Goal: Task Accomplishment & Management: Manage account settings

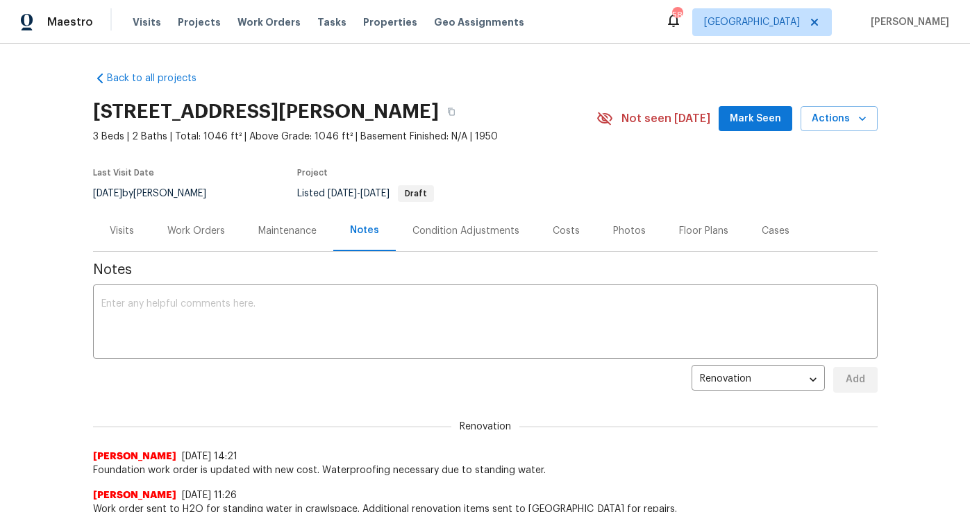
click at [279, 14] on div "Visits Projects Work Orders Tasks Properties Geo Assignments" at bounding box center [337, 22] width 408 height 28
click at [274, 25] on span "Work Orders" at bounding box center [268, 22] width 63 height 14
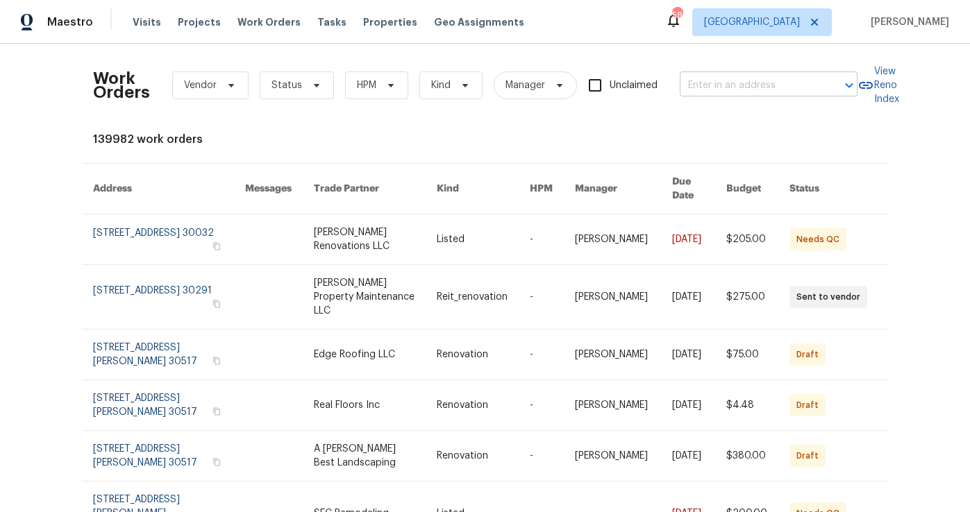
click at [694, 87] on input "text" at bounding box center [749, 86] width 139 height 22
type input "402 ph"
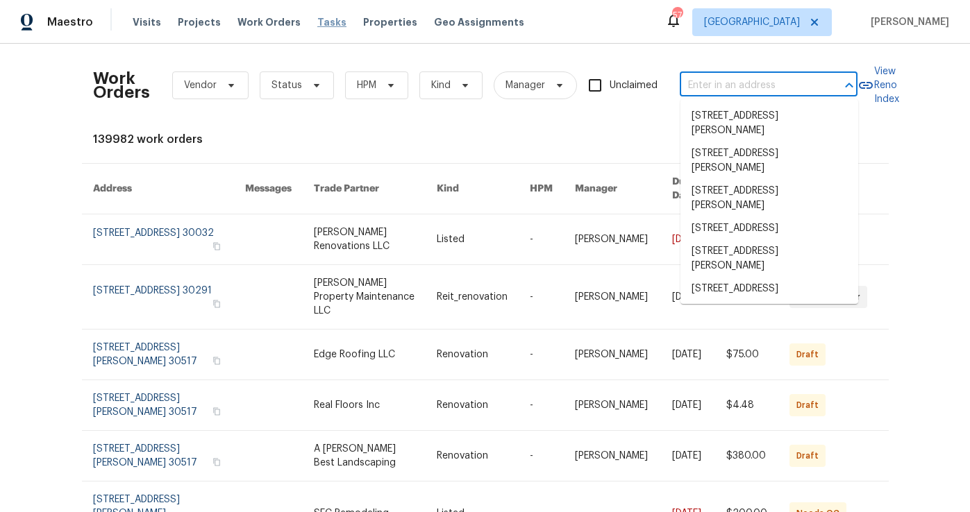
click at [322, 21] on span "Tasks" at bounding box center [331, 22] width 29 height 10
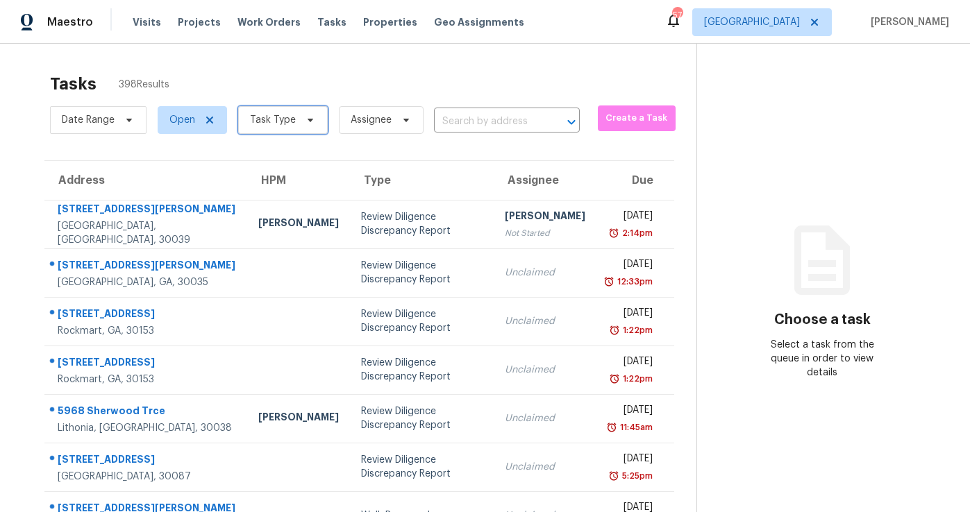
click at [261, 133] on span "Task Type" at bounding box center [283, 120] width 90 height 28
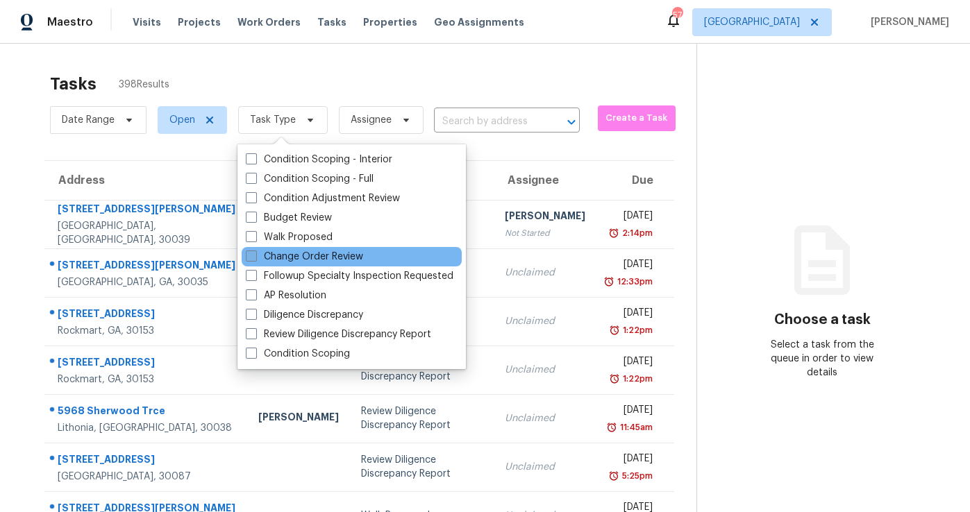
click at [331, 253] on label "Change Order Review" at bounding box center [304, 257] width 117 height 14
click at [255, 253] on input "Change Order Review" at bounding box center [250, 254] width 9 height 9
checkbox input "true"
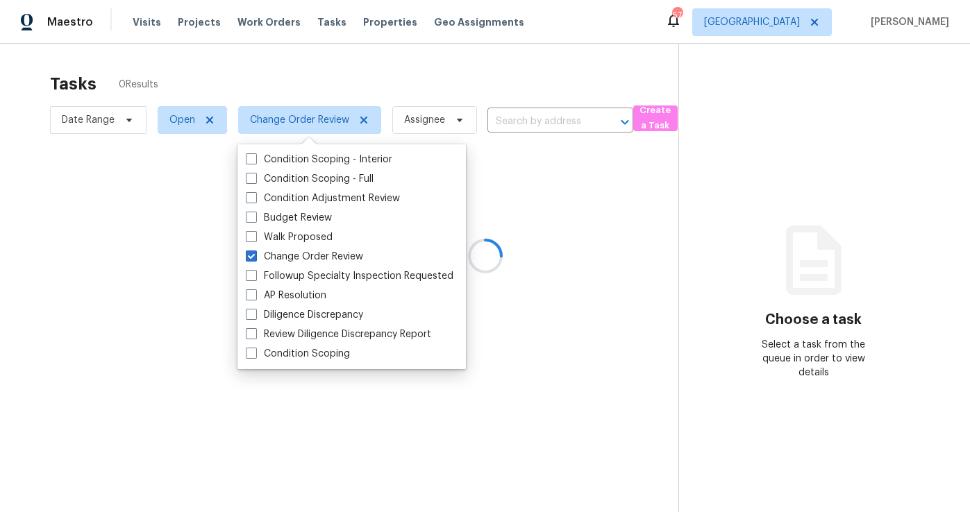
click at [314, 85] on div at bounding box center [485, 256] width 970 height 512
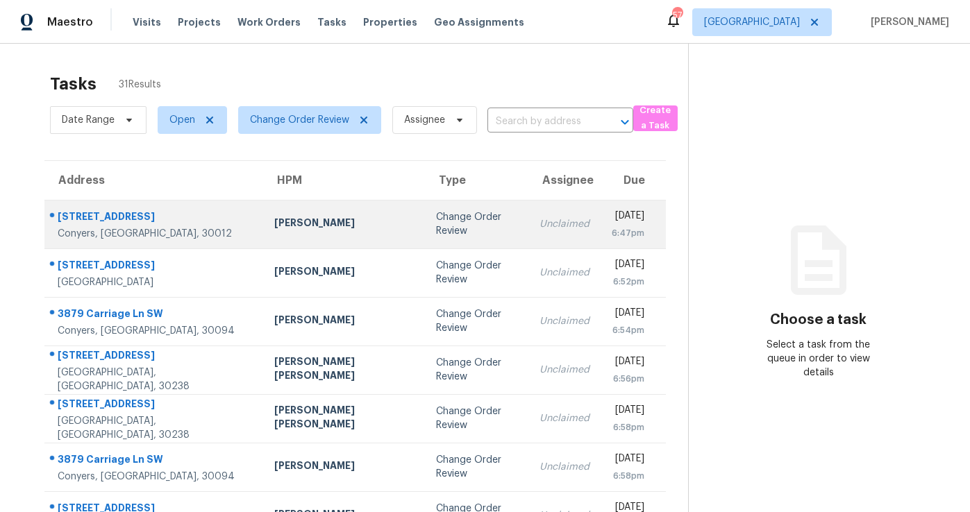
click at [281, 230] on div "Ryan Fogarty" at bounding box center [344, 224] width 140 height 17
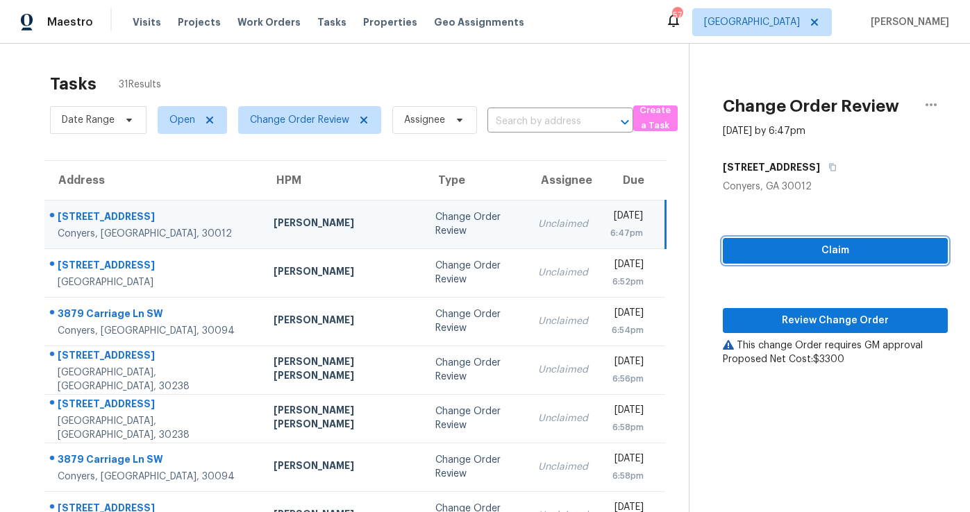
click at [838, 253] on span "Claim" at bounding box center [835, 250] width 203 height 17
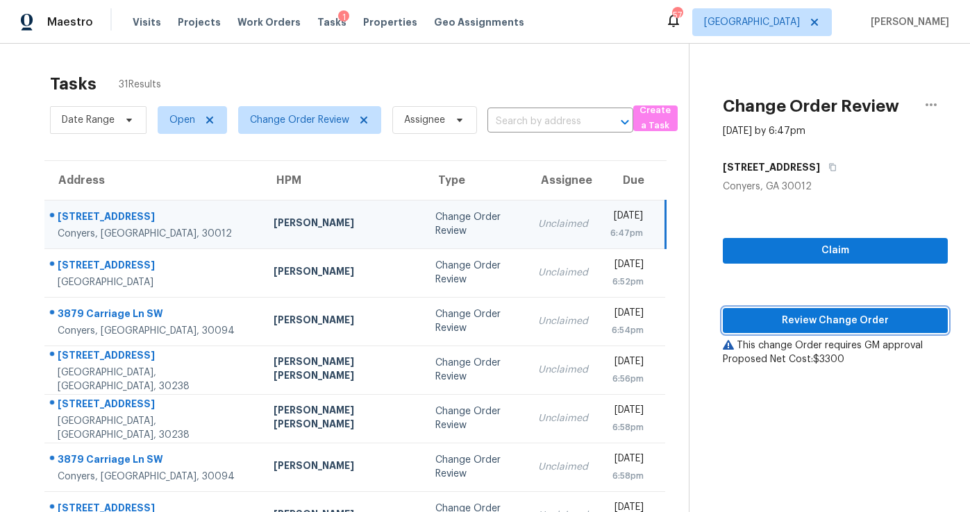
click at [808, 328] on span "Review Change Order" at bounding box center [835, 320] width 203 height 17
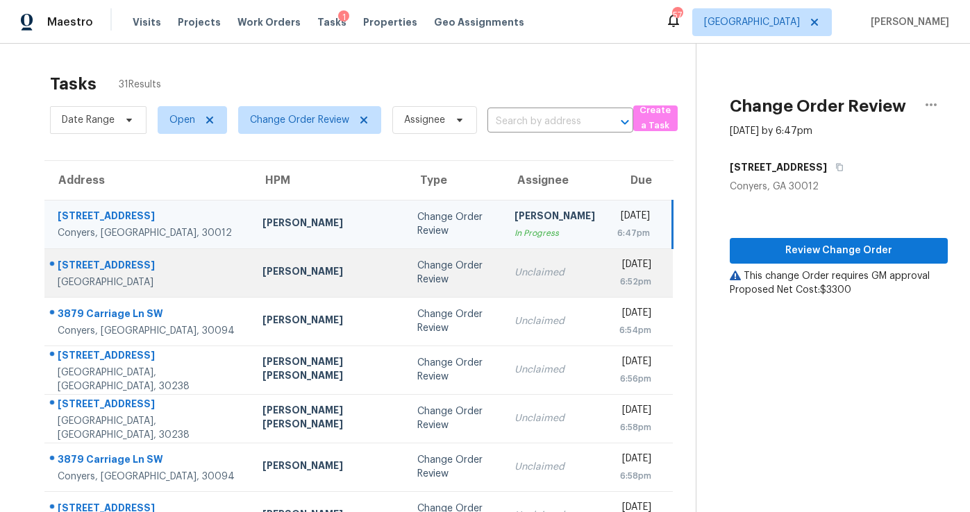
click at [406, 285] on td "Change Order Review" at bounding box center [455, 273] width 98 height 49
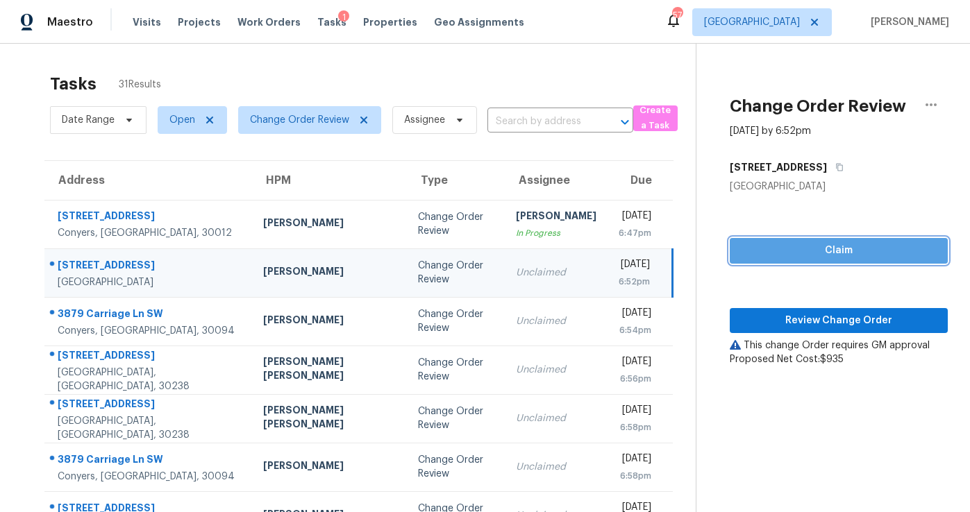
click at [809, 247] on span "Claim" at bounding box center [839, 250] width 196 height 17
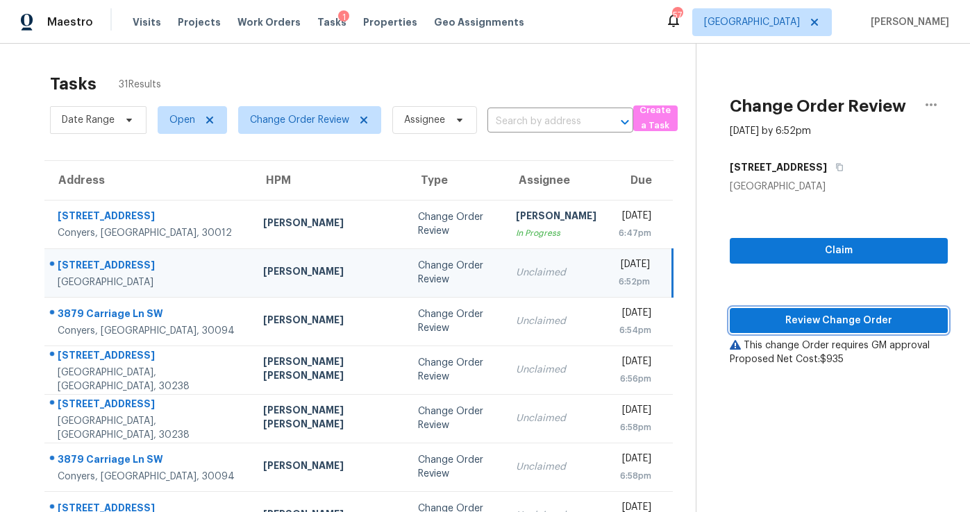
click at [811, 317] on span "Review Change Order" at bounding box center [839, 320] width 196 height 17
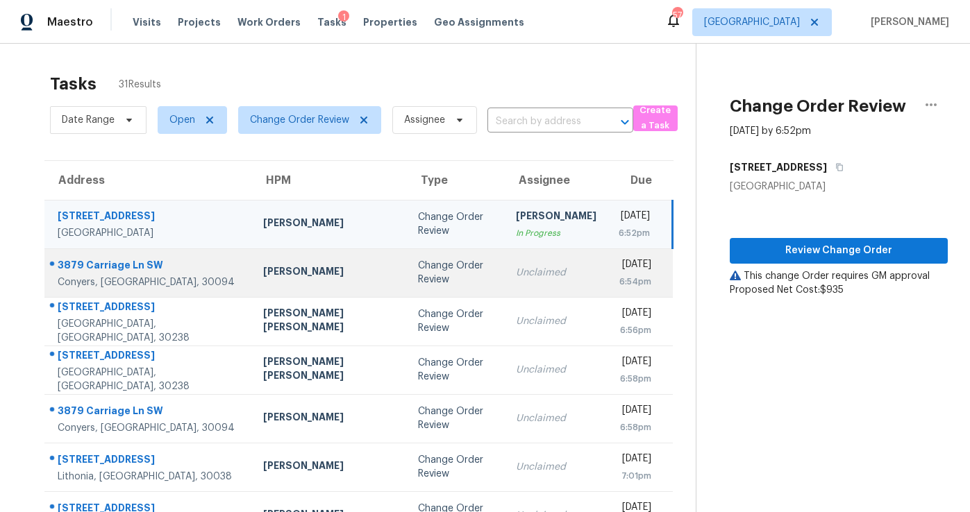
click at [505, 290] on td "Unclaimed" at bounding box center [556, 273] width 103 height 49
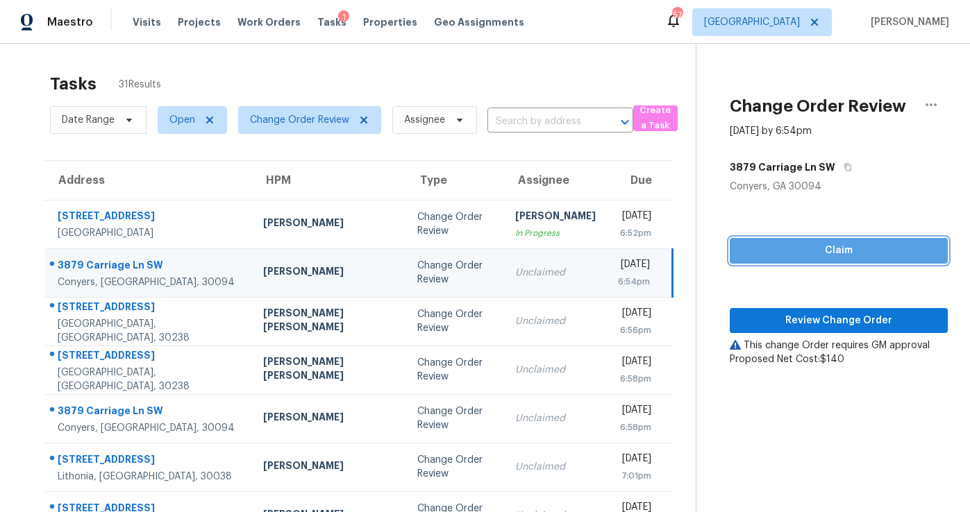
click at [800, 248] on span "Claim" at bounding box center [839, 250] width 196 height 17
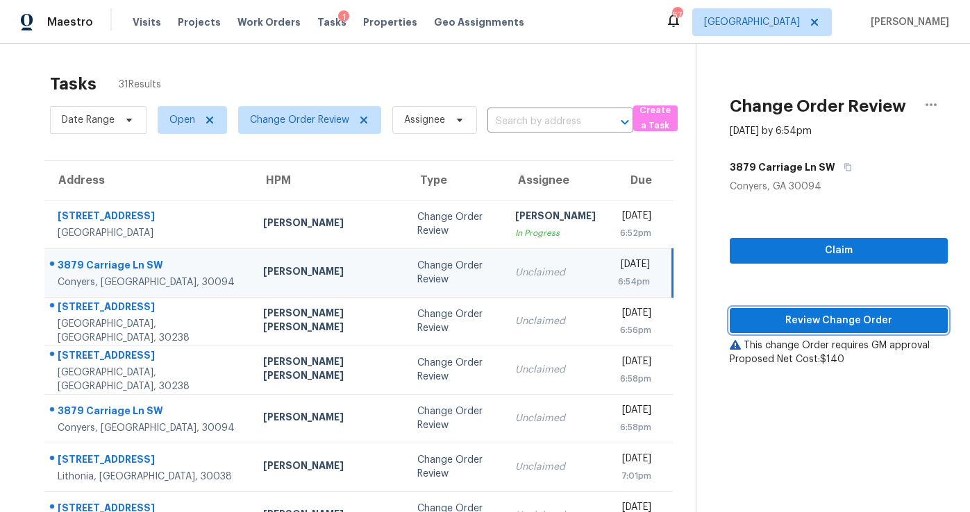
click at [831, 328] on span "Review Change Order" at bounding box center [839, 320] width 196 height 17
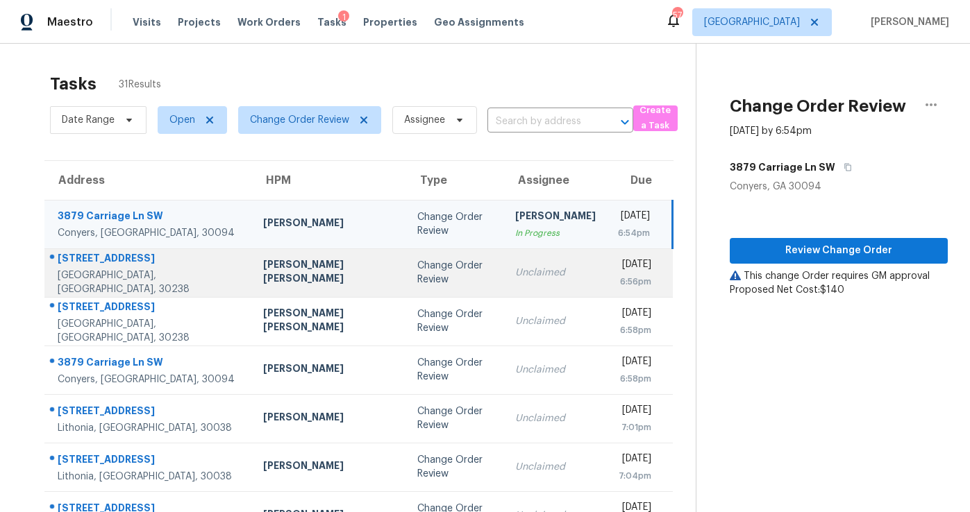
click at [432, 276] on td "Change Order Review" at bounding box center [455, 273] width 98 height 49
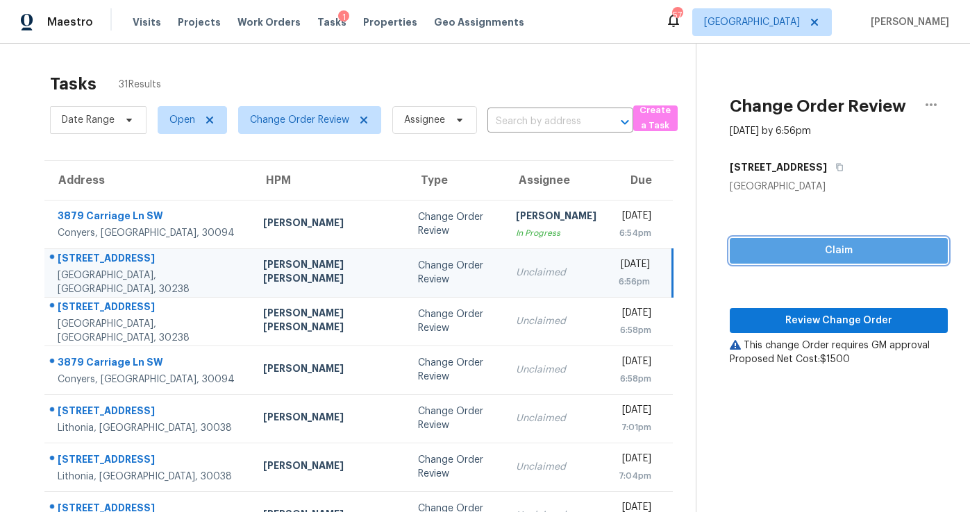
click at [821, 251] on span "Claim" at bounding box center [839, 250] width 196 height 17
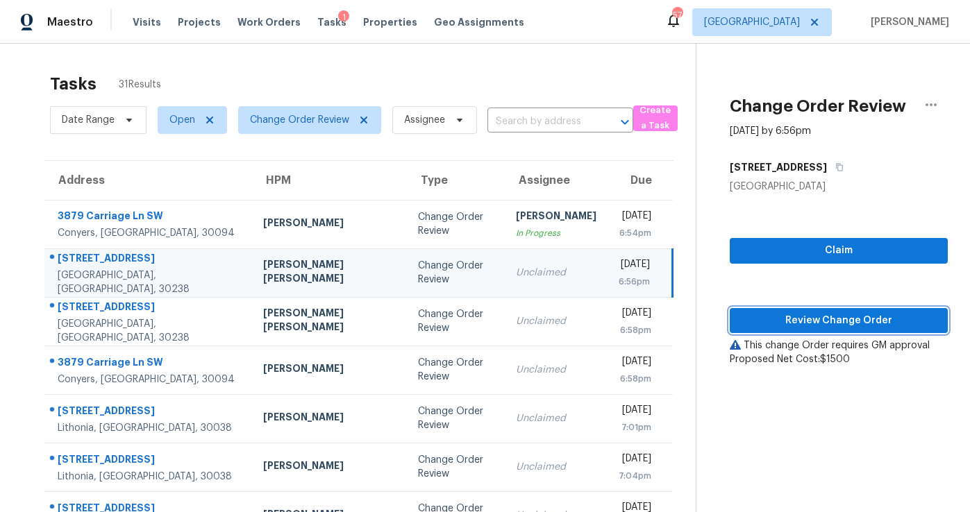
click at [811, 323] on span "Review Change Order" at bounding box center [839, 320] width 196 height 17
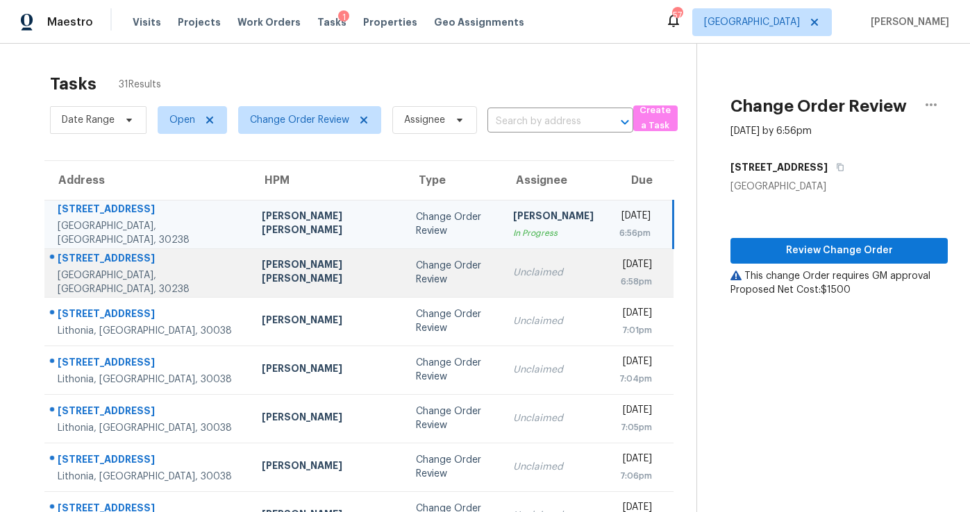
click at [426, 278] on td "Change Order Review" at bounding box center [453, 273] width 97 height 49
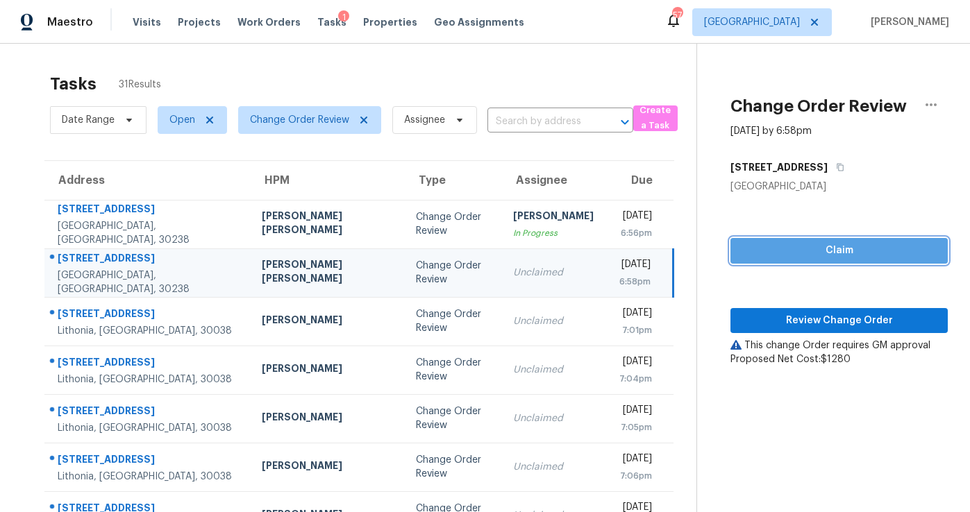
click at [804, 252] on span "Claim" at bounding box center [839, 250] width 195 height 17
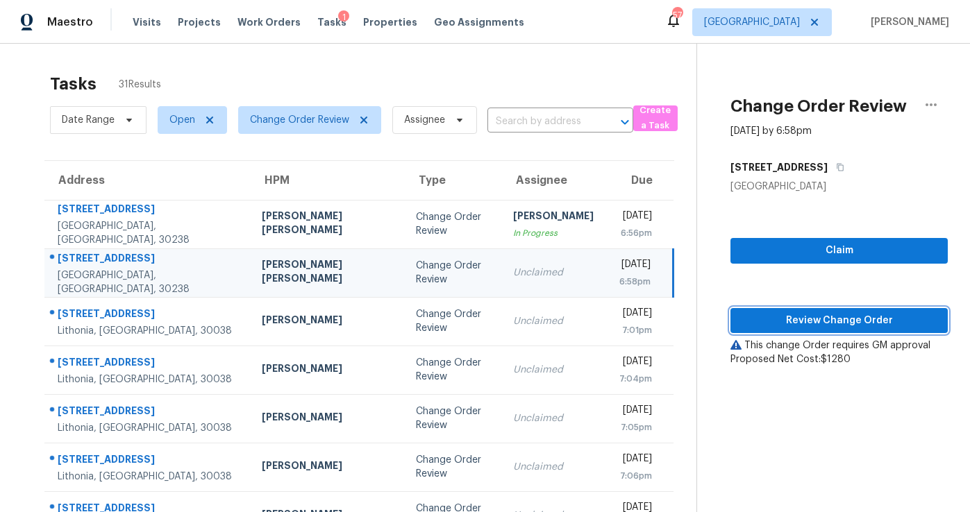
click at [812, 321] on span "Review Change Order" at bounding box center [839, 320] width 195 height 17
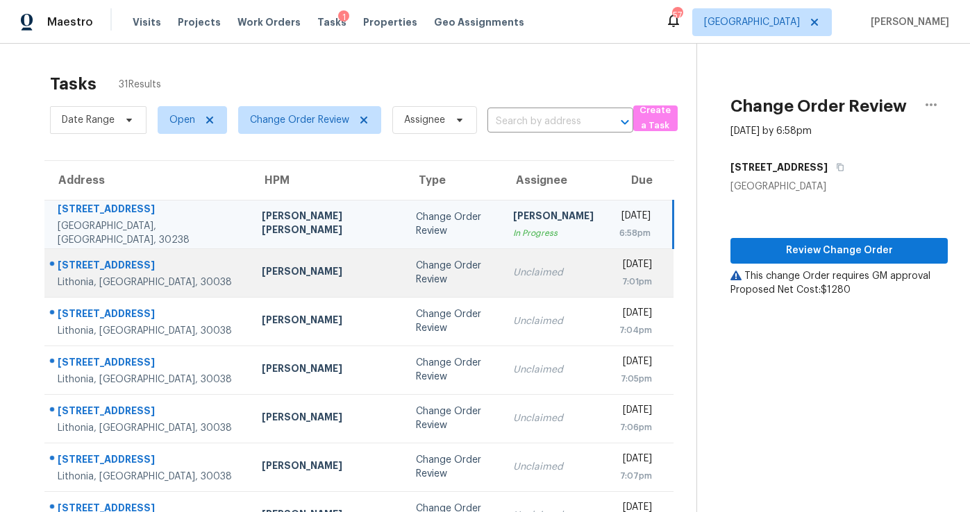
click at [502, 294] on td "Unclaimed" at bounding box center [553, 273] width 103 height 49
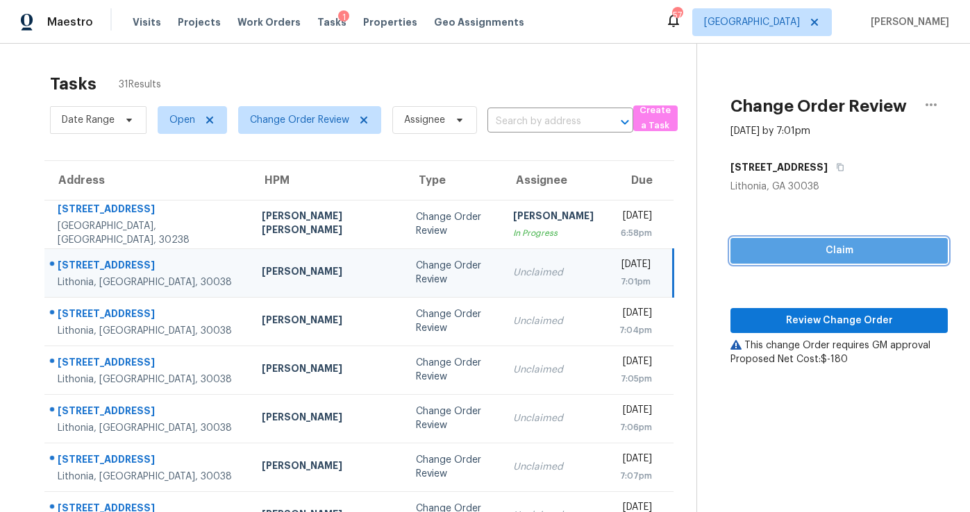
click at [828, 255] on span "Claim" at bounding box center [839, 250] width 195 height 17
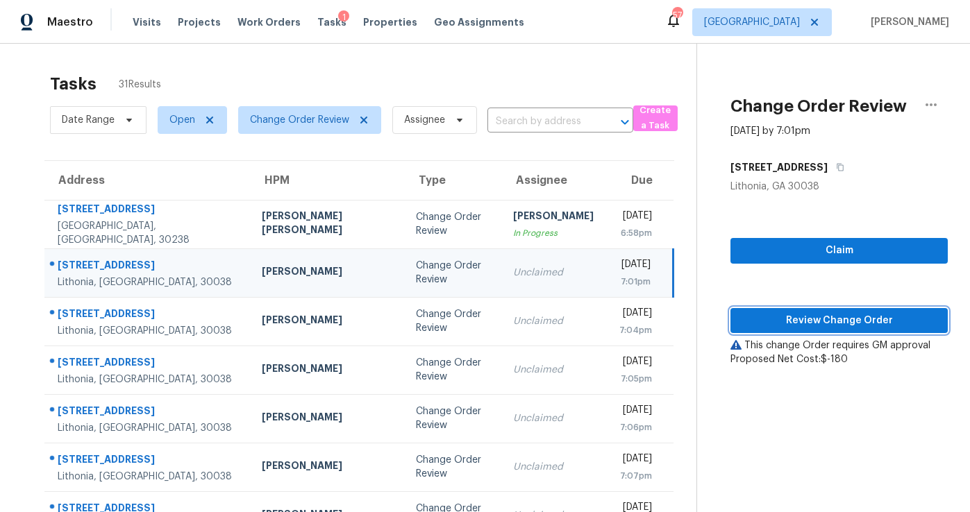
click at [824, 323] on span "Review Change Order" at bounding box center [839, 320] width 195 height 17
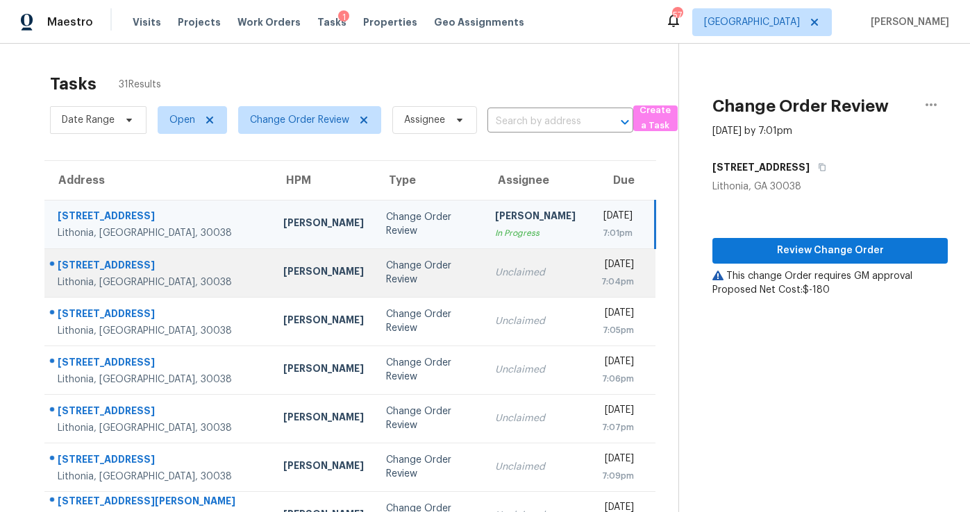
click at [399, 281] on td "Change Order Review" at bounding box center [429, 273] width 108 height 49
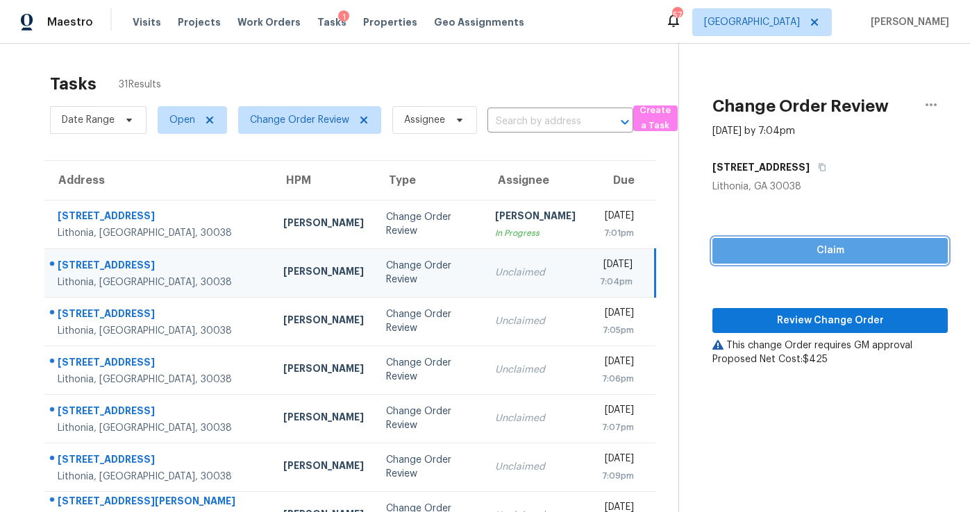
click at [775, 249] on span "Claim" at bounding box center [830, 250] width 213 height 17
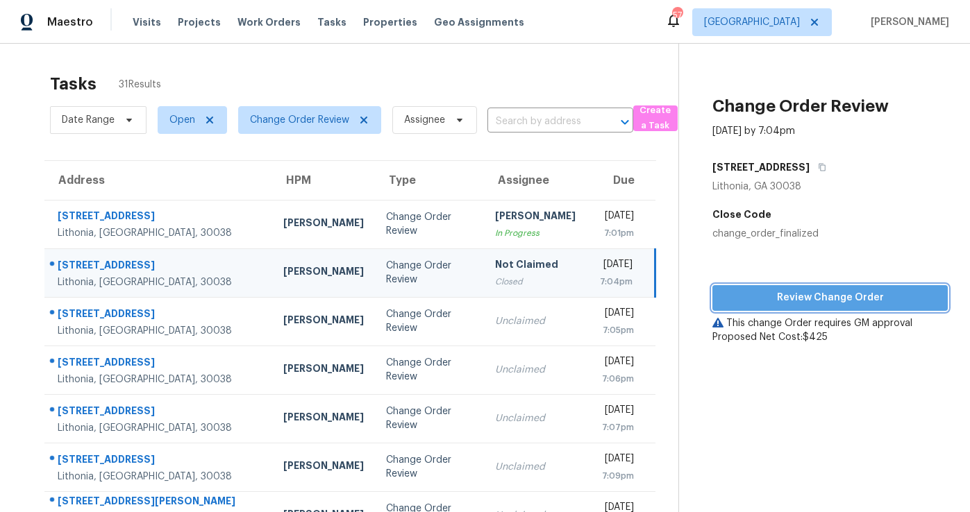
click at [796, 303] on span "Review Change Order" at bounding box center [830, 298] width 213 height 17
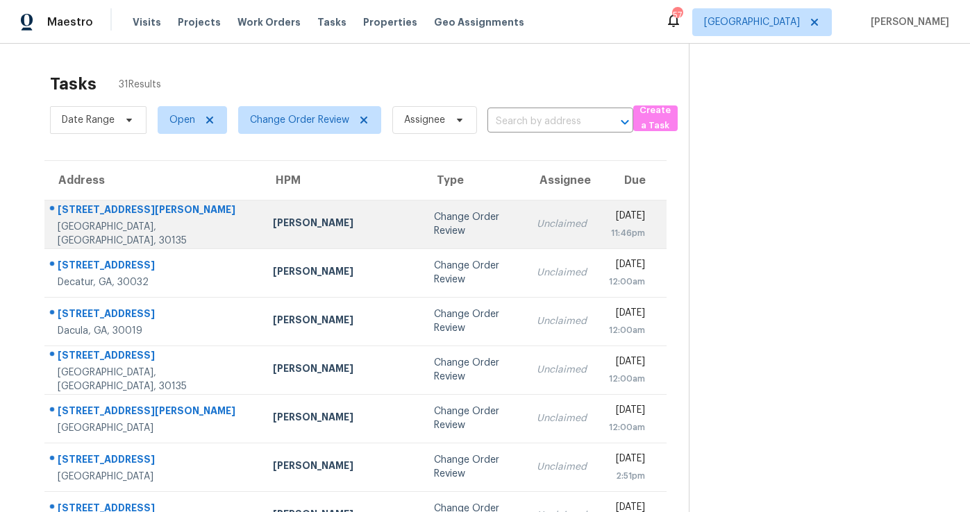
click at [434, 223] on div "Change Order Review" at bounding box center [474, 224] width 81 height 28
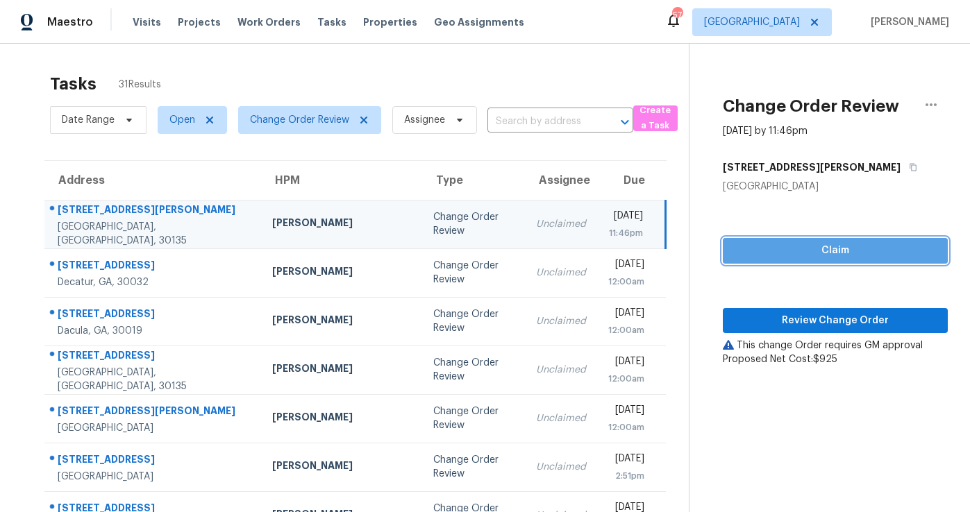
click at [800, 252] on span "Claim" at bounding box center [835, 250] width 203 height 17
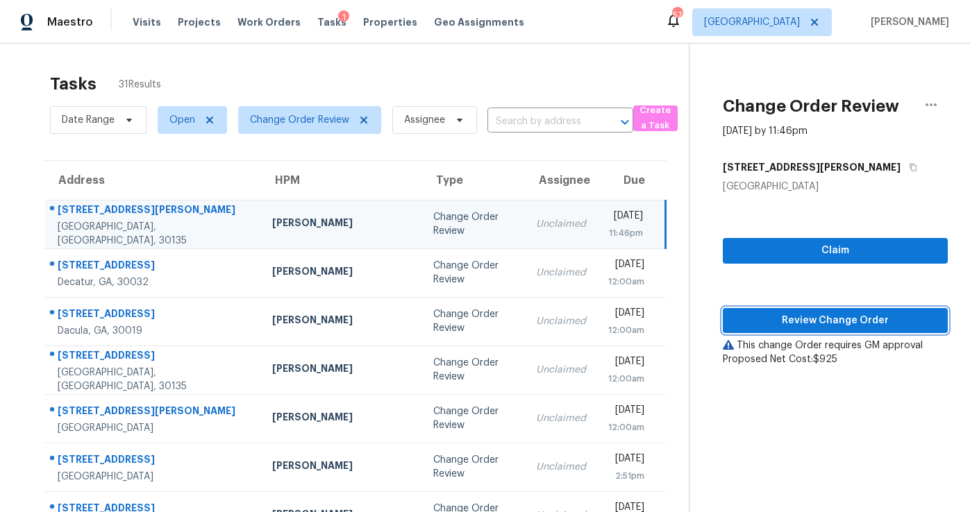
click at [814, 325] on span "Review Change Order" at bounding box center [835, 320] width 203 height 17
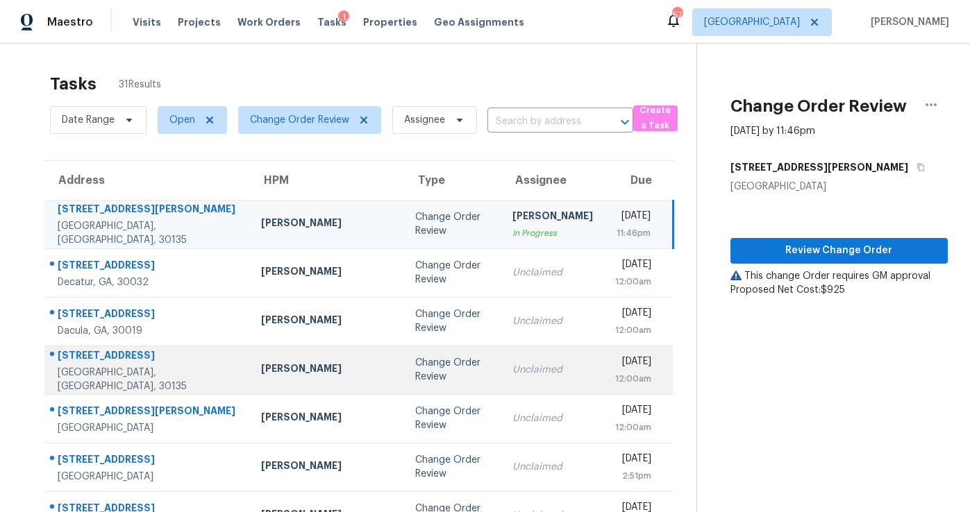
click at [415, 376] on div "Change Order Review" at bounding box center [452, 370] width 75 height 28
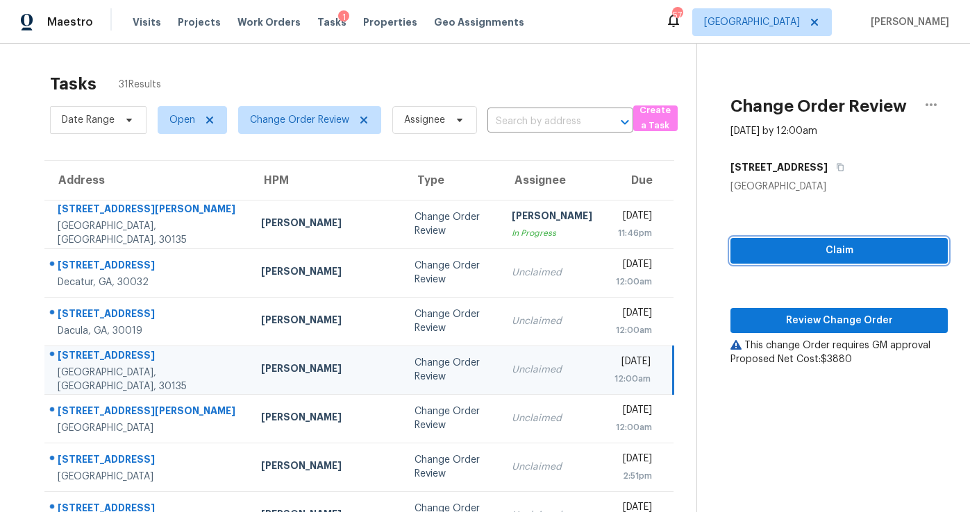
click at [833, 247] on span "Claim" at bounding box center [839, 250] width 195 height 17
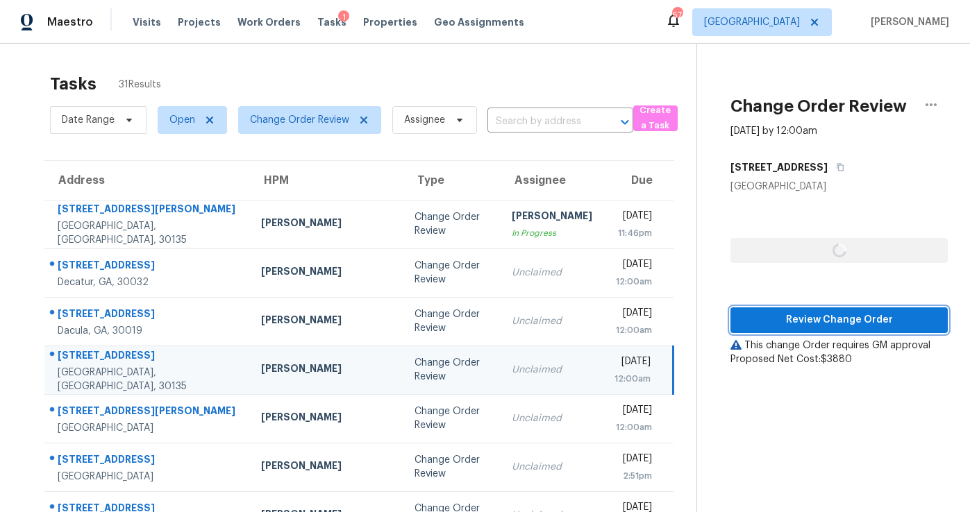
click at [824, 317] on span "Review Change Order" at bounding box center [839, 320] width 195 height 17
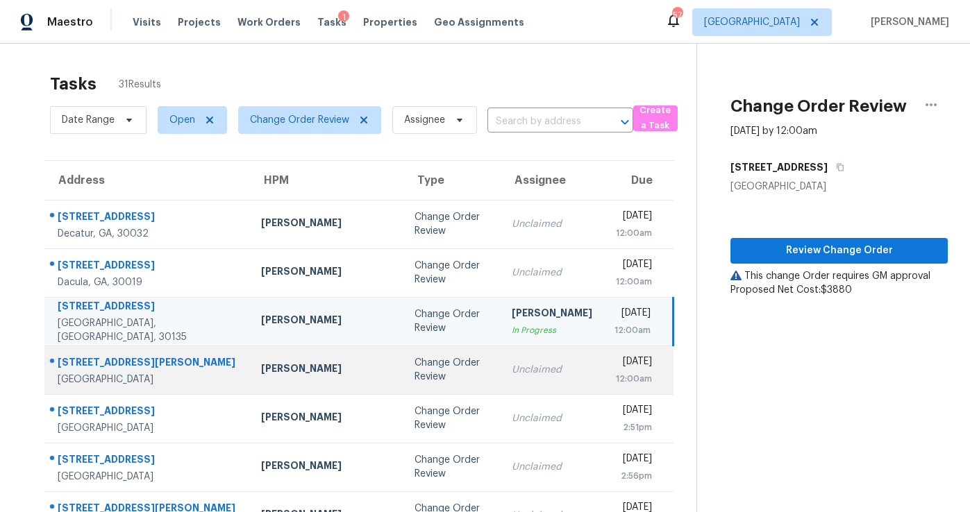
click at [415, 372] on div "Change Order Review" at bounding box center [452, 370] width 75 height 28
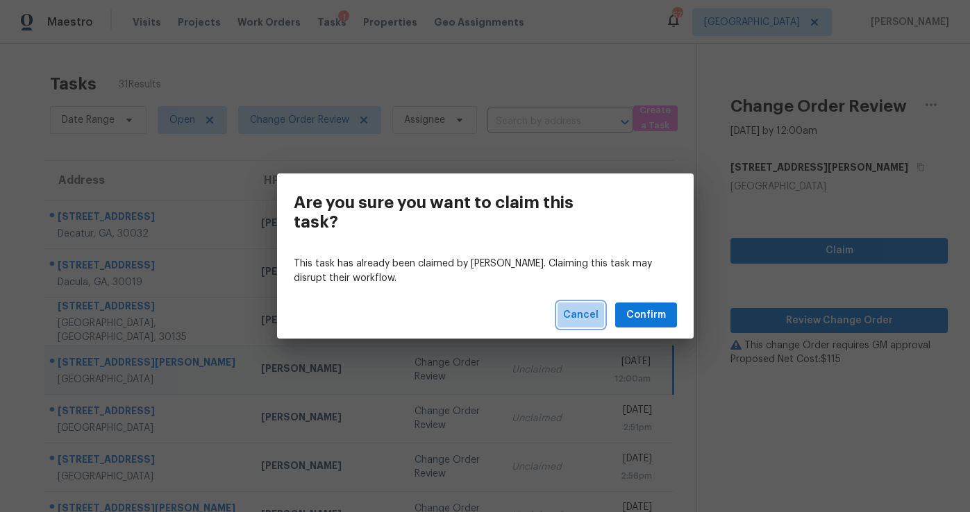
click at [592, 312] on span "Cancel" at bounding box center [580, 315] width 35 height 17
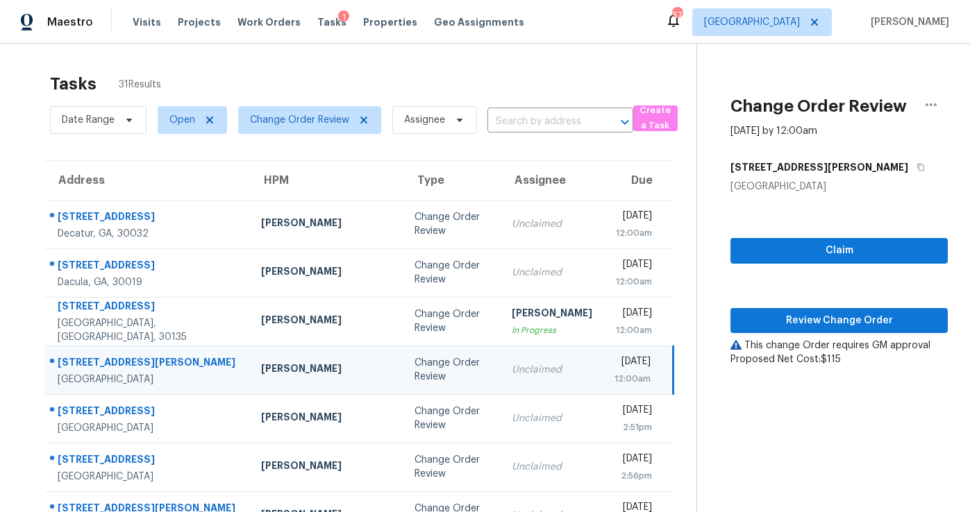
click at [512, 373] on div "Unclaimed" at bounding box center [552, 370] width 81 height 14
click at [817, 257] on span "Claim" at bounding box center [839, 250] width 195 height 17
click at [815, 322] on span "Review Change Order" at bounding box center [839, 320] width 195 height 17
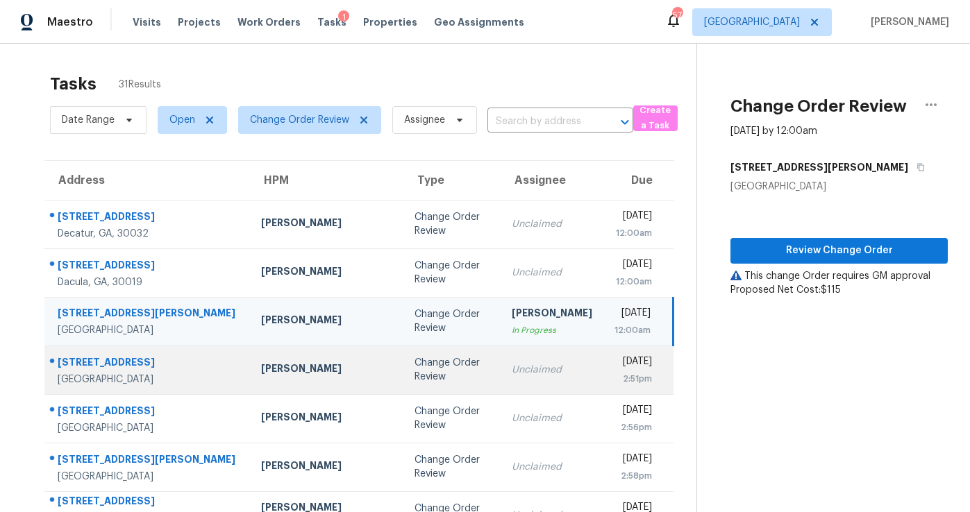
click at [501, 357] on td "Unclaimed" at bounding box center [552, 370] width 103 height 49
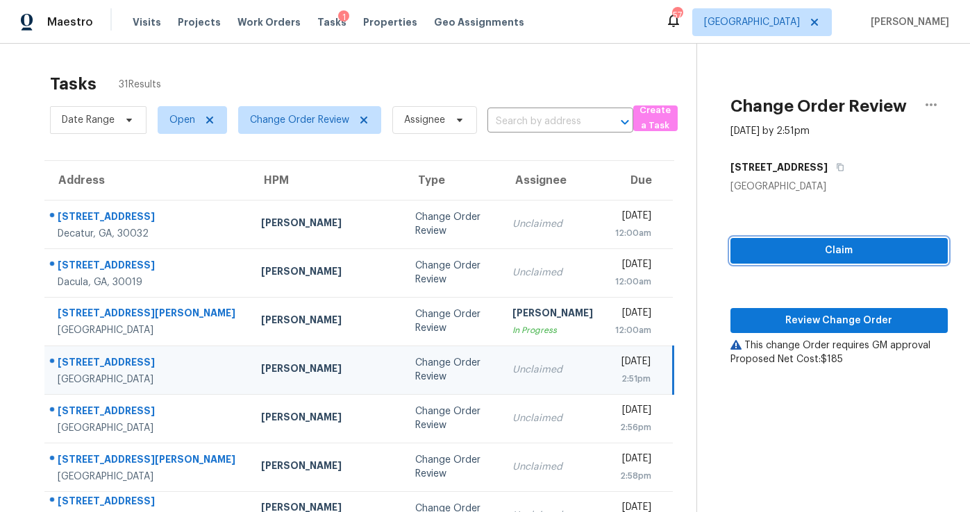
click at [794, 253] on span "Claim" at bounding box center [839, 250] width 195 height 17
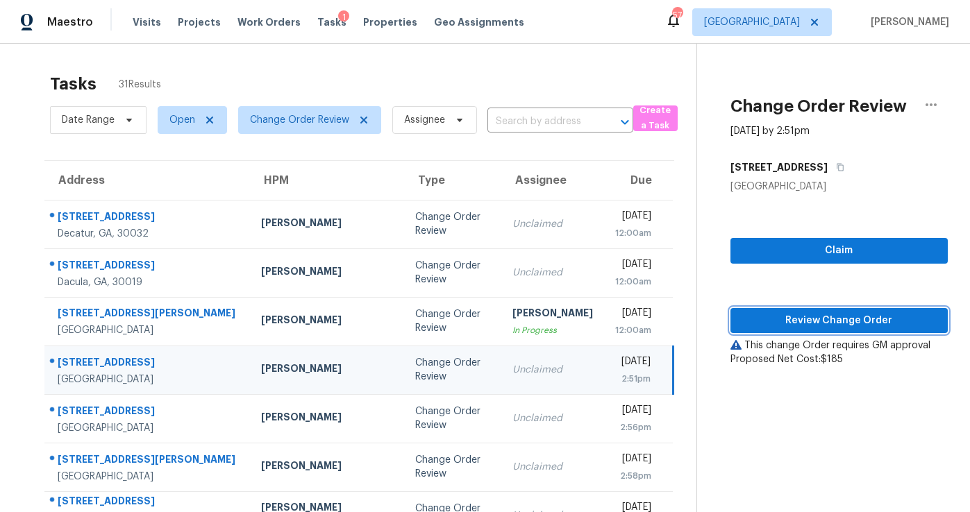
click at [819, 320] on span "Review Change Order" at bounding box center [839, 320] width 195 height 17
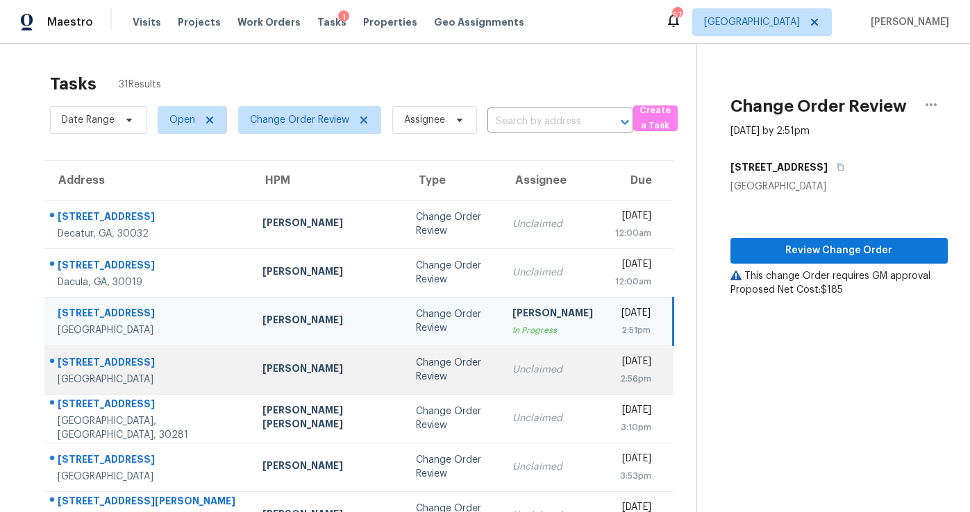
click at [416, 377] on div "Change Order Review" at bounding box center [453, 370] width 74 height 28
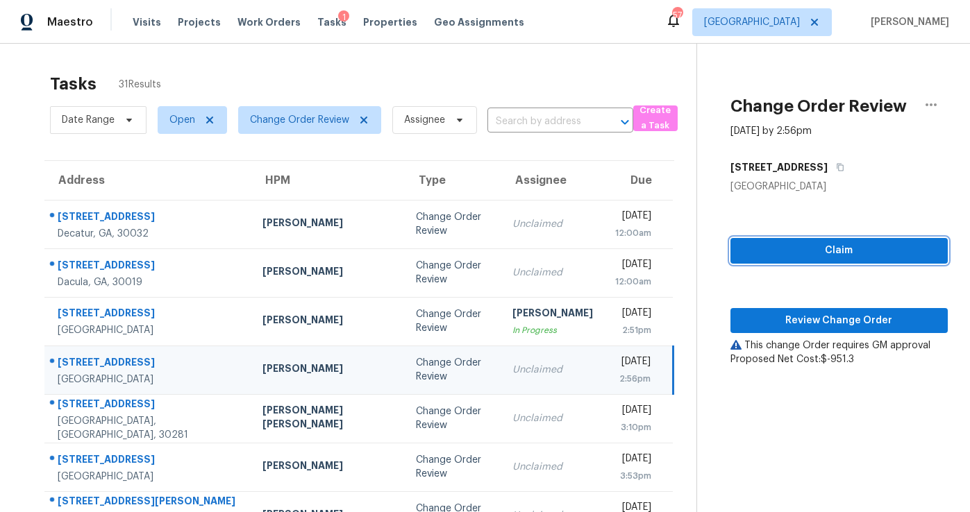
click at [810, 261] on button "Claim" at bounding box center [839, 251] width 217 height 26
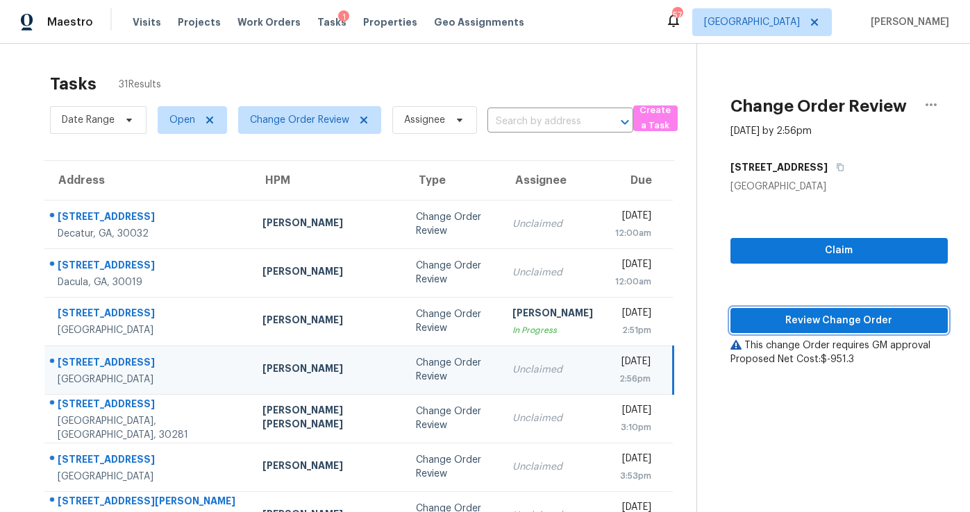
click at [819, 324] on span "Review Change Order" at bounding box center [839, 320] width 195 height 17
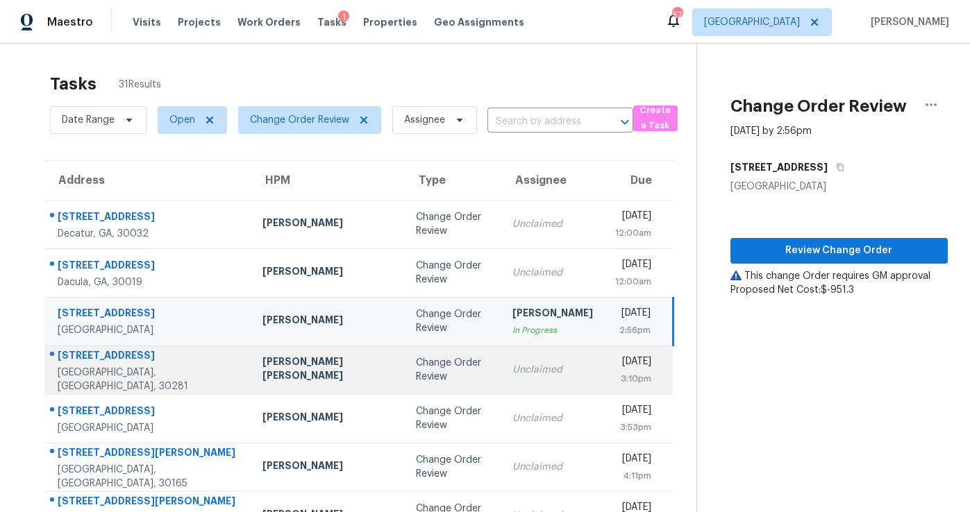
click at [405, 353] on td "Change Order Review" at bounding box center [453, 370] width 97 height 49
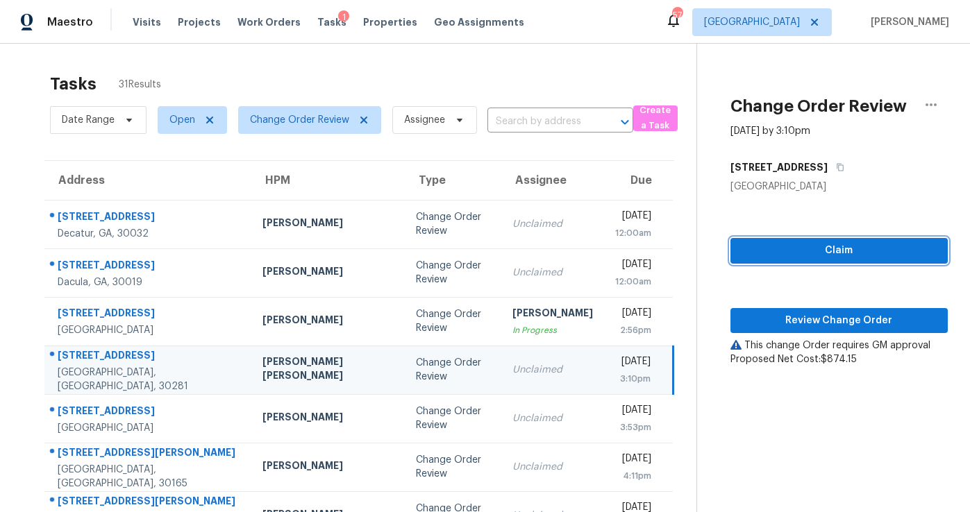
click at [822, 247] on span "Claim" at bounding box center [839, 250] width 195 height 17
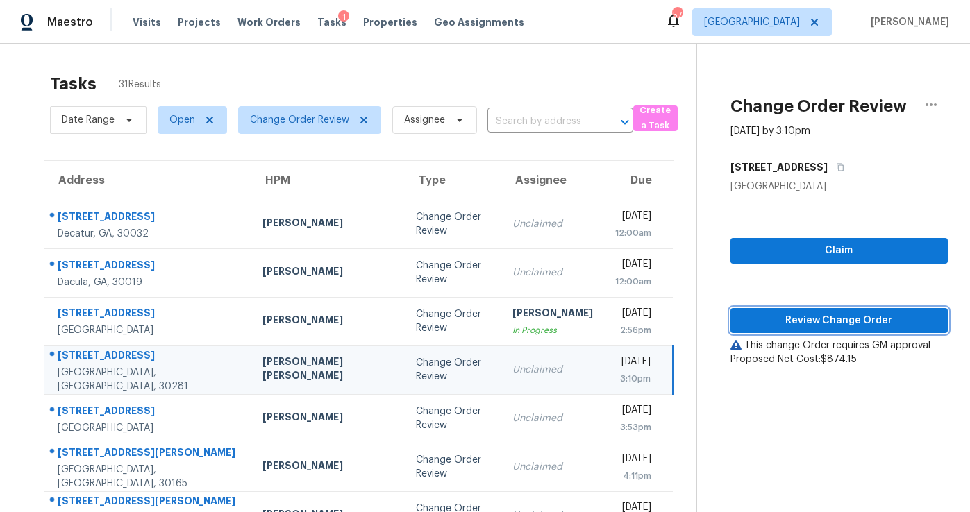
click at [814, 321] on span "Review Change Order" at bounding box center [839, 320] width 195 height 17
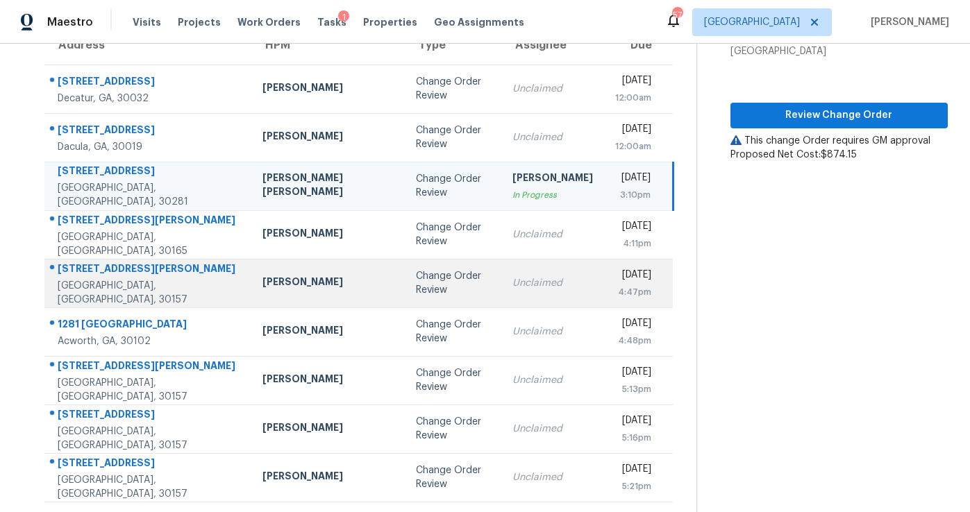
scroll to position [162, 0]
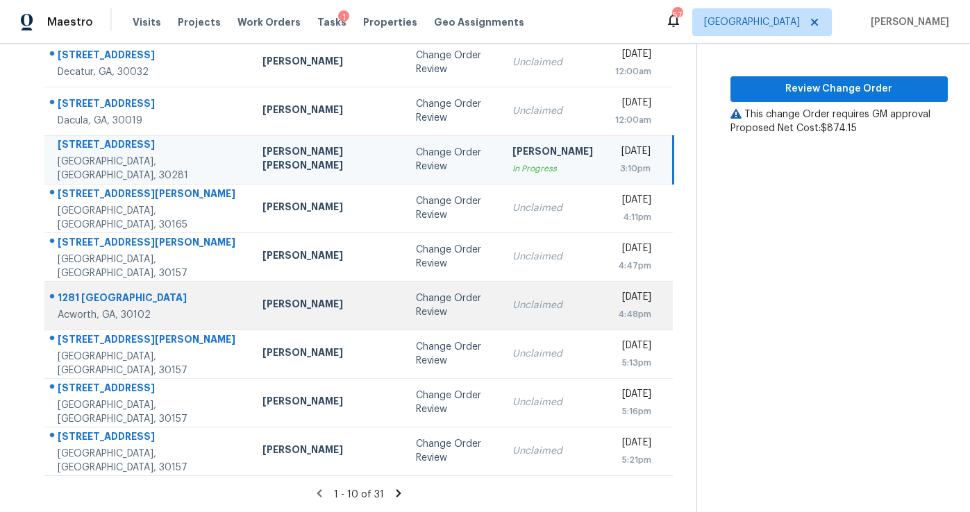
click at [417, 303] on div "Change Order Review" at bounding box center [453, 306] width 74 height 28
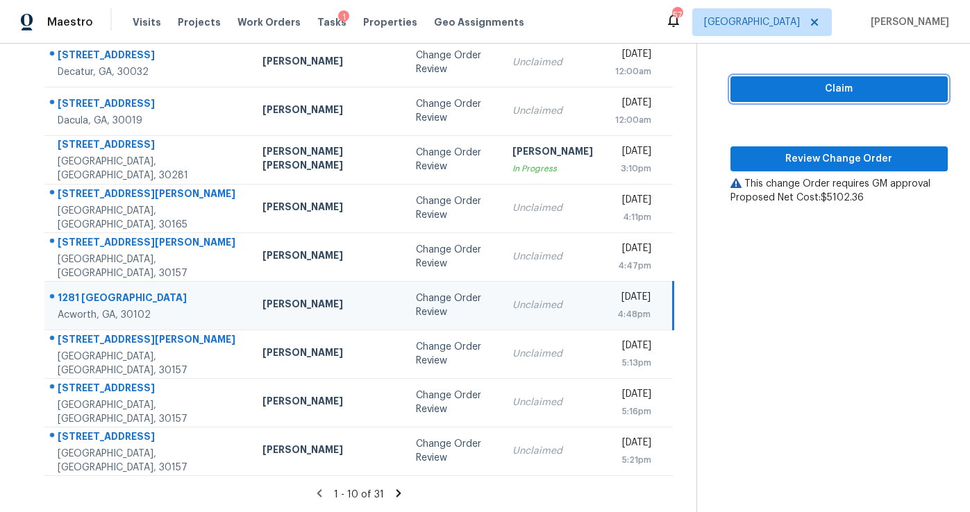
click at [802, 88] on span "Claim" at bounding box center [839, 89] width 195 height 17
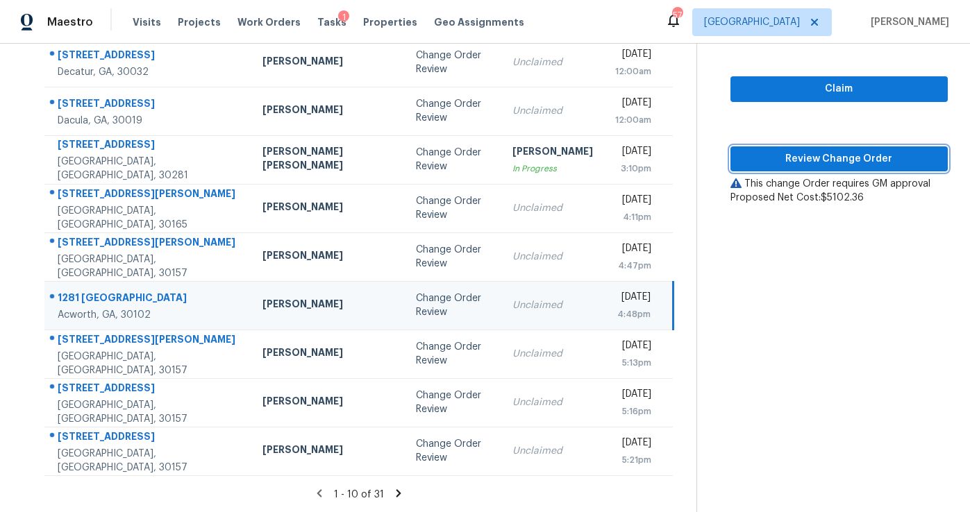
click at [809, 152] on span "Review Change Order" at bounding box center [839, 159] width 195 height 17
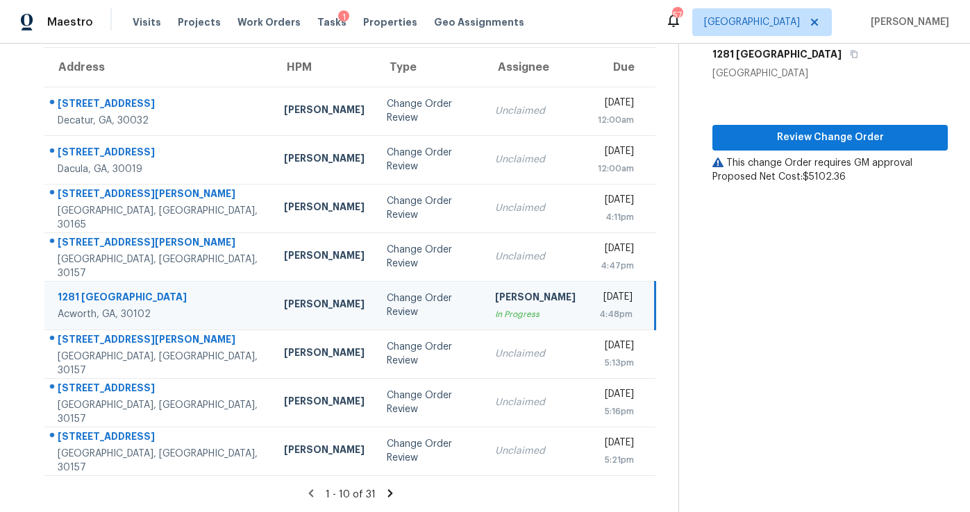
scroll to position [0, 0]
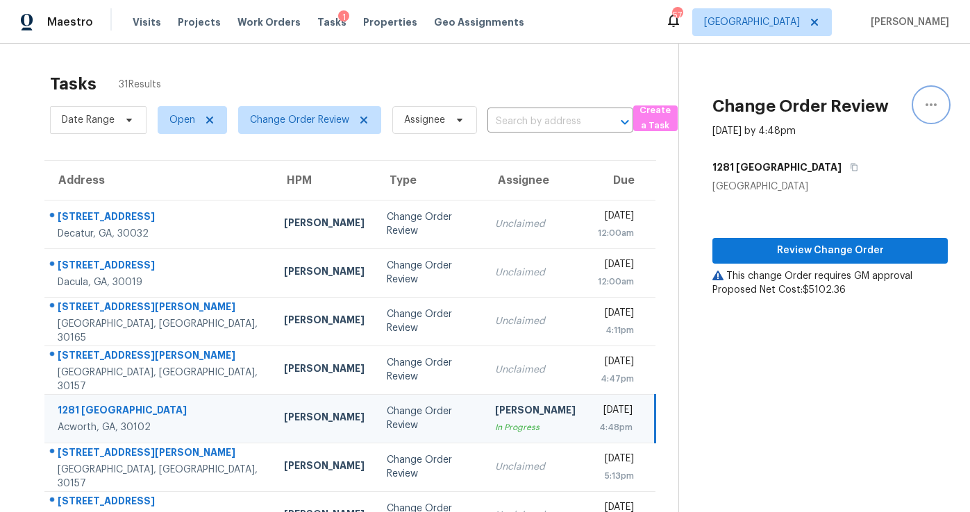
click at [921, 97] on button "button" at bounding box center [931, 104] width 33 height 33
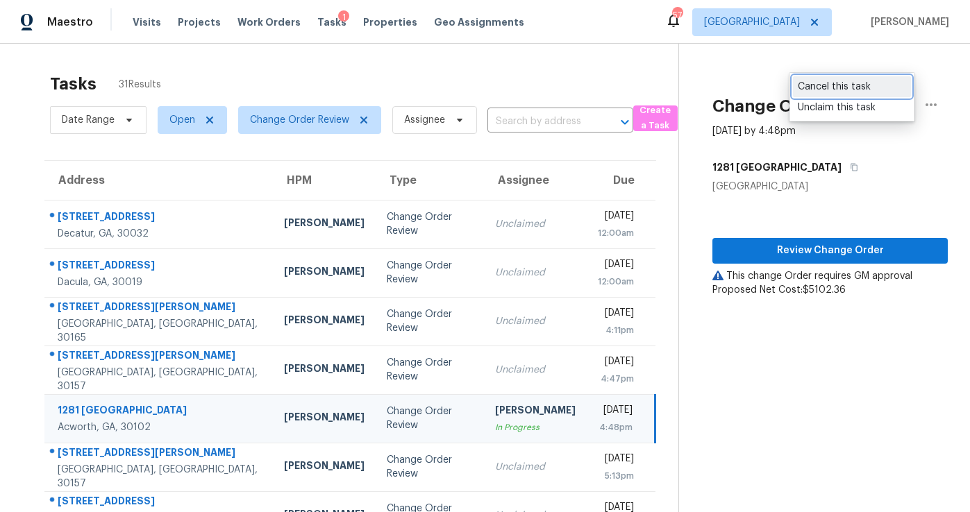
click at [819, 94] on link "Cancel this task" at bounding box center [852, 86] width 118 height 21
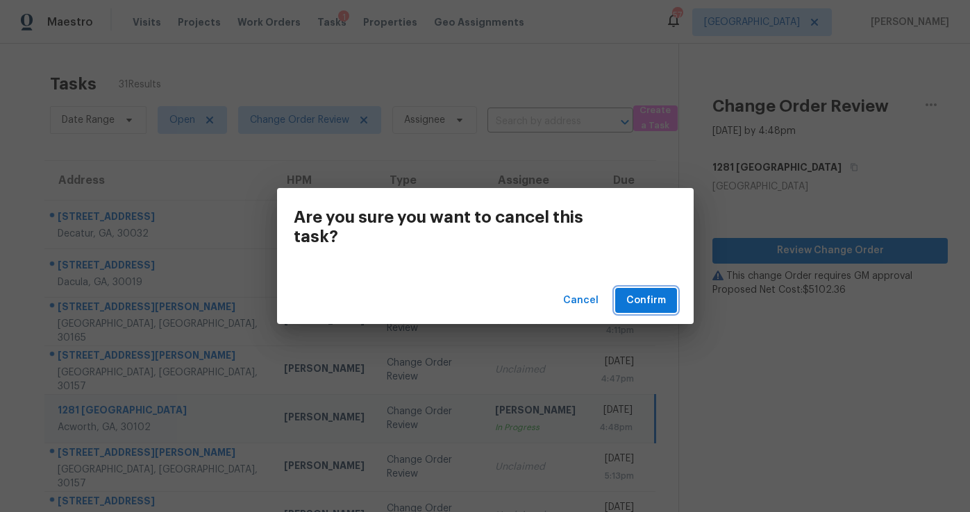
click at [651, 309] on span "Confirm" at bounding box center [646, 300] width 40 height 17
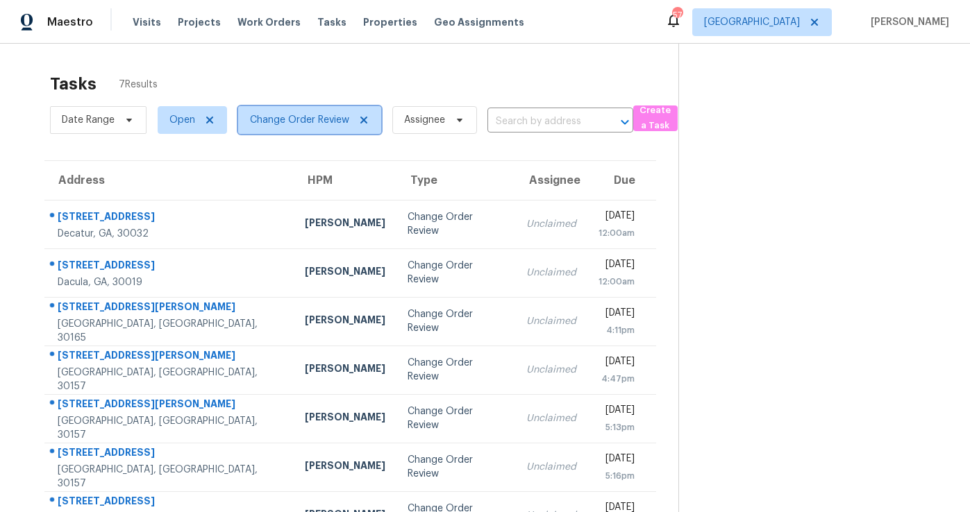
click at [365, 121] on icon at bounding box center [363, 120] width 7 height 7
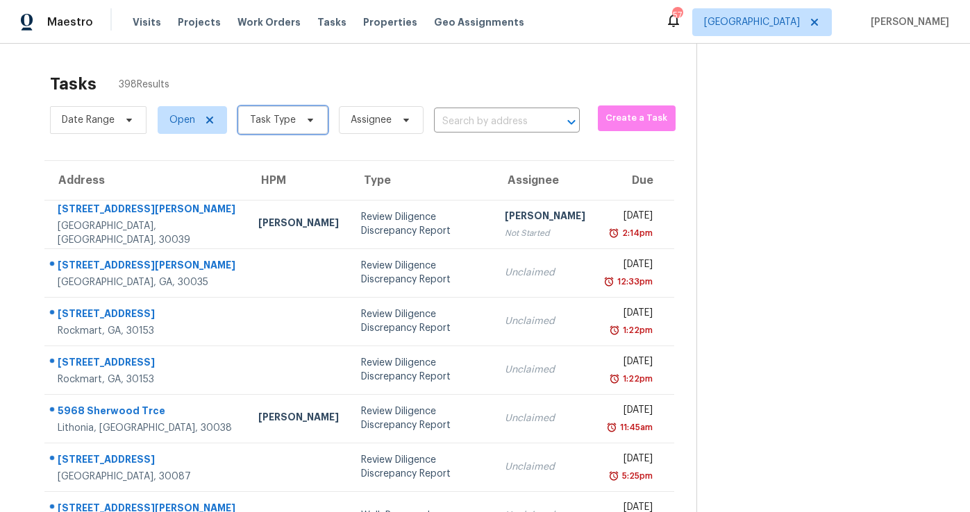
click at [278, 121] on span "Task Type" at bounding box center [273, 120] width 46 height 14
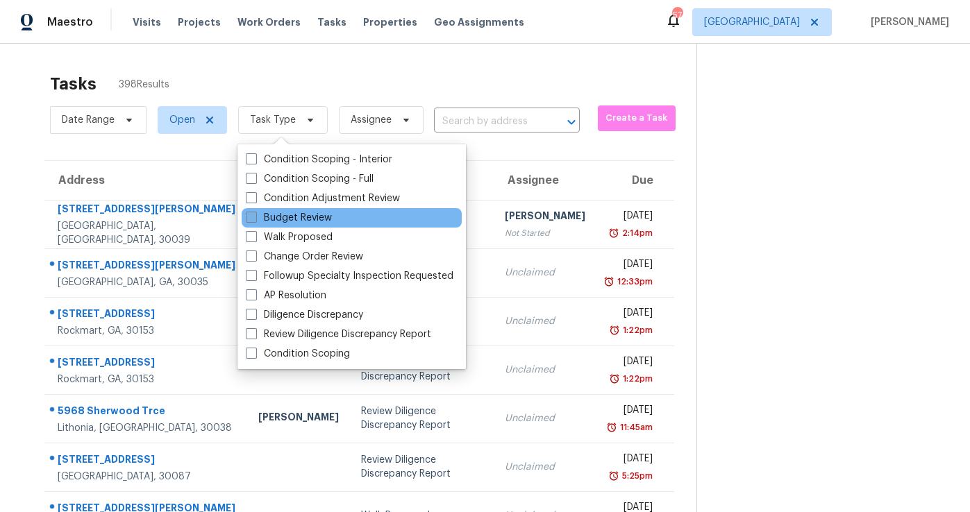
click at [278, 219] on label "Budget Review" at bounding box center [289, 218] width 86 height 14
click at [255, 219] on input "Budget Review" at bounding box center [250, 215] width 9 height 9
checkbox input "true"
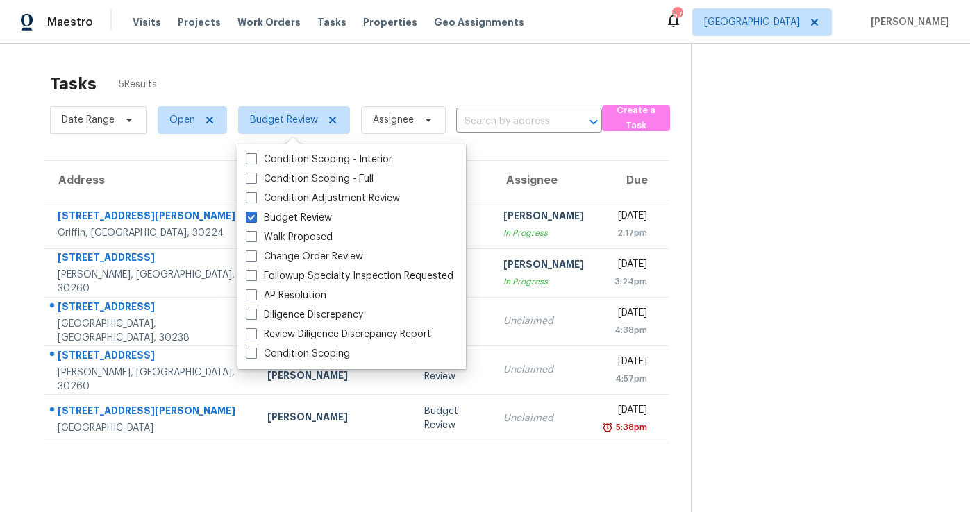
click at [285, 57] on div "Tasks 5 Results Date Range Open Budget Review Assignee ​ Create a Task Address …" at bounding box center [485, 300] width 970 height 512
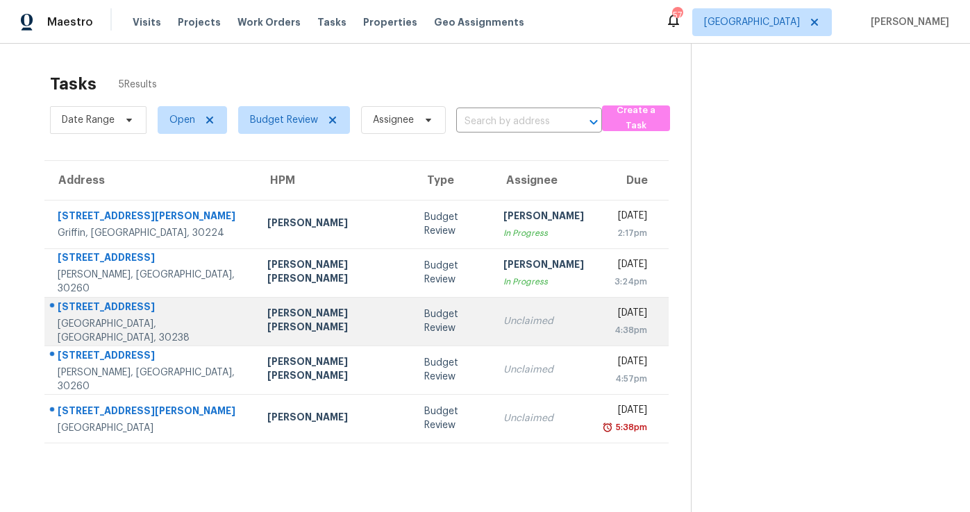
click at [492, 333] on td "Unclaimed" at bounding box center [543, 321] width 103 height 49
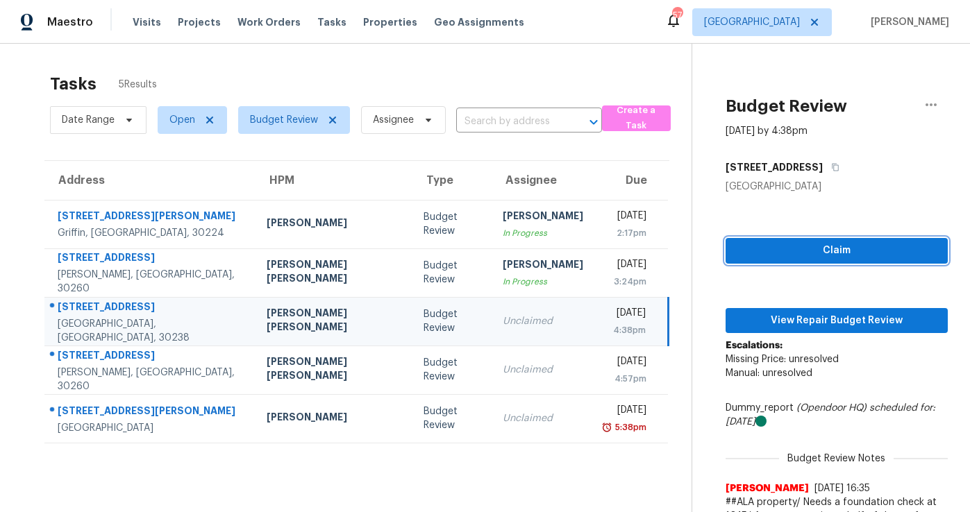
click at [760, 251] on span "Claim" at bounding box center [837, 250] width 200 height 17
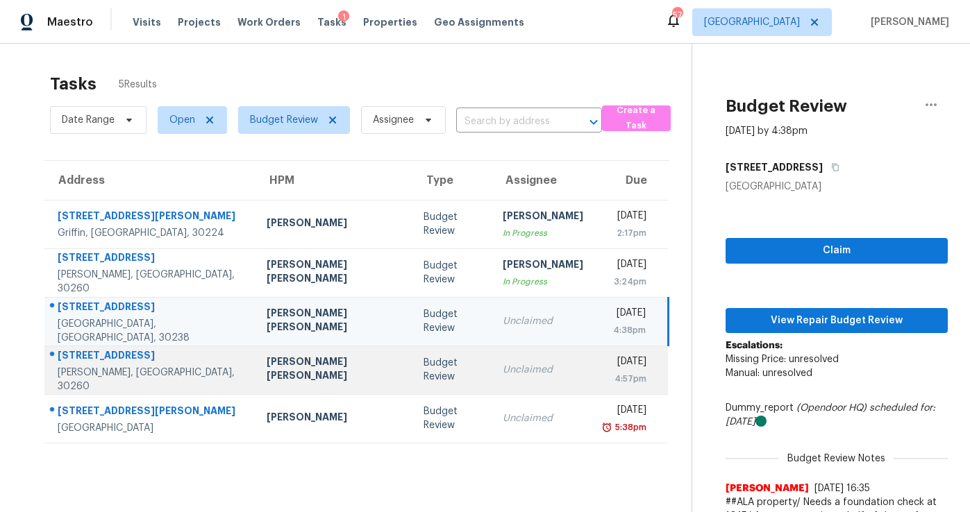
click at [606, 359] on div "Fri, Sep 19th 2025" at bounding box center [627, 363] width 42 height 17
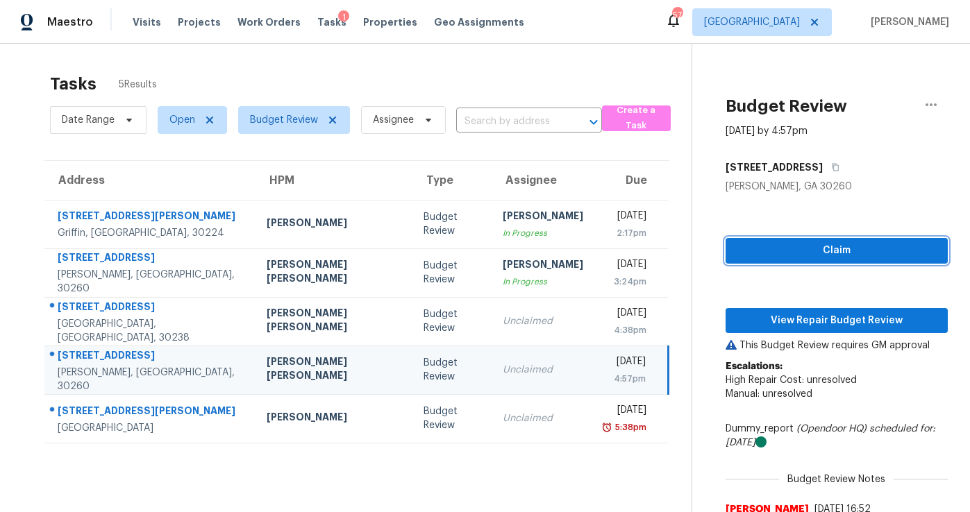
click at [794, 246] on span "Claim" at bounding box center [837, 250] width 200 height 17
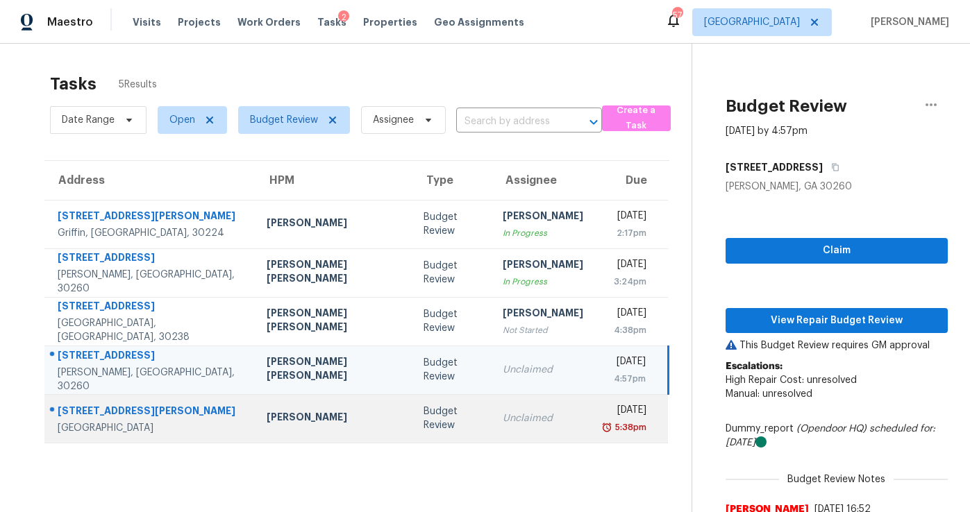
click at [503, 422] on div "Unclaimed" at bounding box center [543, 419] width 81 height 14
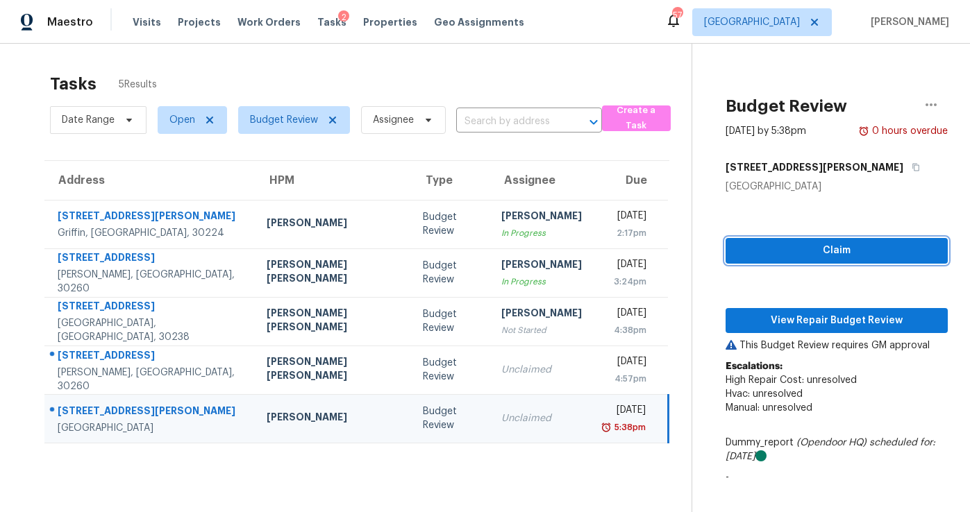
click at [796, 253] on span "Claim" at bounding box center [837, 250] width 200 height 17
click at [490, 428] on td "Unclaimed" at bounding box center [541, 418] width 103 height 49
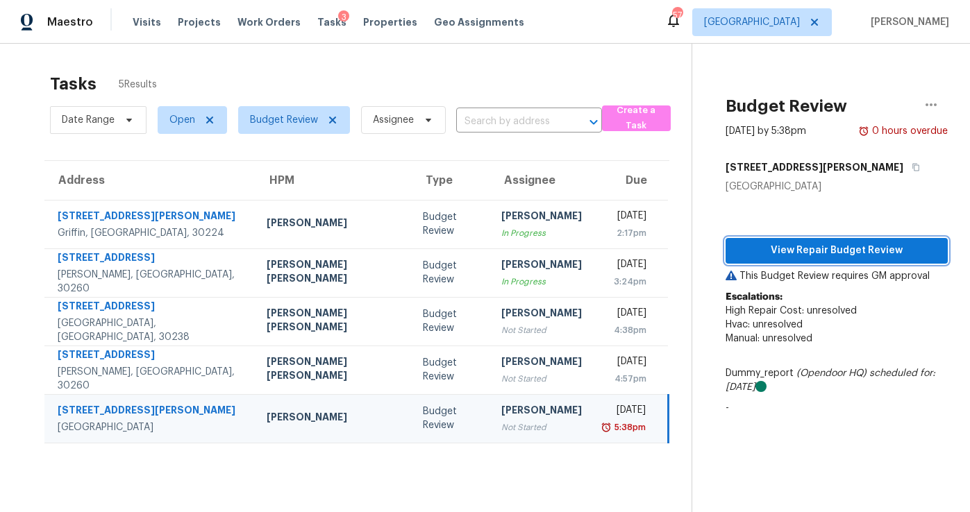
click at [809, 249] on span "View Repair Budget Review" at bounding box center [837, 250] width 200 height 17
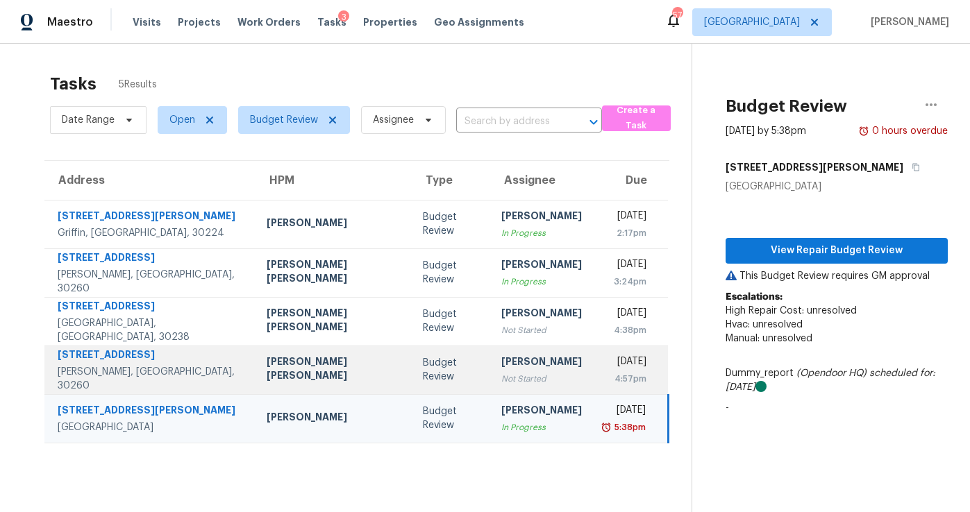
click at [501, 377] on div "Not Started" at bounding box center [541, 379] width 81 height 14
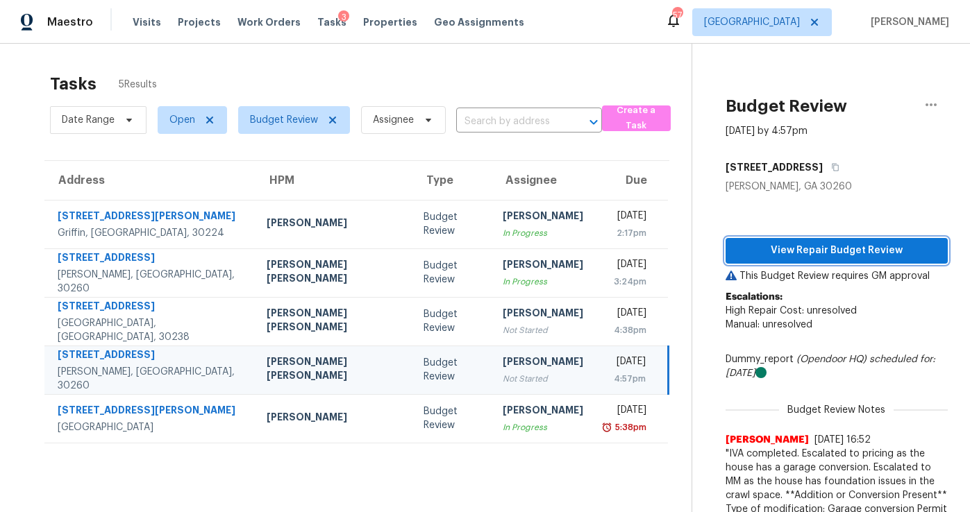
click at [809, 252] on span "View Repair Budget Review" at bounding box center [837, 250] width 200 height 17
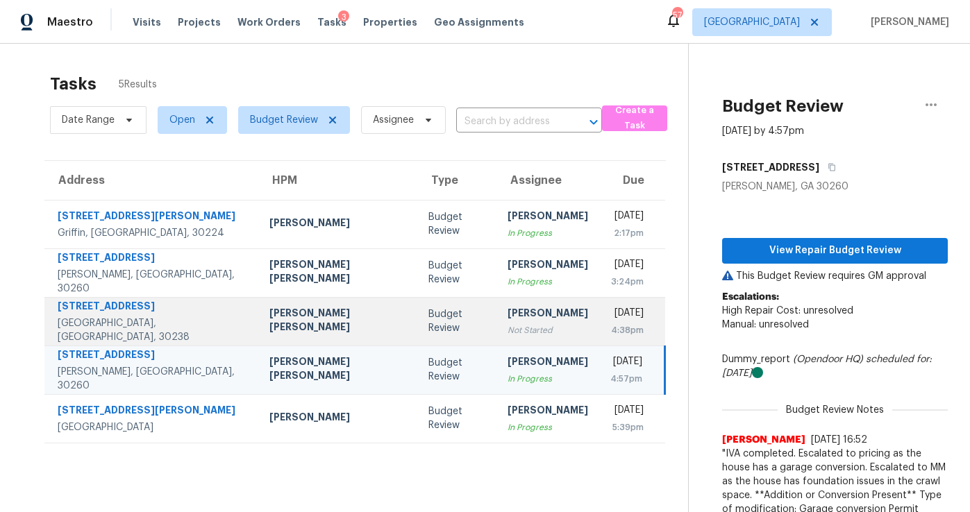
click at [508, 330] on div "Not Started" at bounding box center [548, 331] width 81 height 14
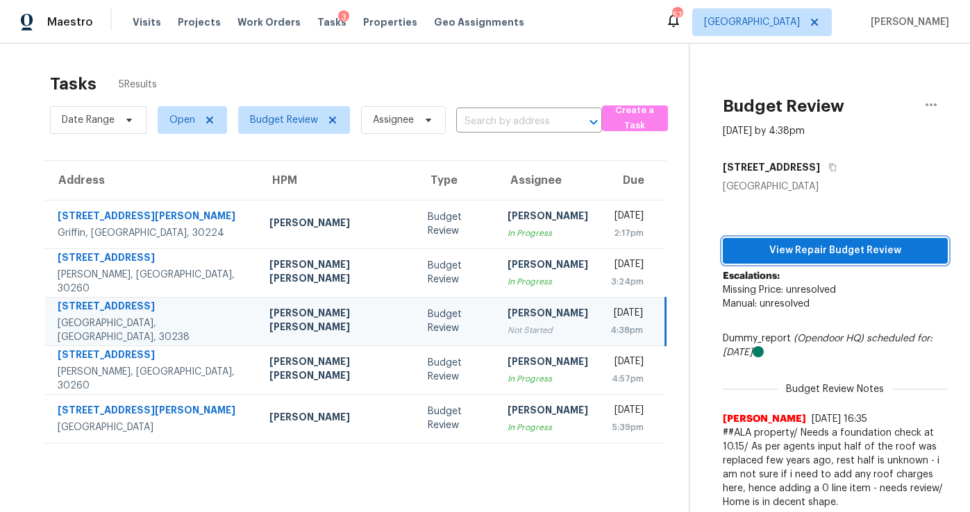
click at [792, 249] on span "View Repair Budget Review" at bounding box center [835, 250] width 203 height 17
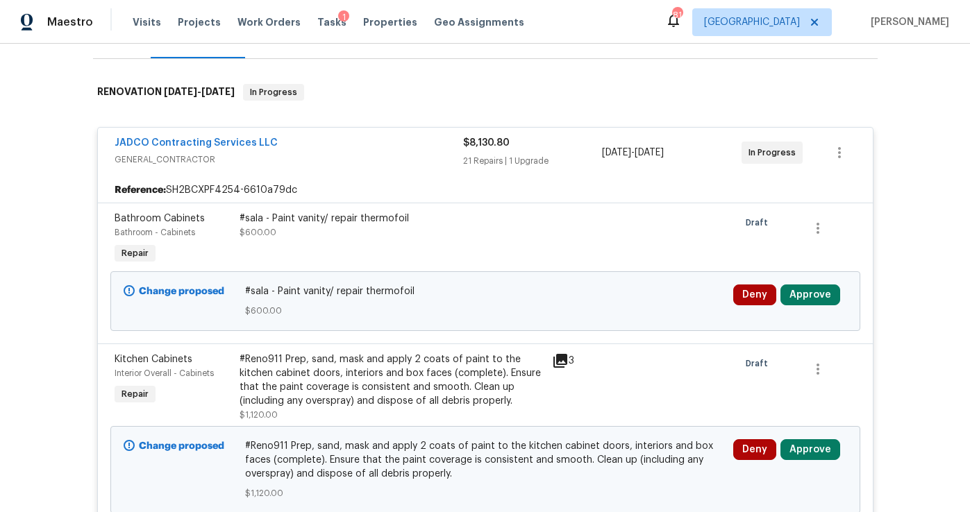
scroll to position [213, 0]
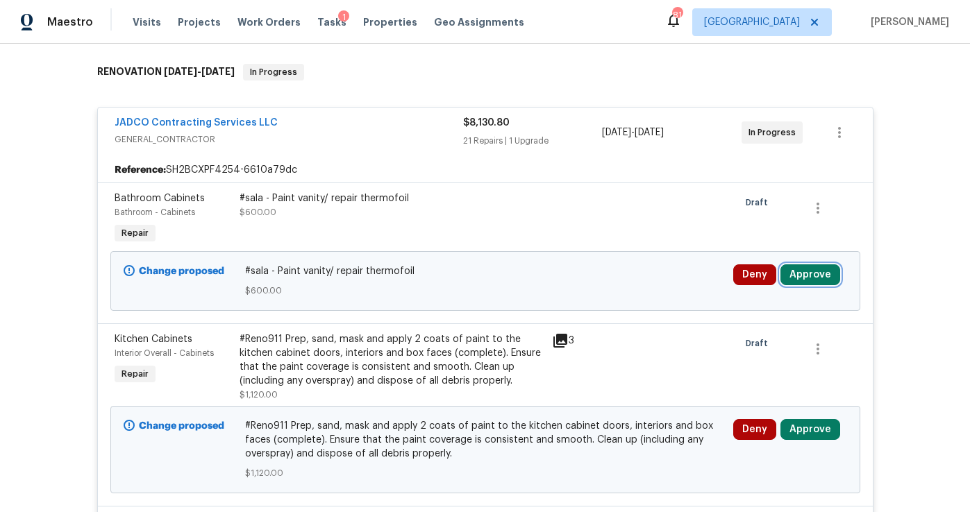
click at [800, 277] on button "Approve" at bounding box center [811, 275] width 60 height 21
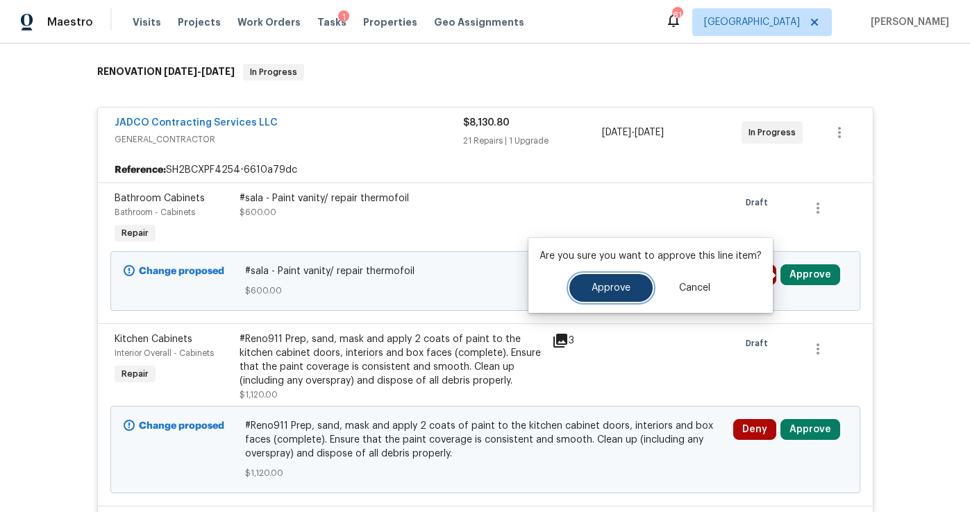
click at [599, 282] on button "Approve" at bounding box center [610, 288] width 83 height 28
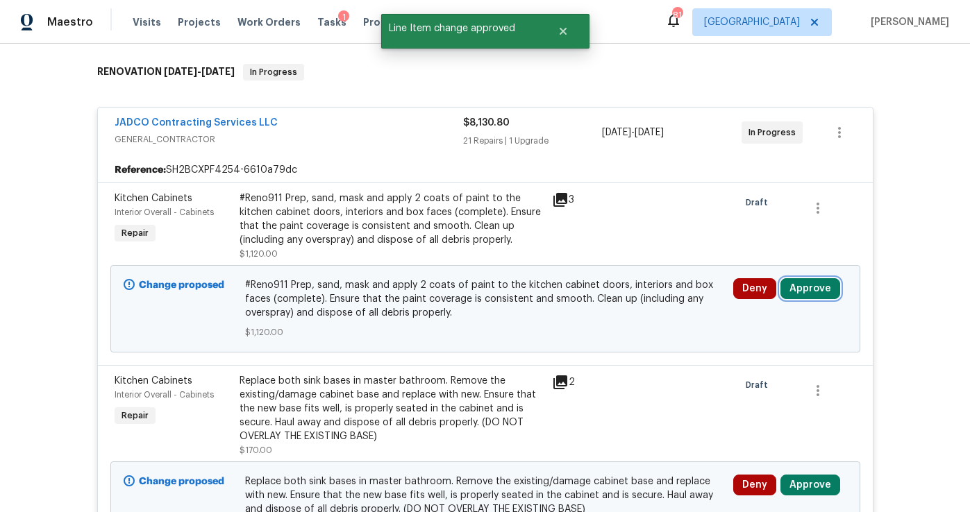
click at [797, 292] on button "Approve" at bounding box center [811, 288] width 60 height 21
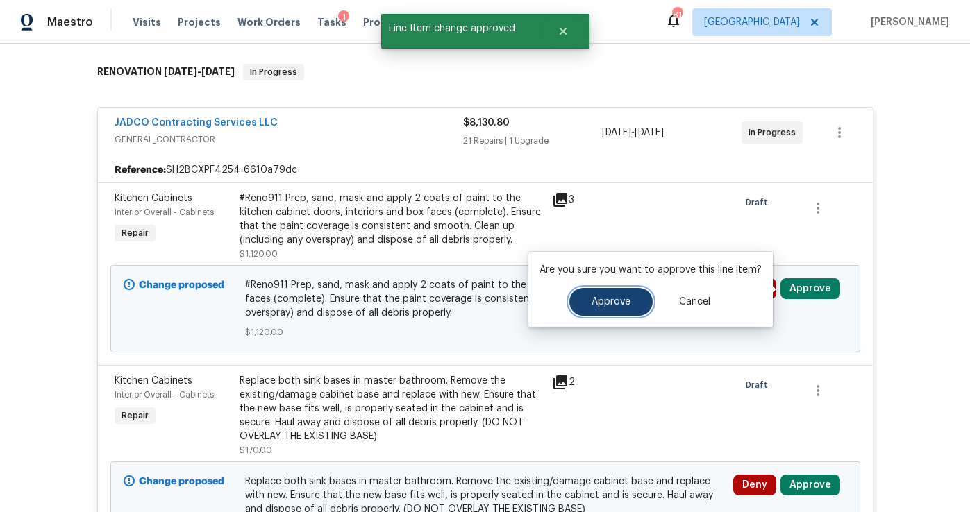
click at [614, 299] on span "Approve" at bounding box center [611, 302] width 39 height 10
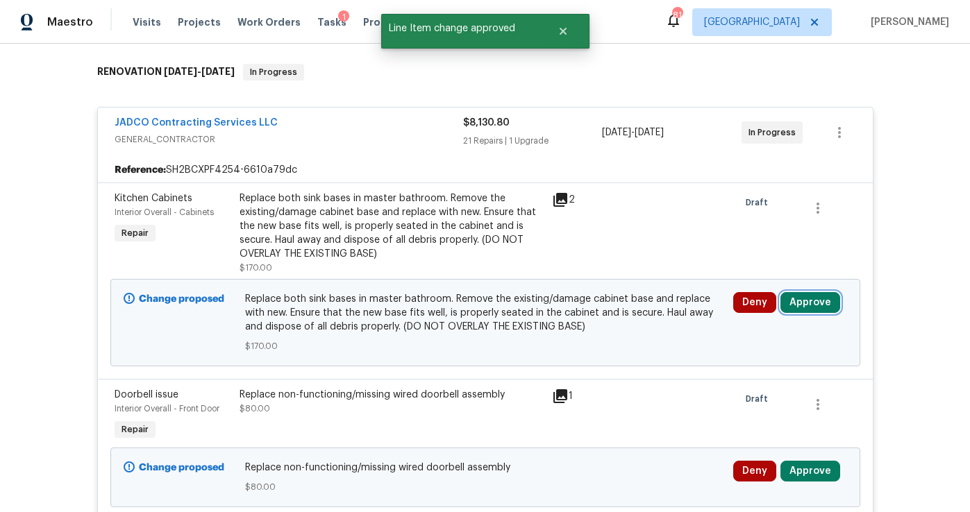
click at [803, 301] on button "Approve" at bounding box center [811, 302] width 60 height 21
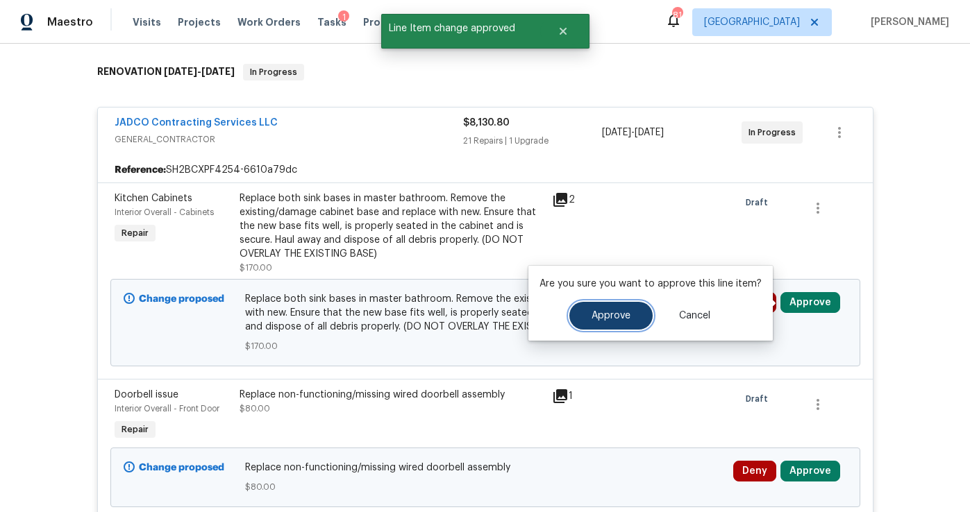
click at [622, 315] on span "Approve" at bounding box center [611, 316] width 39 height 10
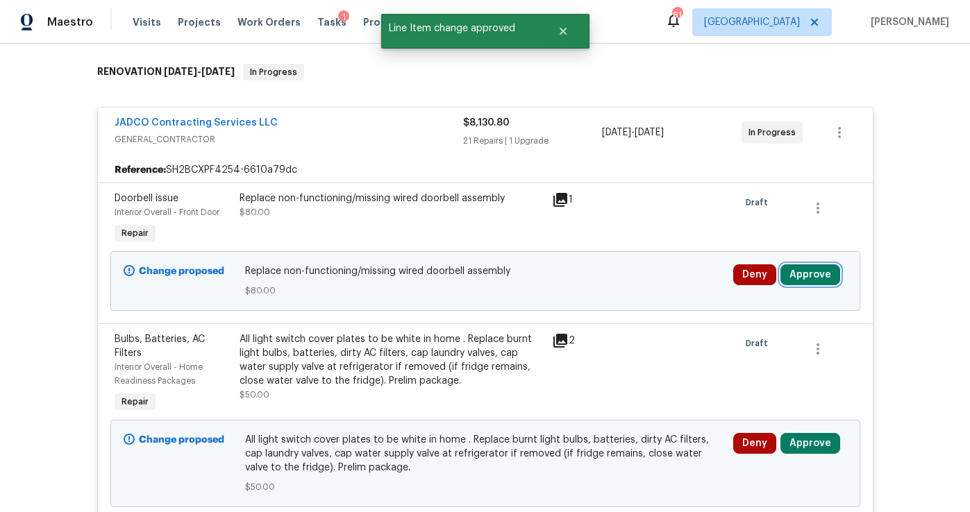
click at [805, 277] on button "Approve" at bounding box center [811, 275] width 60 height 21
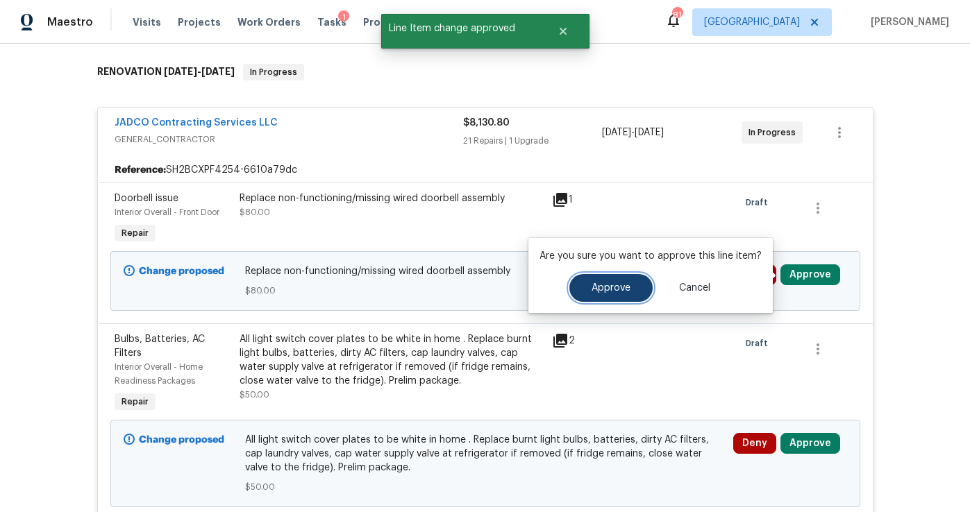
click at [640, 287] on button "Approve" at bounding box center [610, 288] width 83 height 28
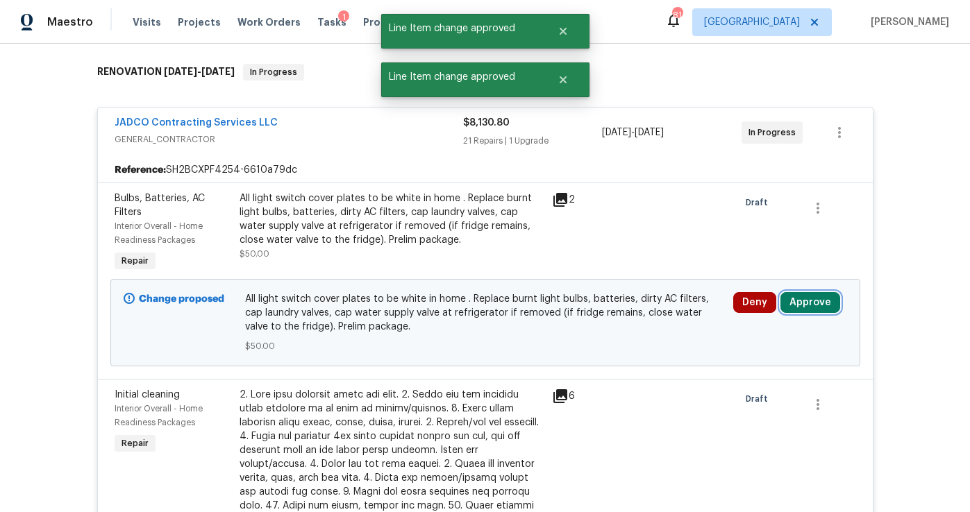
click at [818, 308] on button "Approve" at bounding box center [811, 302] width 60 height 21
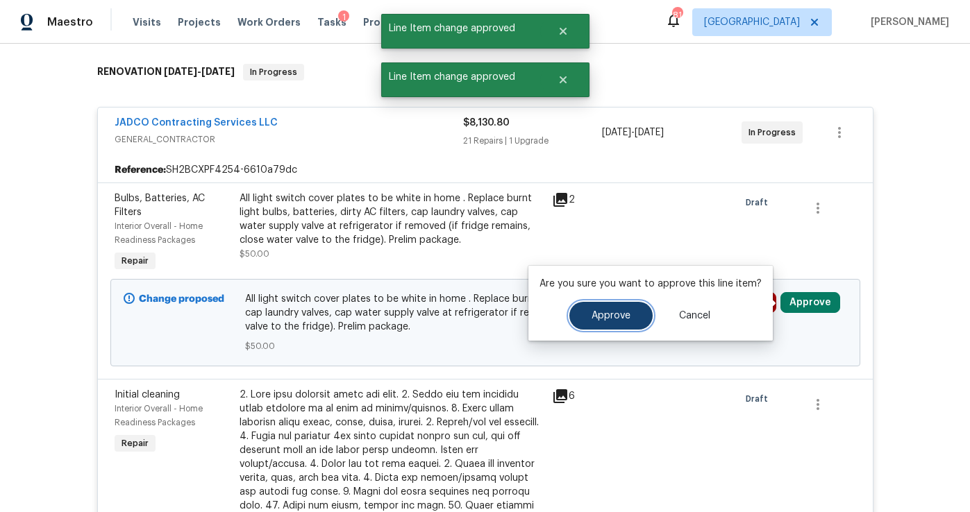
click at [599, 318] on span "Approve" at bounding box center [611, 316] width 39 height 10
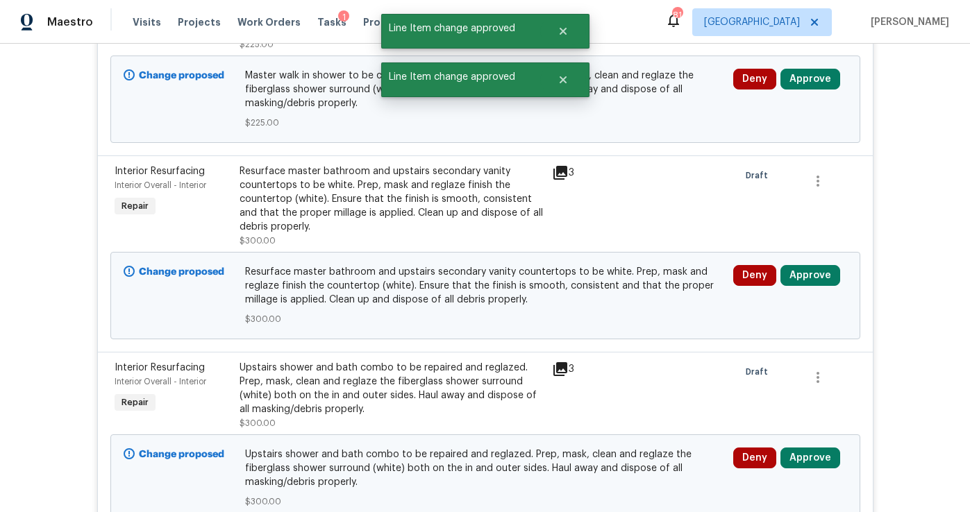
scroll to position [1161, 0]
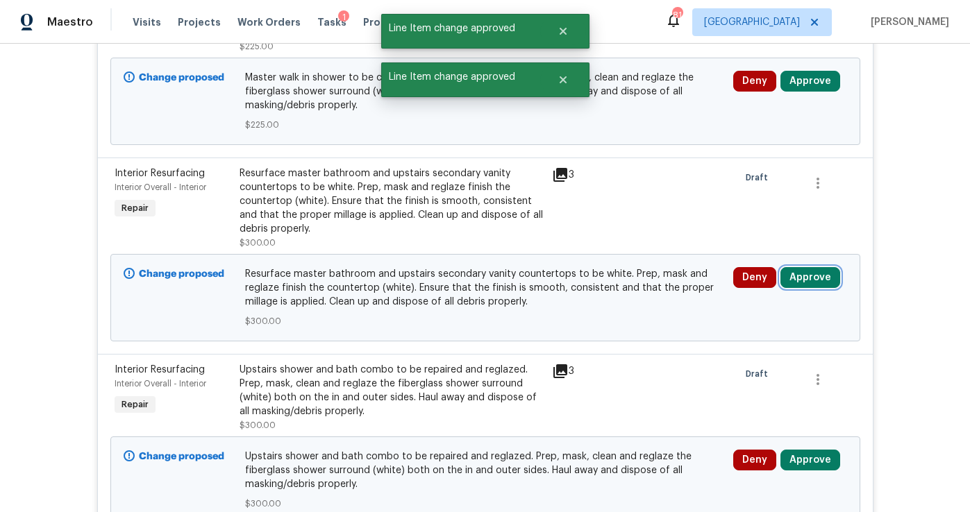
click at [803, 267] on button "Approve" at bounding box center [811, 277] width 60 height 21
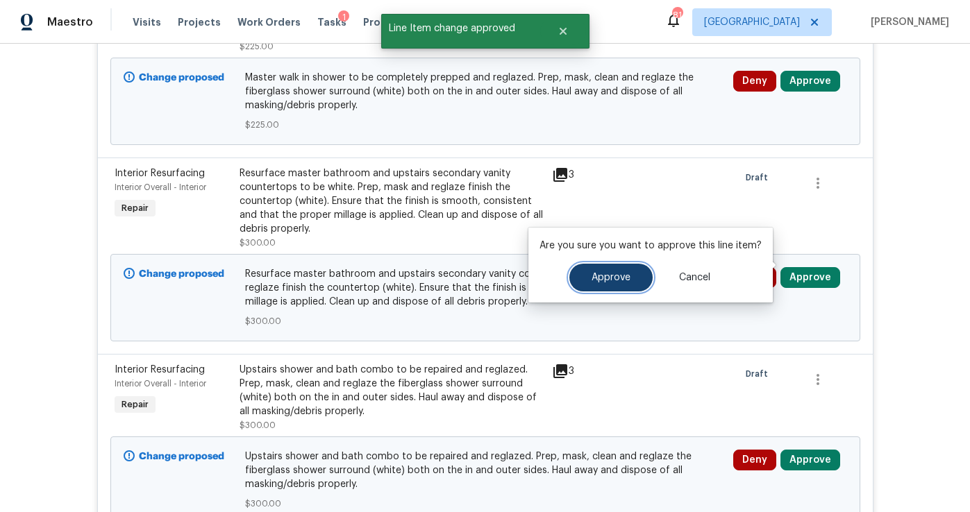
click at [628, 276] on button "Approve" at bounding box center [610, 278] width 83 height 28
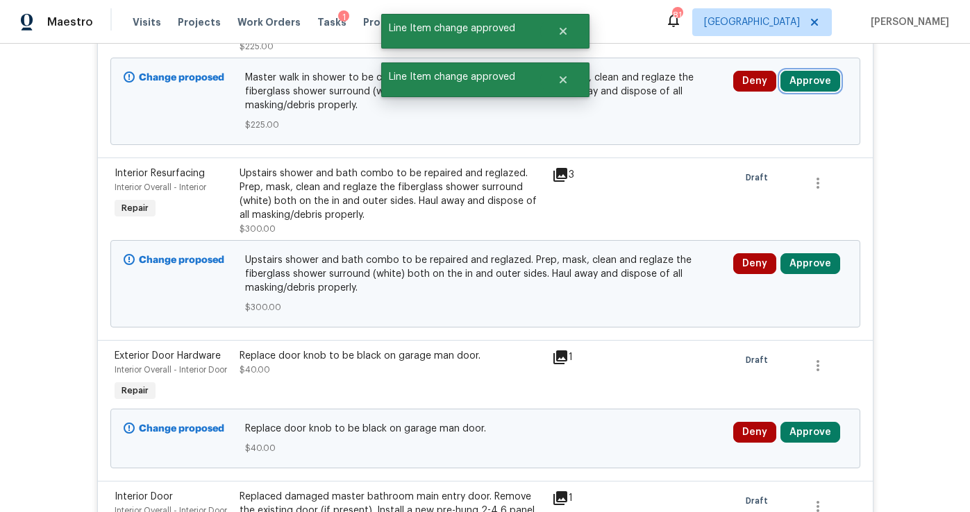
click at [811, 75] on button "Approve" at bounding box center [811, 81] width 60 height 21
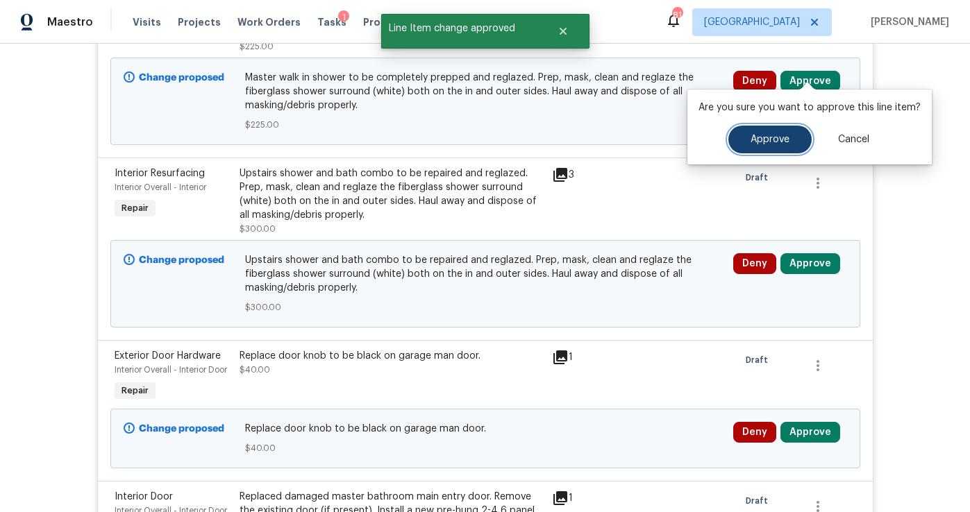
click at [781, 143] on span "Approve" at bounding box center [770, 140] width 39 height 10
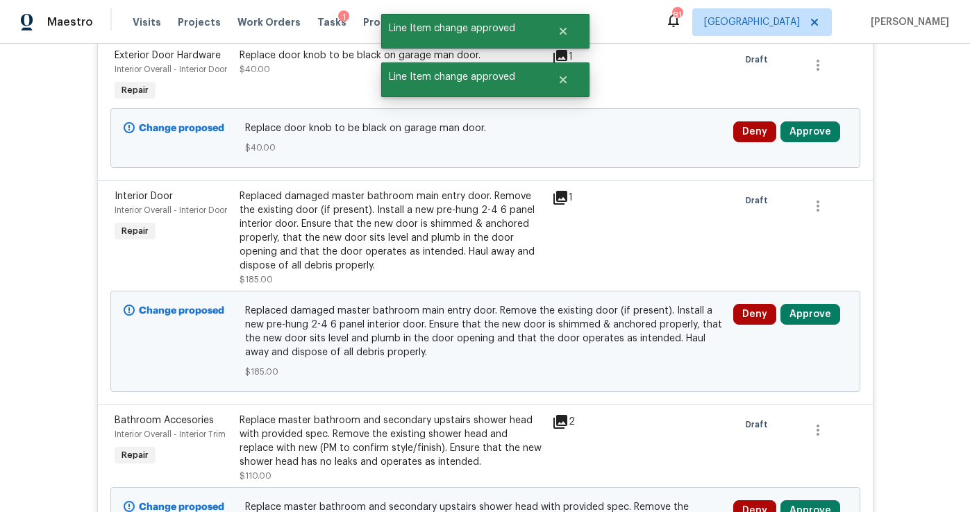
scroll to position [1321, 0]
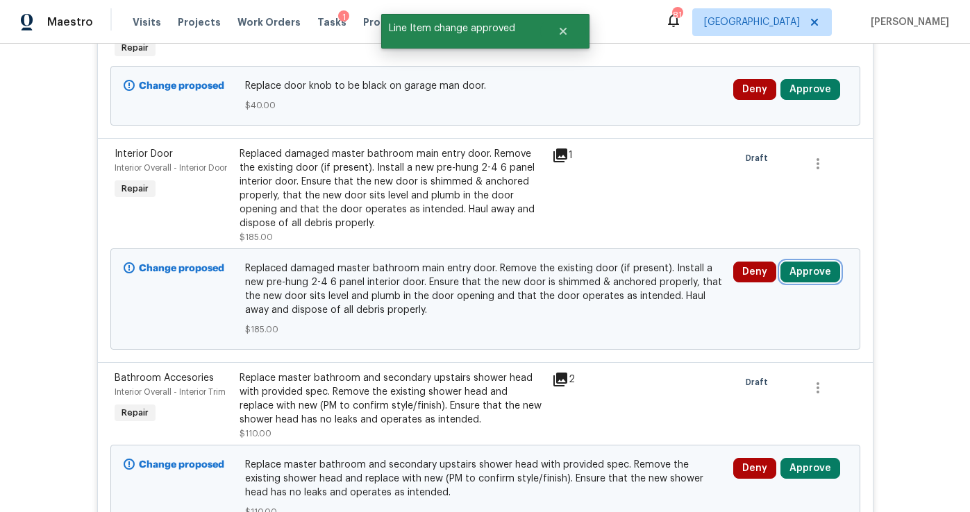
click at [792, 262] on button "Approve" at bounding box center [811, 272] width 60 height 21
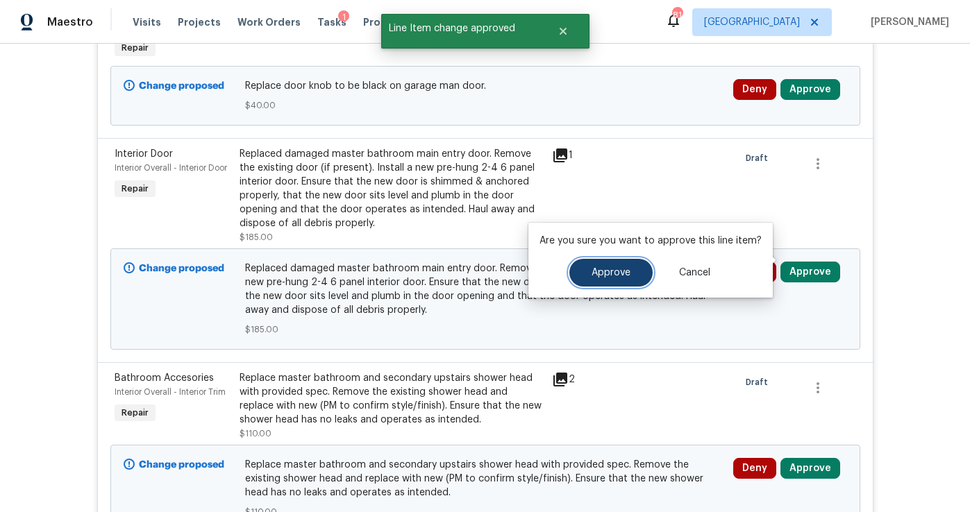
click at [631, 277] on button "Approve" at bounding box center [610, 273] width 83 height 28
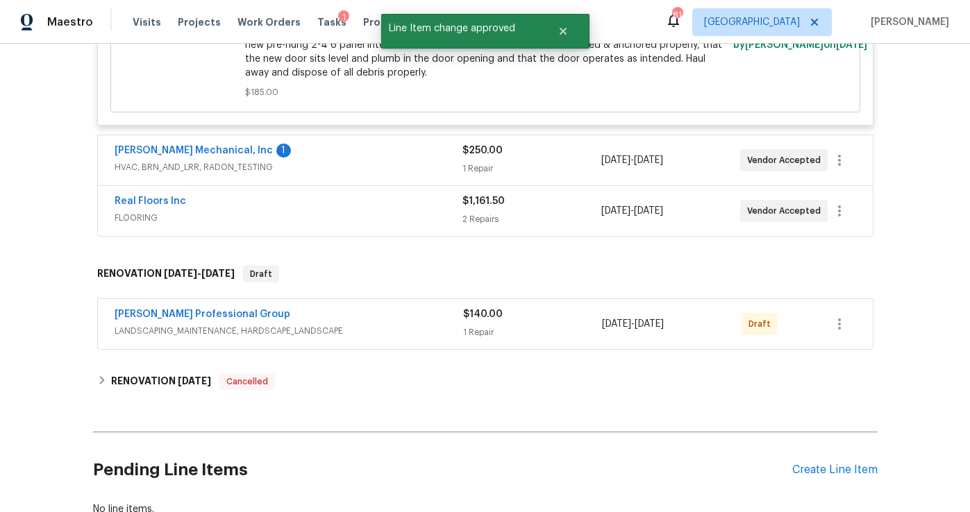
scroll to position [4672, 0]
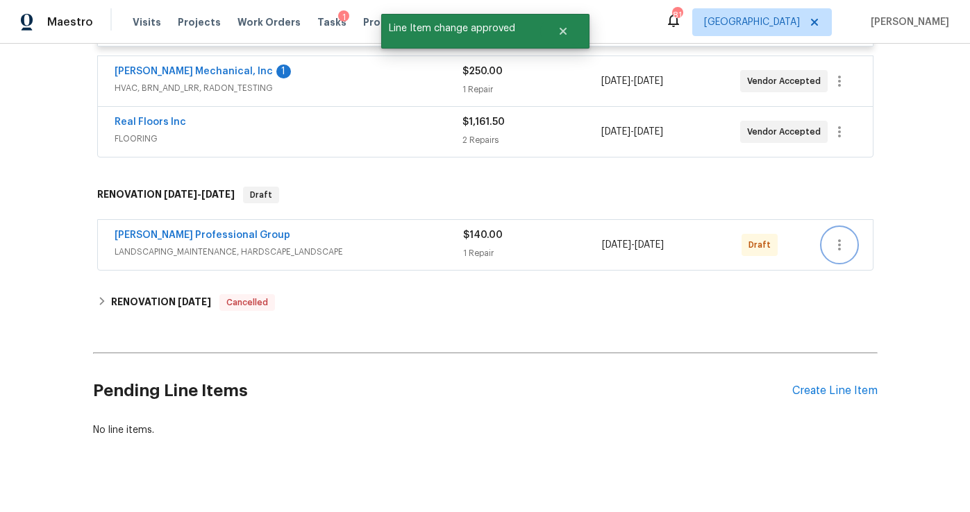
click at [837, 237] on icon "button" at bounding box center [839, 245] width 17 height 17
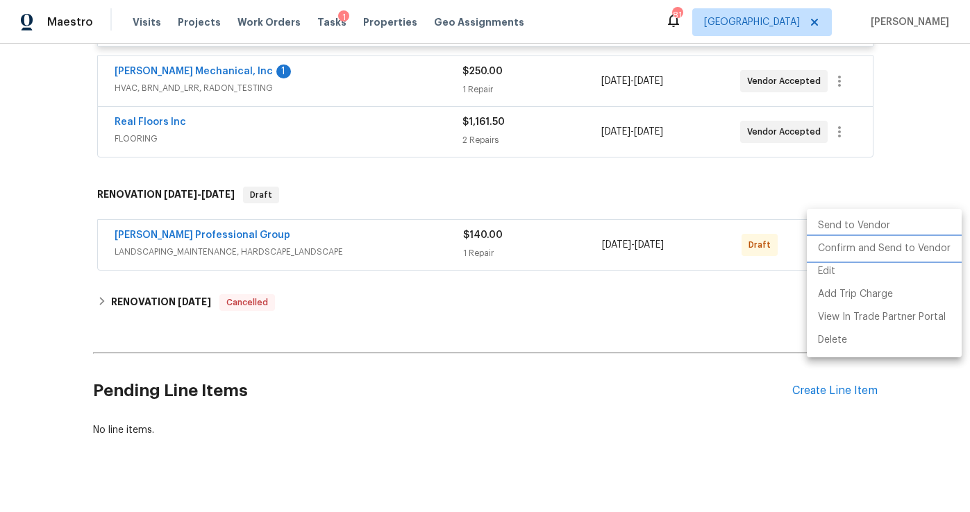
click at [835, 247] on li "Confirm and Send to Vendor" at bounding box center [884, 248] width 155 height 23
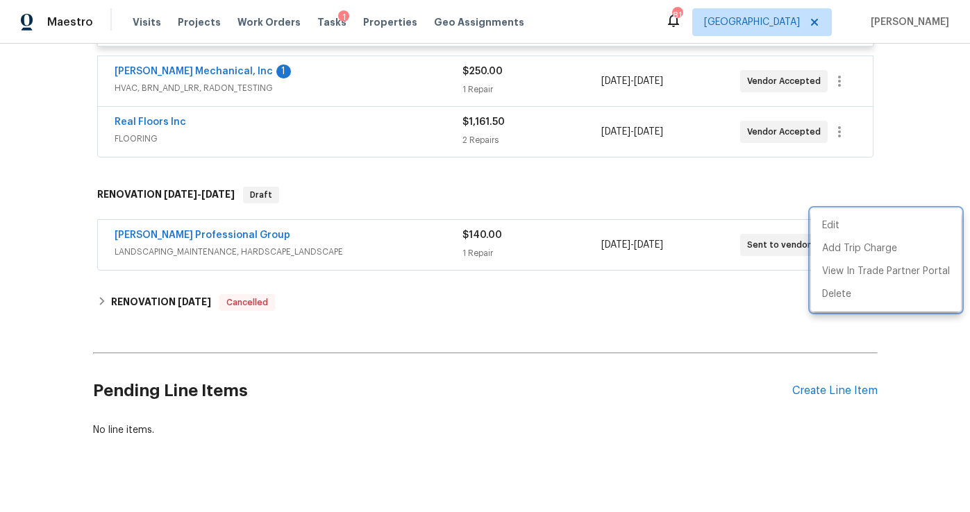
click at [785, 158] on div at bounding box center [485, 256] width 970 height 512
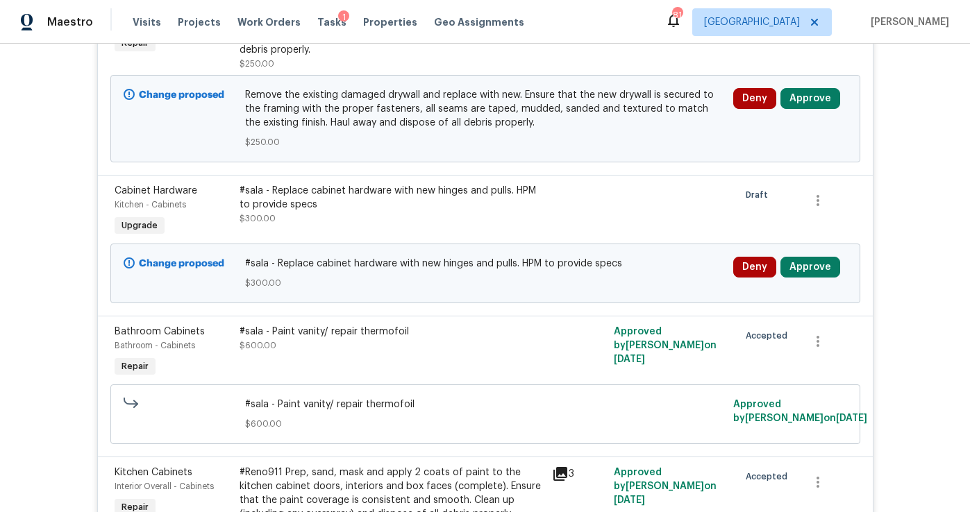
scroll to position [3021, 0]
click at [813, 256] on button "Approve" at bounding box center [811, 266] width 60 height 21
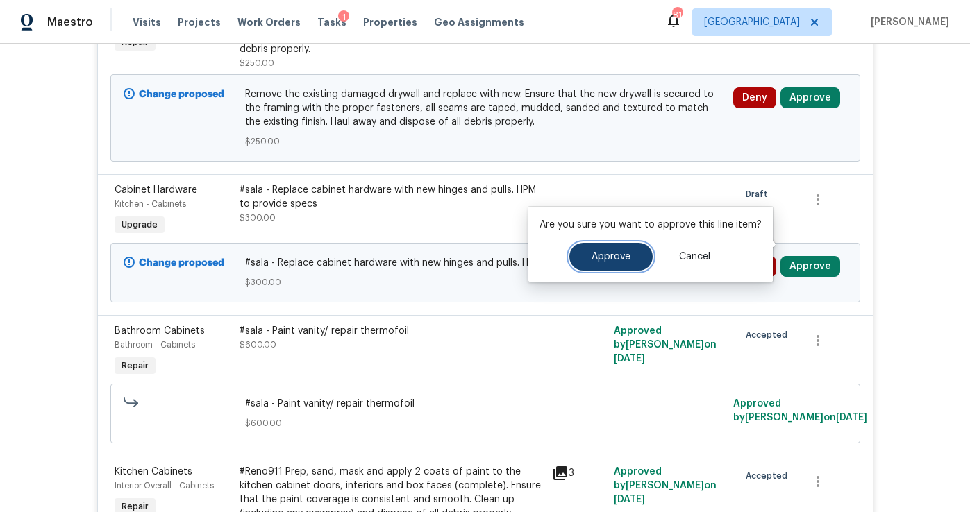
click at [599, 253] on span "Approve" at bounding box center [611, 257] width 39 height 10
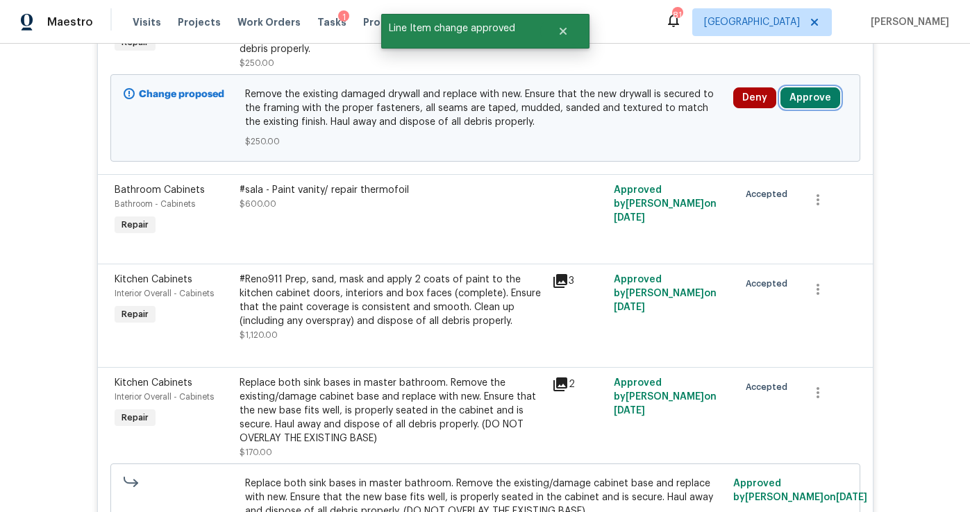
click at [805, 87] on button "Approve" at bounding box center [811, 97] width 60 height 21
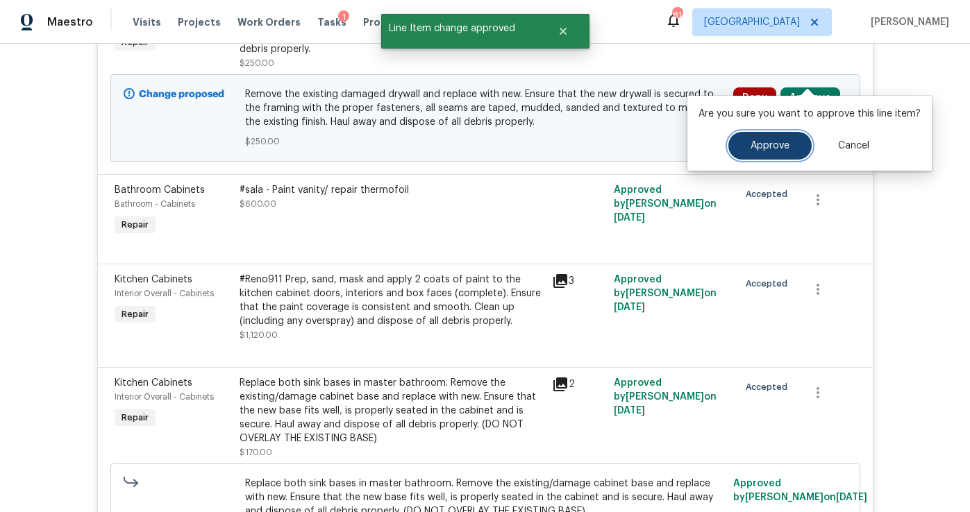
click at [759, 144] on span "Approve" at bounding box center [770, 146] width 39 height 10
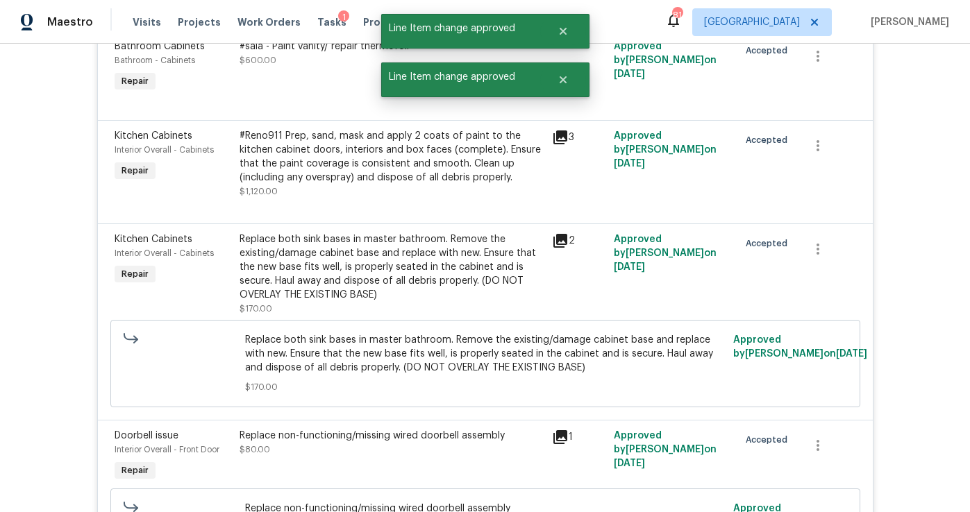
scroll to position [2962, 0]
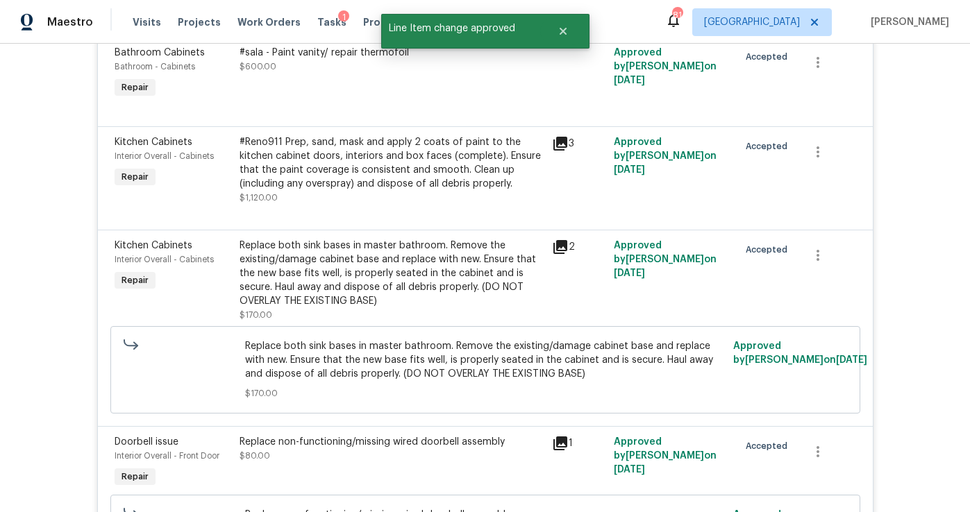
click at [424, 162] on div "#Reno911 Prep, sand, mask and apply 2 coats of paint to the kitchen cabinet doo…" at bounding box center [392, 163] width 304 height 56
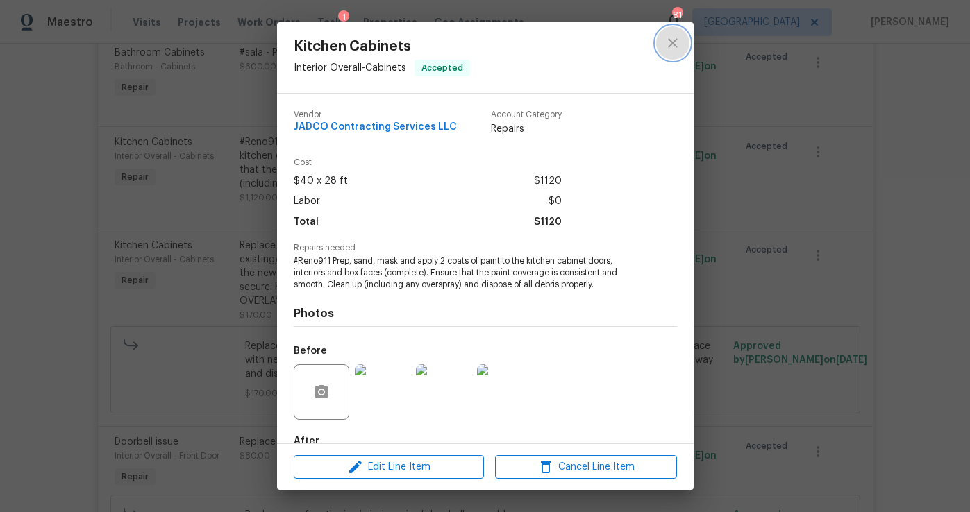
click at [672, 41] on icon "close" at bounding box center [673, 43] width 17 height 17
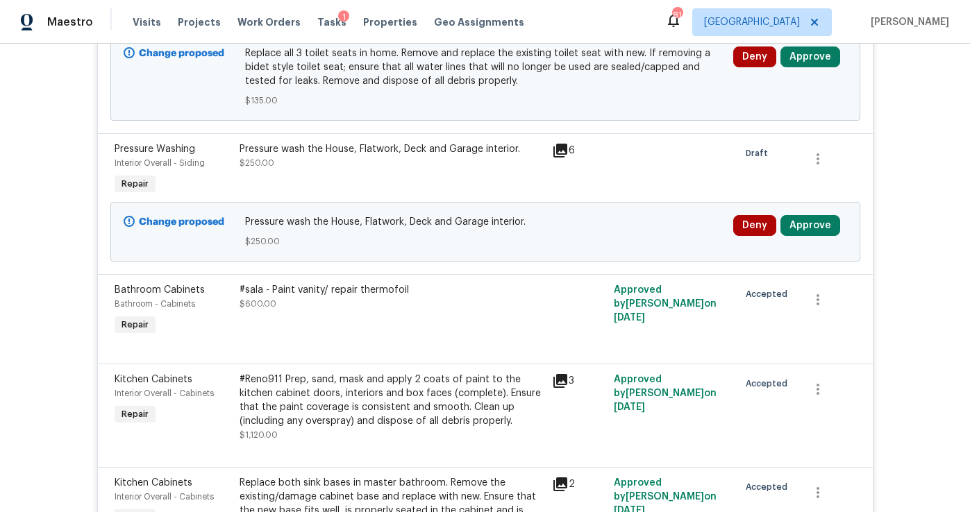
scroll to position [2721, 0]
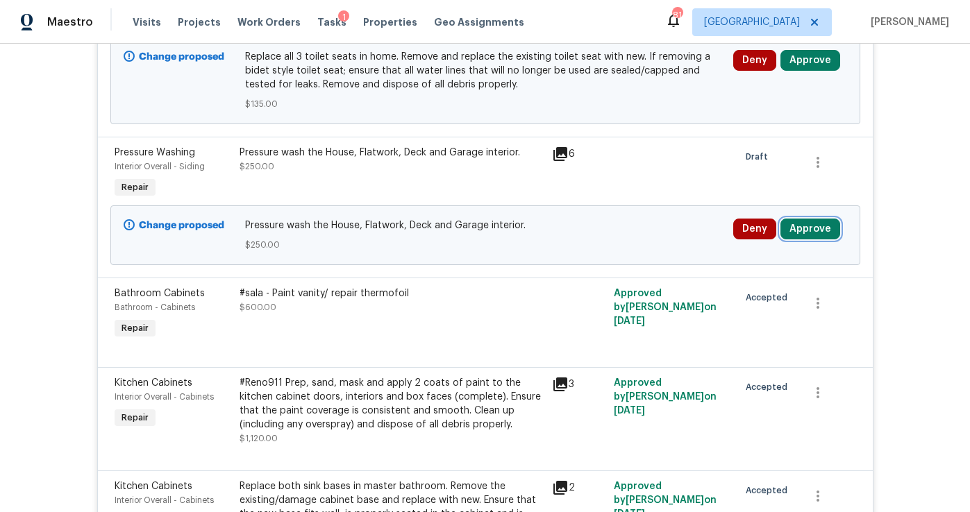
click at [811, 219] on button "Approve" at bounding box center [811, 229] width 60 height 21
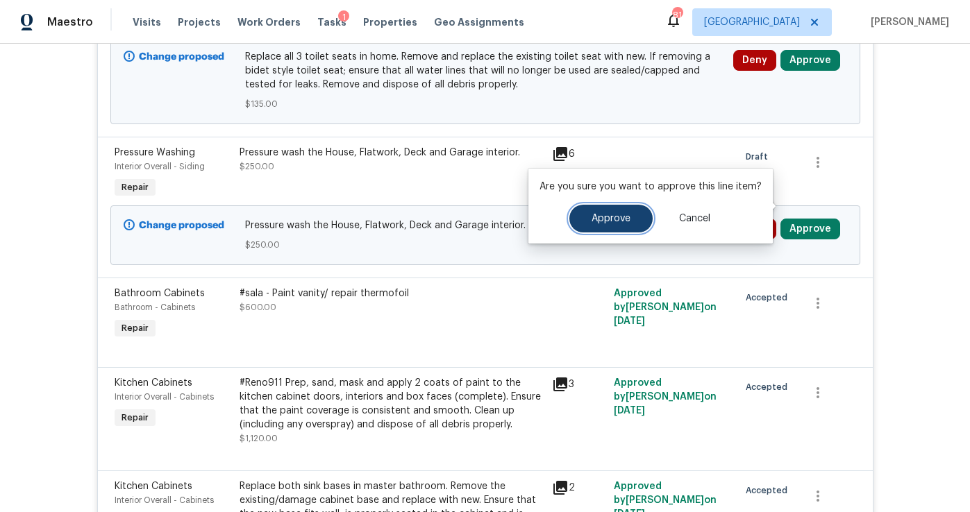
click at [604, 225] on button "Approve" at bounding box center [610, 219] width 83 height 28
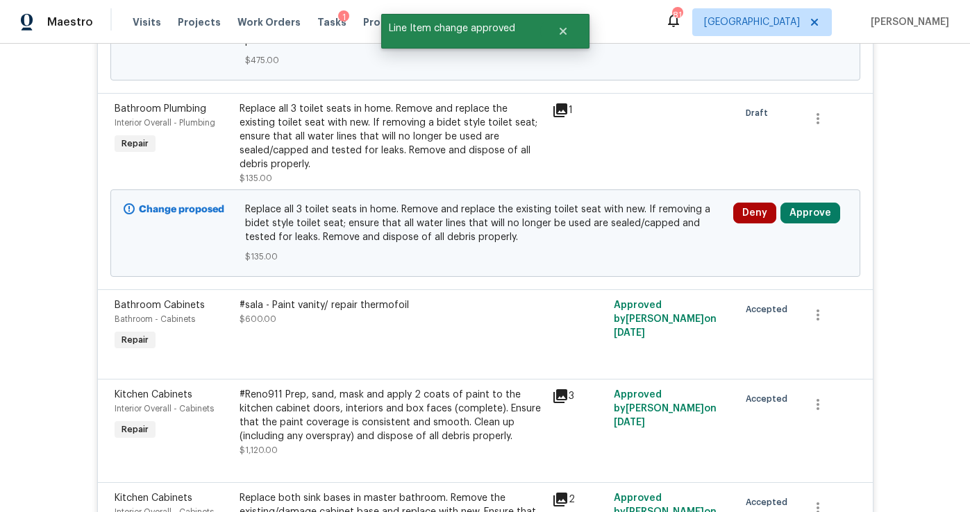
scroll to position [2474, 0]
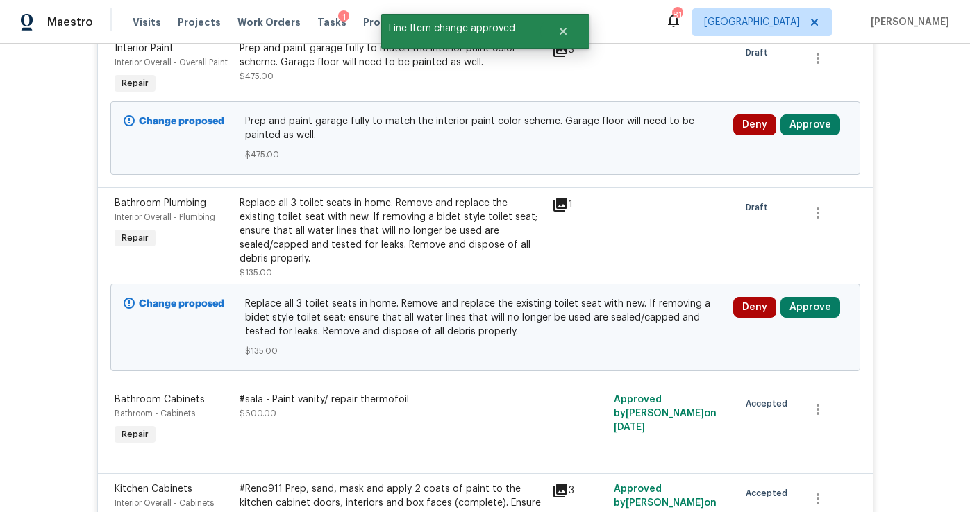
click at [812, 293] on div "Deny Approve" at bounding box center [790, 327] width 122 height 69
click at [811, 297] on button "Approve" at bounding box center [811, 307] width 60 height 21
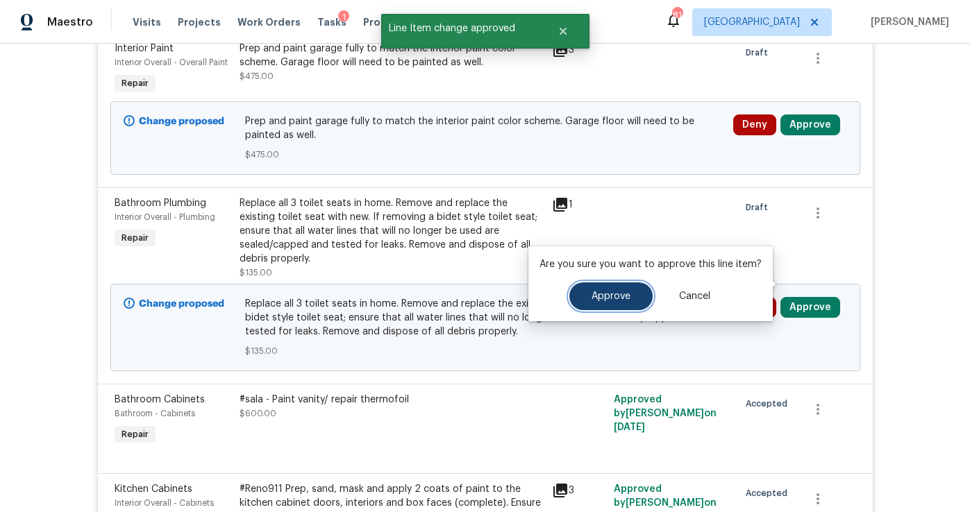
click at [638, 294] on button "Approve" at bounding box center [610, 297] width 83 height 28
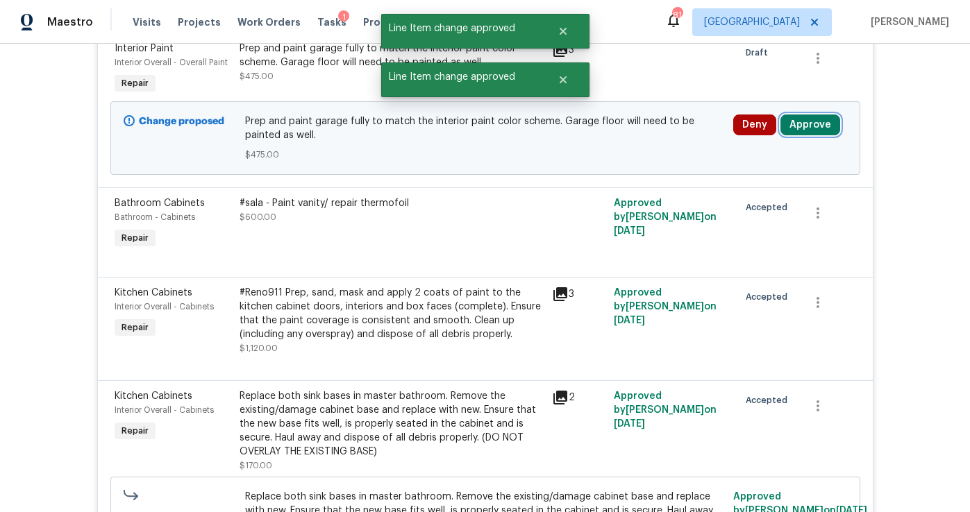
click at [808, 115] on button "Approve" at bounding box center [811, 125] width 60 height 21
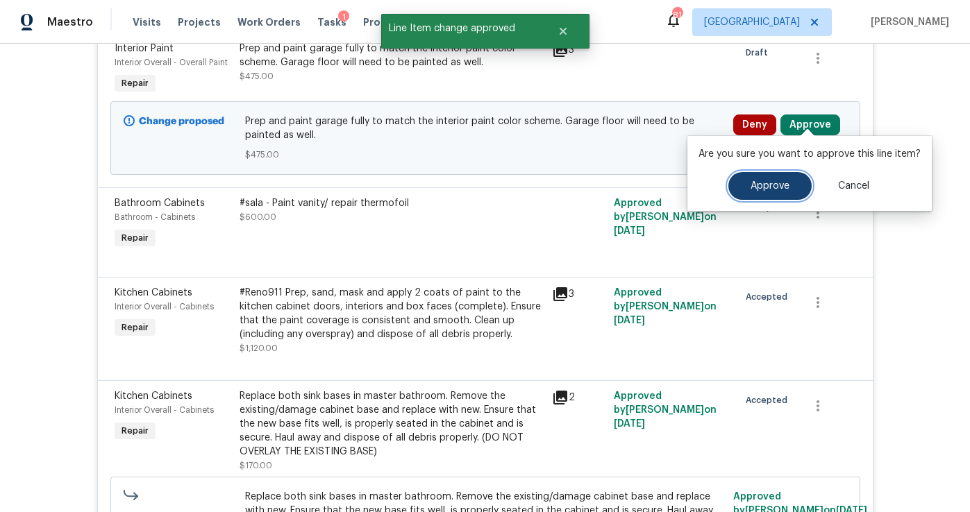
click at [762, 190] on span "Approve" at bounding box center [770, 186] width 39 height 10
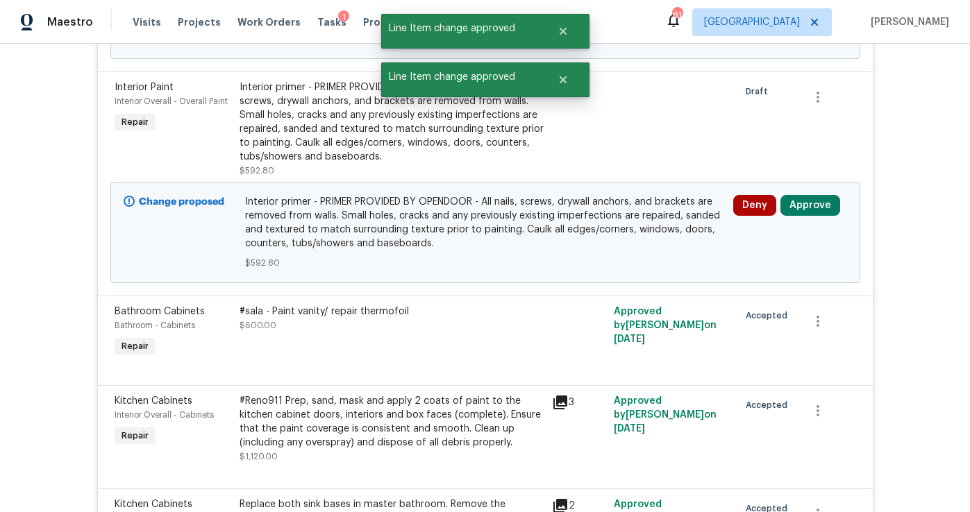
scroll to position [2132, 0]
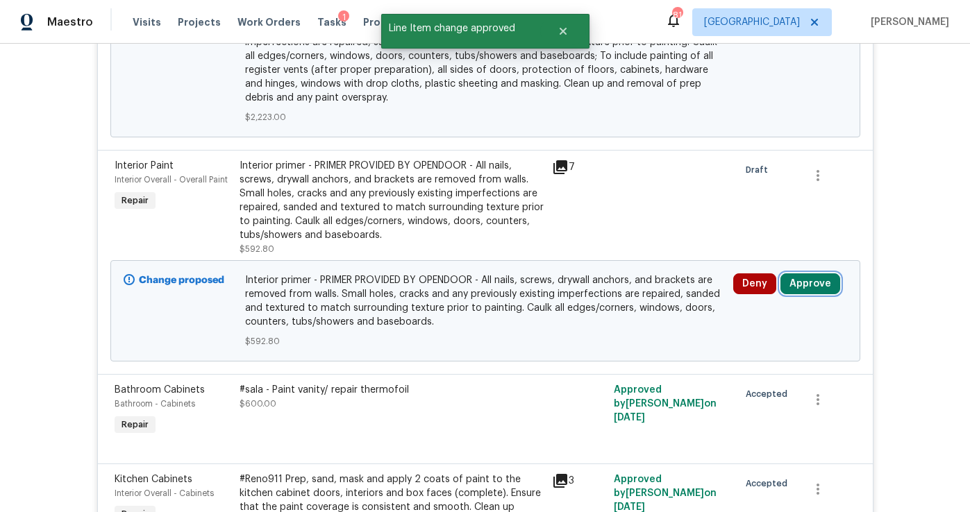
click at [798, 274] on button "Approve" at bounding box center [811, 284] width 60 height 21
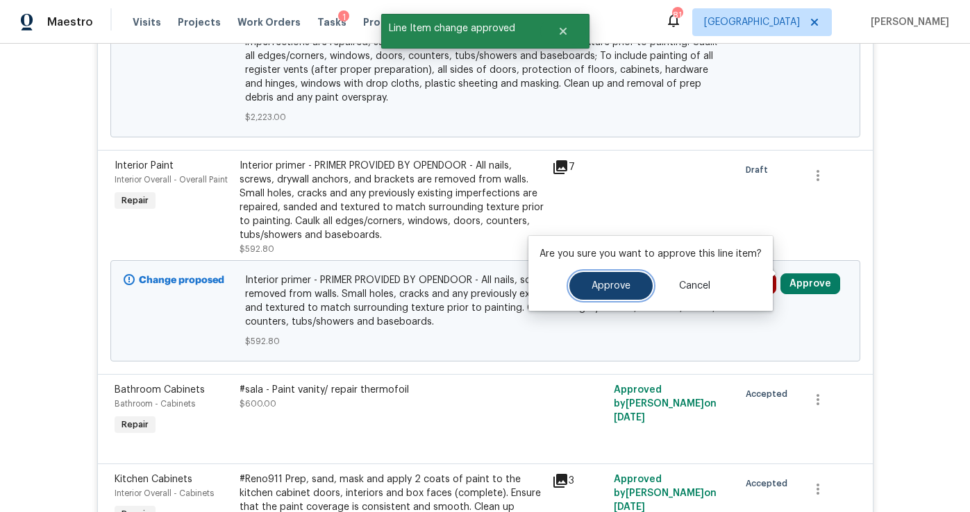
click at [631, 272] on button "Approve" at bounding box center [610, 286] width 83 height 28
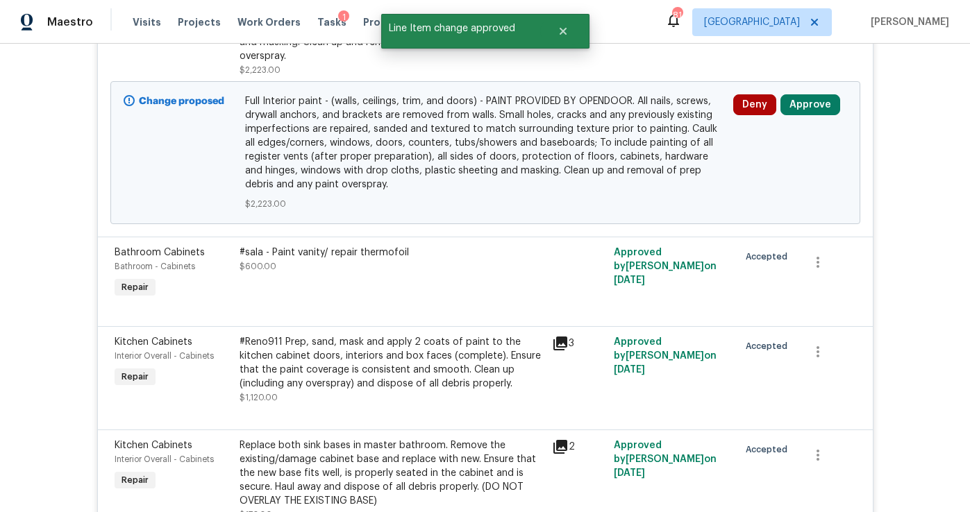
scroll to position [2010, 0]
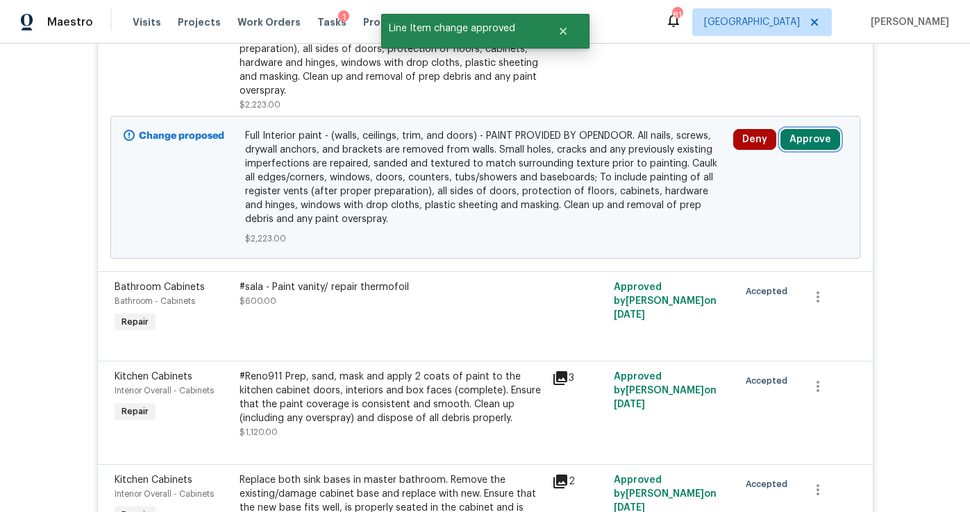
click at [806, 129] on button "Approve" at bounding box center [811, 139] width 60 height 21
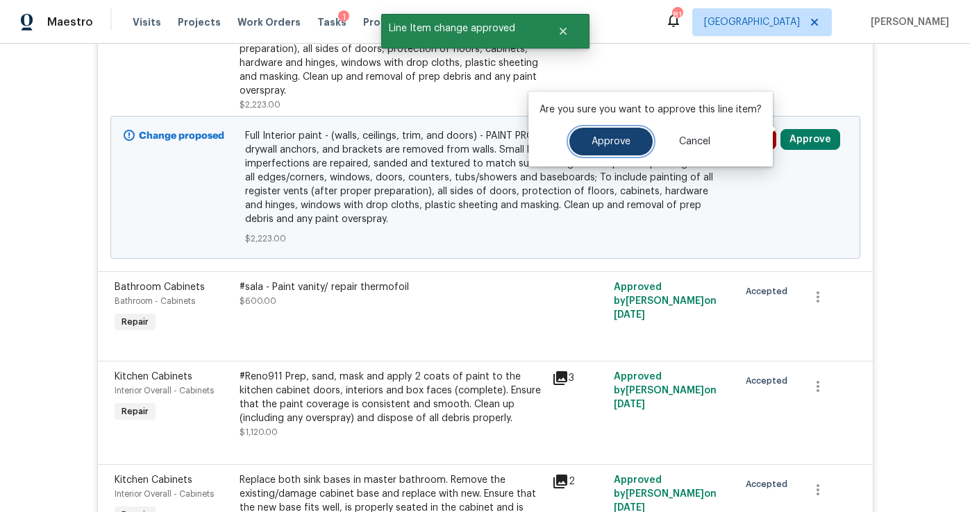
click at [623, 147] on span "Approve" at bounding box center [611, 142] width 39 height 10
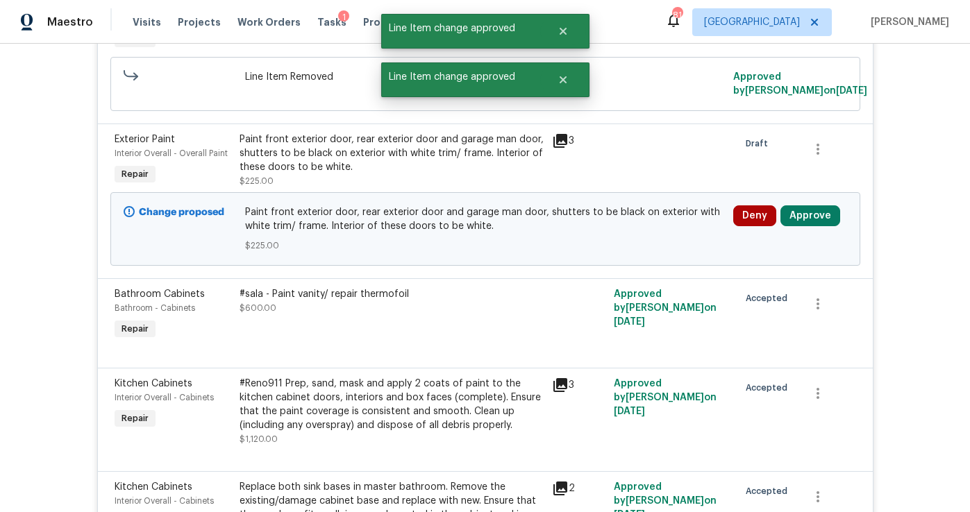
scroll to position [1477, 0]
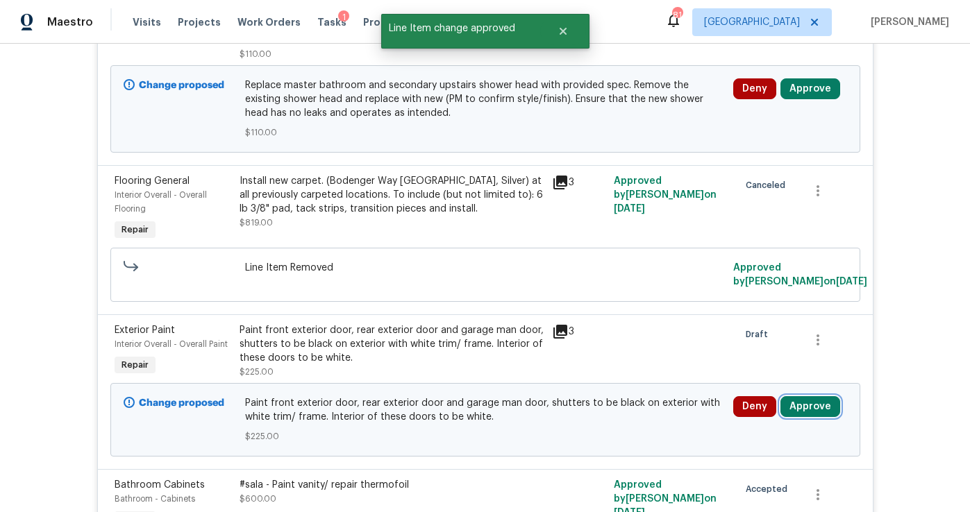
click at [805, 397] on button "Approve" at bounding box center [811, 407] width 60 height 21
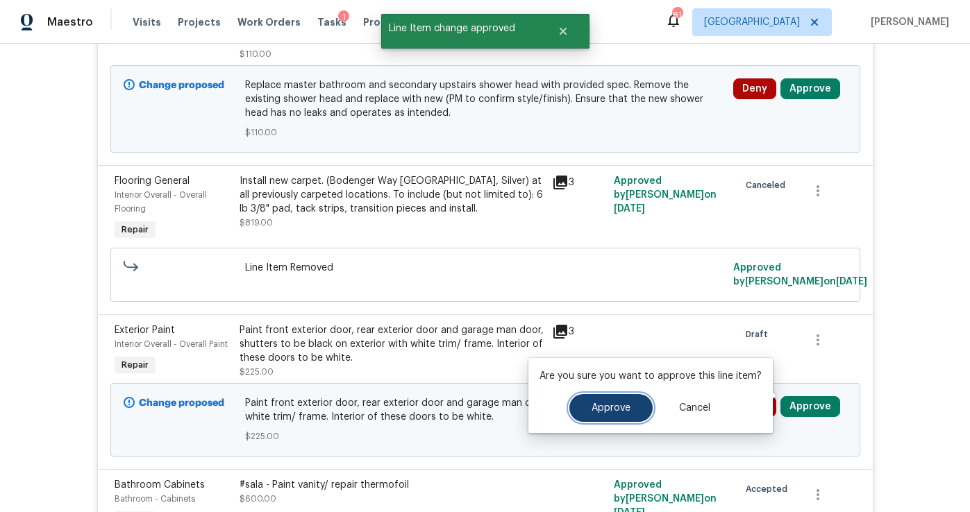
click at [619, 412] on span "Approve" at bounding box center [611, 408] width 39 height 10
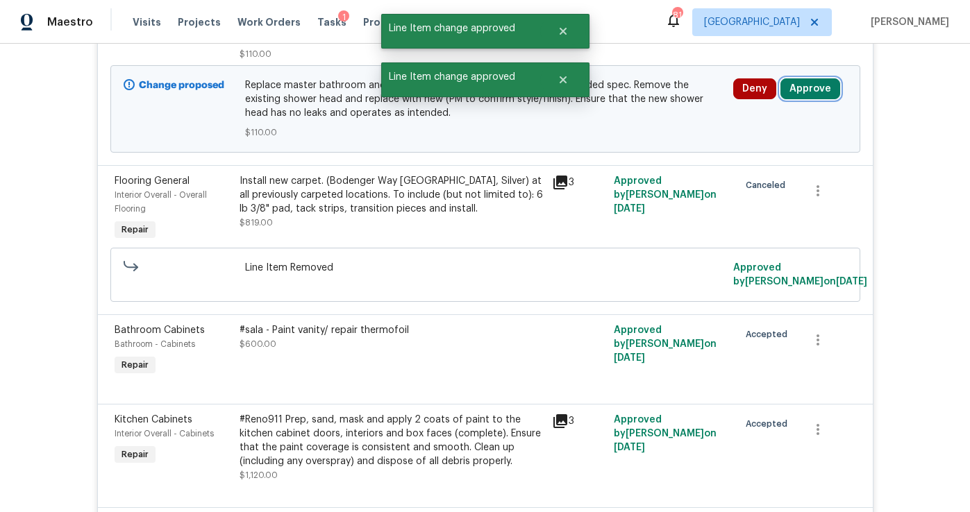
click at [806, 79] on button "Approve" at bounding box center [811, 88] width 60 height 21
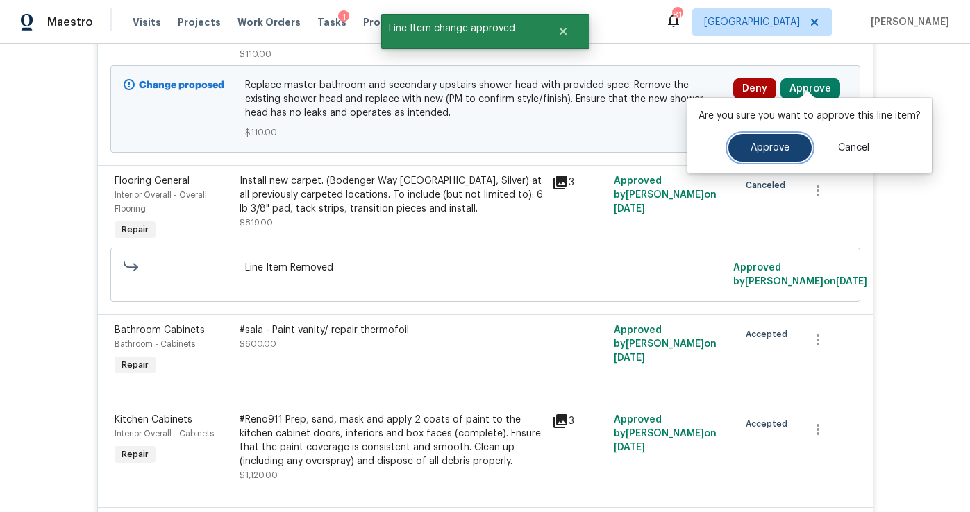
click at [738, 138] on button "Approve" at bounding box center [769, 148] width 83 height 28
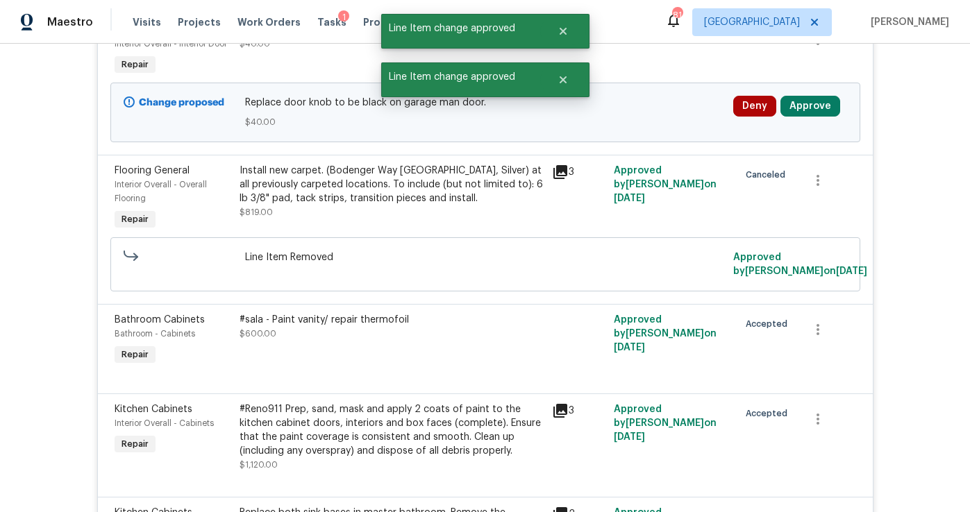
scroll to position [1123, 0]
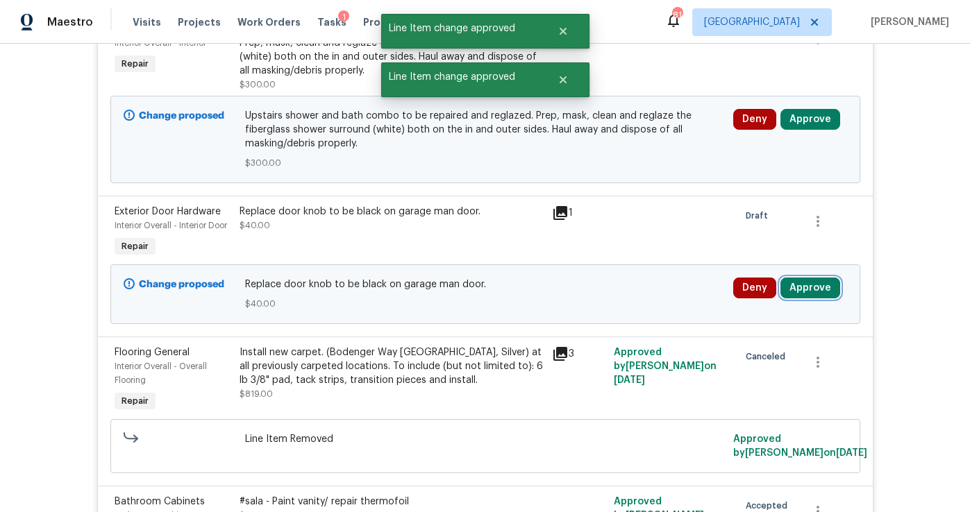
click at [804, 278] on button "Approve" at bounding box center [811, 288] width 60 height 21
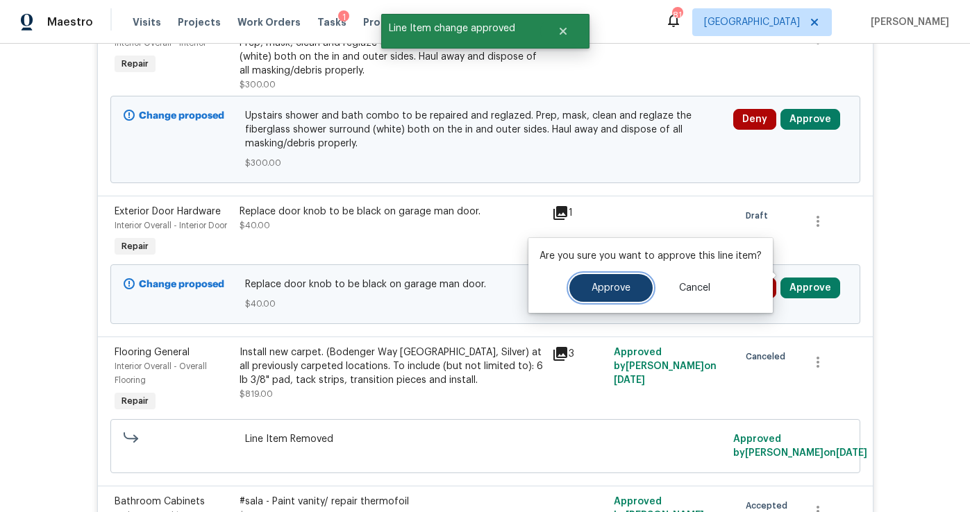
click at [629, 296] on button "Approve" at bounding box center [610, 288] width 83 height 28
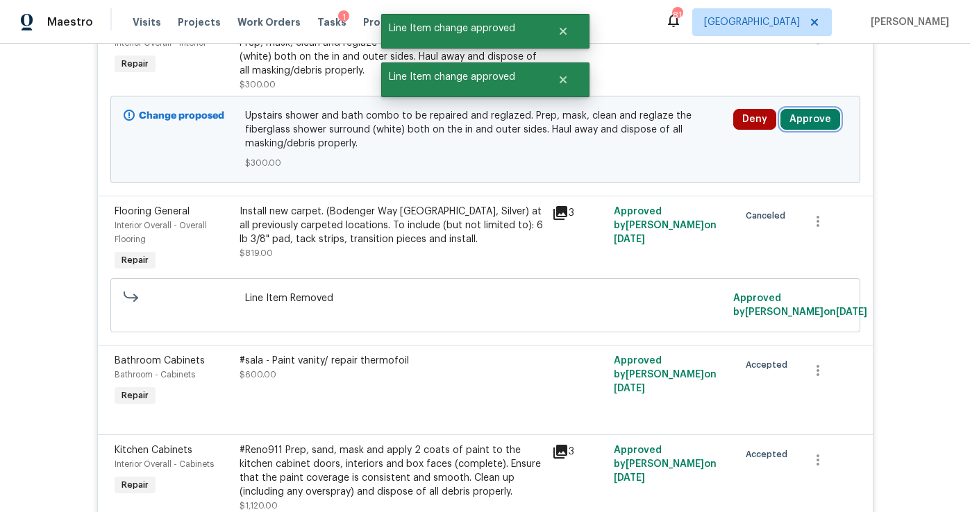
click at [812, 109] on button "Approve" at bounding box center [811, 119] width 60 height 21
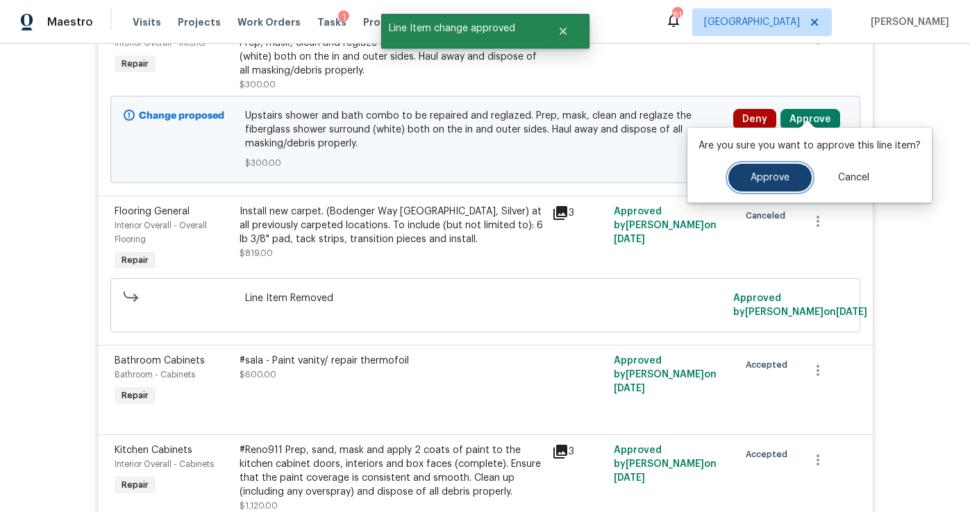
click at [751, 185] on button "Approve" at bounding box center [769, 178] width 83 height 28
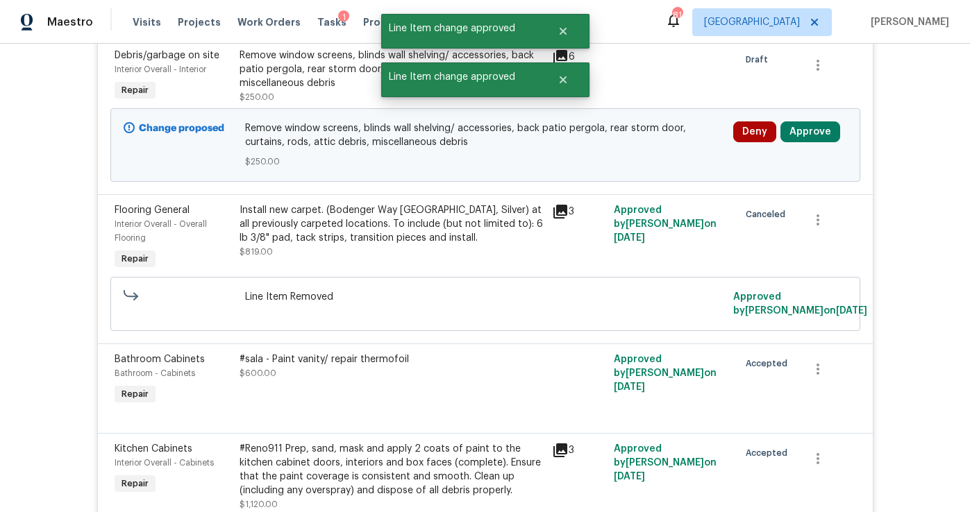
scroll to position [883, 0]
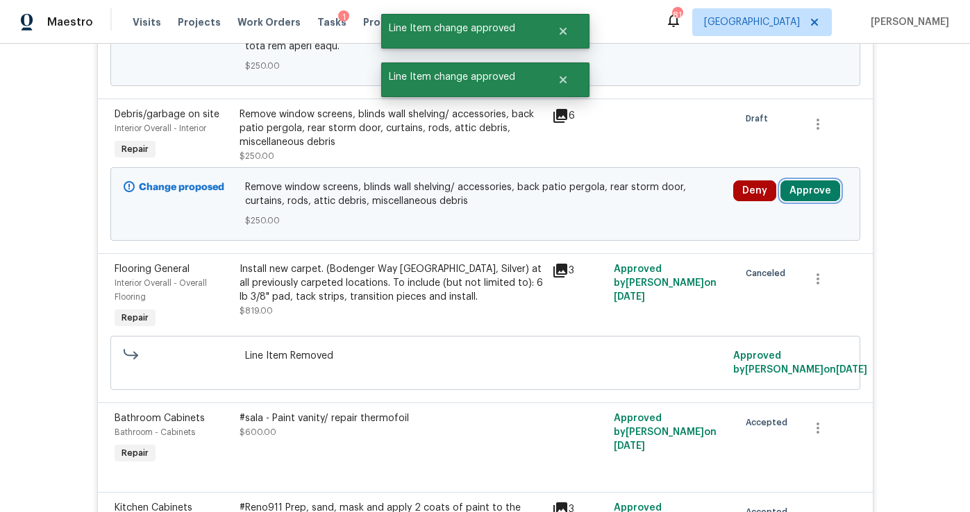
click at [804, 181] on button "Approve" at bounding box center [811, 191] width 60 height 21
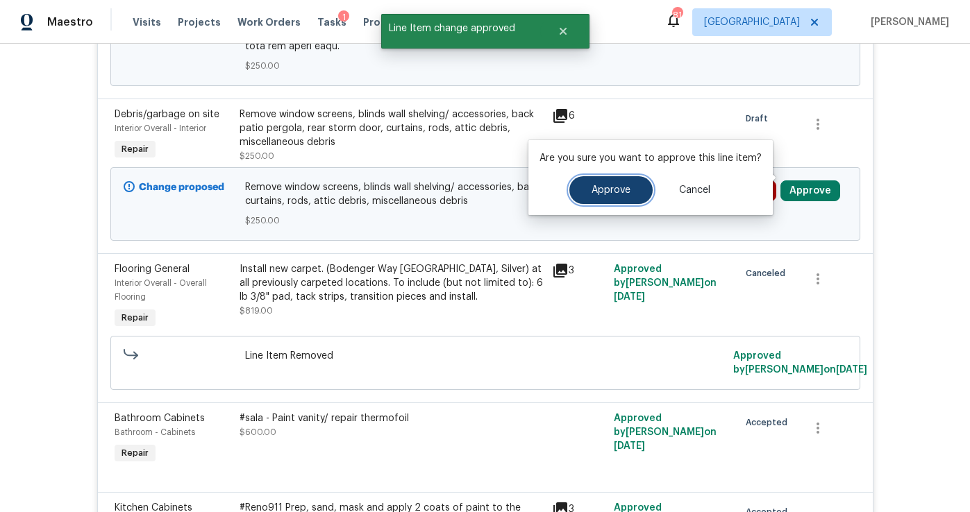
click at [609, 203] on button "Approve" at bounding box center [610, 190] width 83 height 28
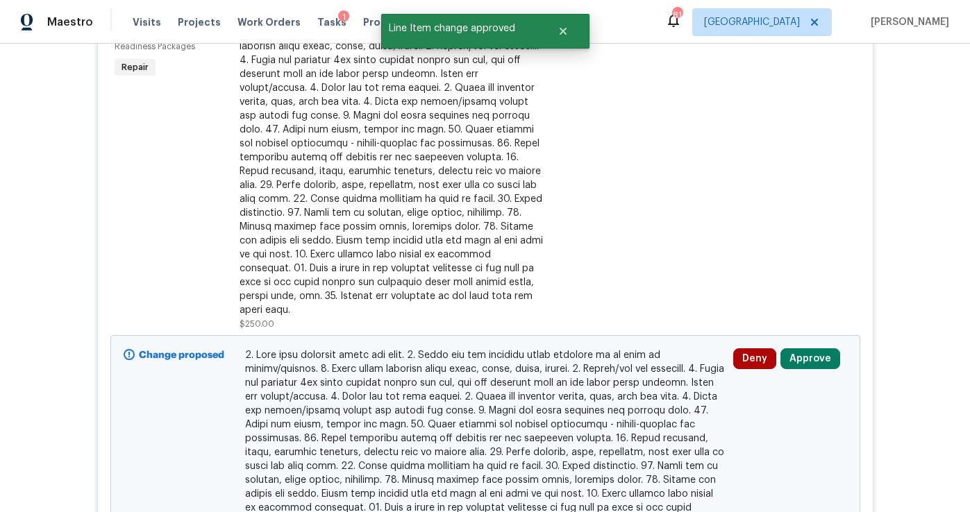
scroll to position [391, 0]
click at [803, 351] on button "Approve" at bounding box center [811, 361] width 60 height 21
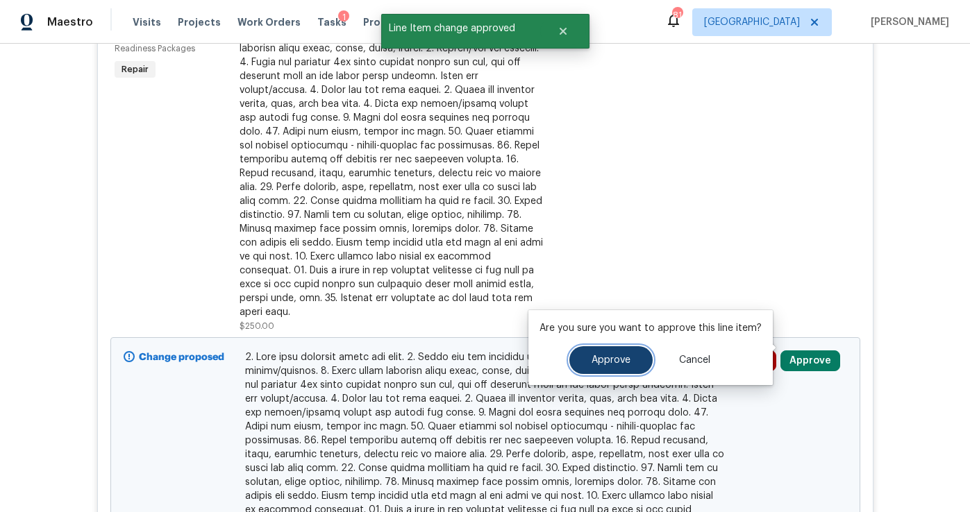
click at [622, 357] on span "Approve" at bounding box center [611, 361] width 39 height 10
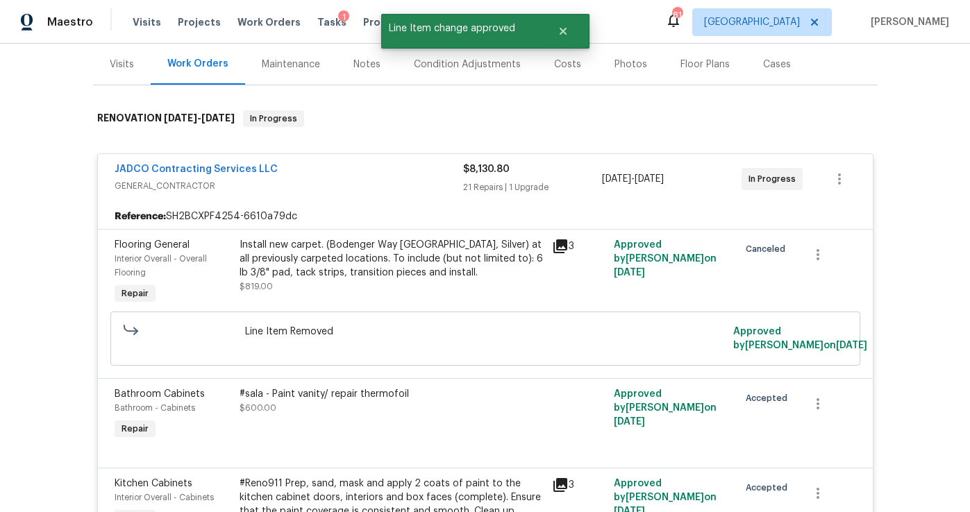
scroll to position [0, 0]
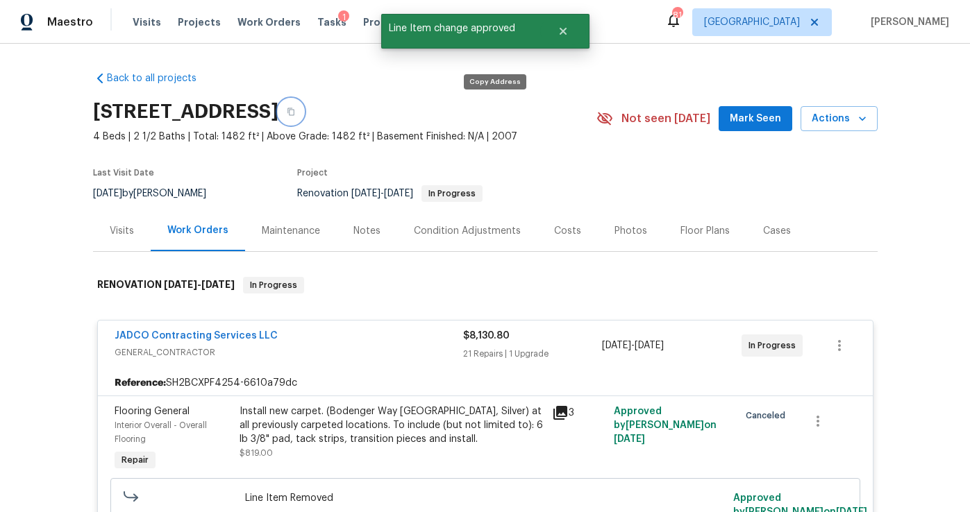
click at [294, 112] on icon "button" at bounding box center [290, 112] width 7 height 8
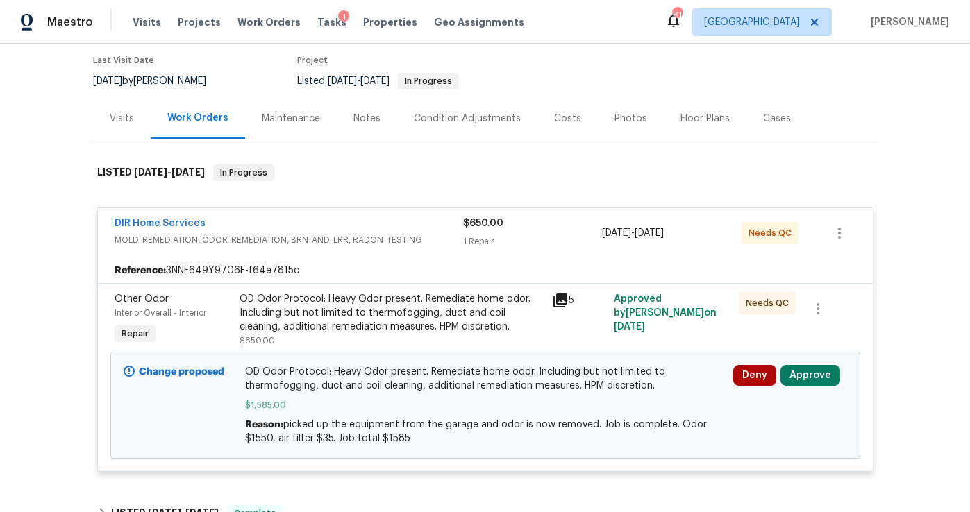
scroll to position [146, 0]
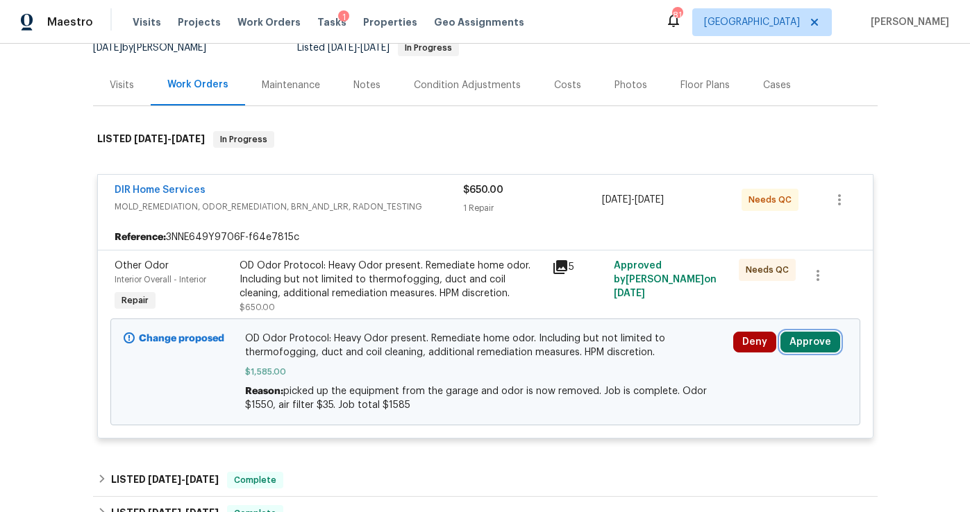
click at [811, 338] on button "Approve" at bounding box center [811, 342] width 60 height 21
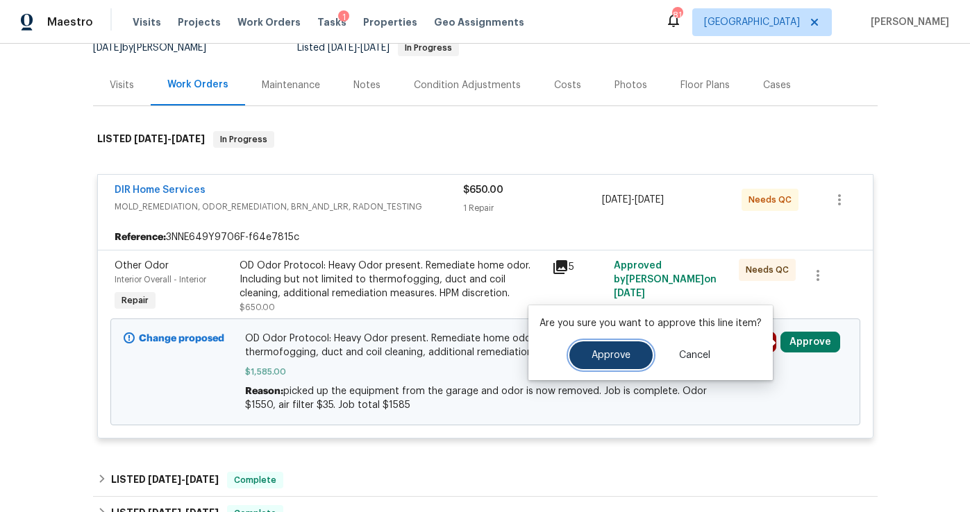
click at [605, 358] on span "Approve" at bounding box center [611, 356] width 39 height 10
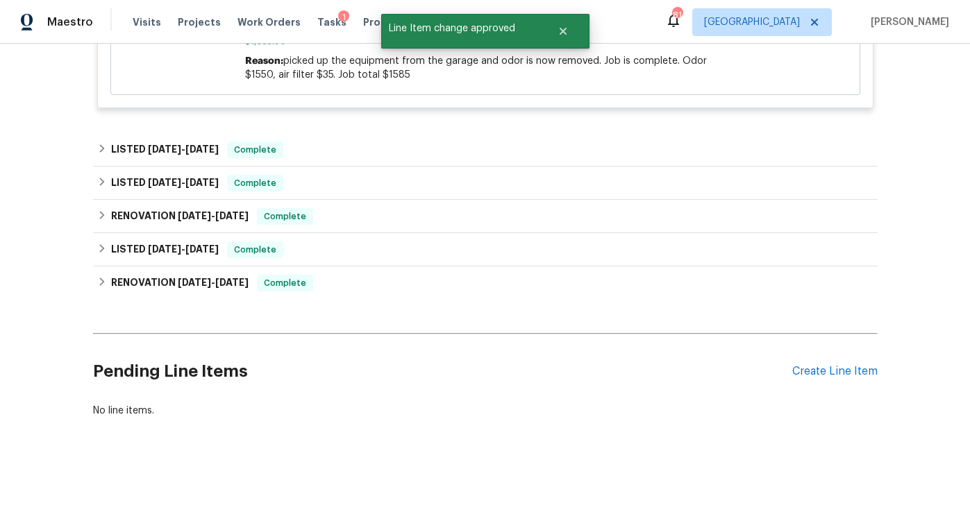
scroll to position [0, 0]
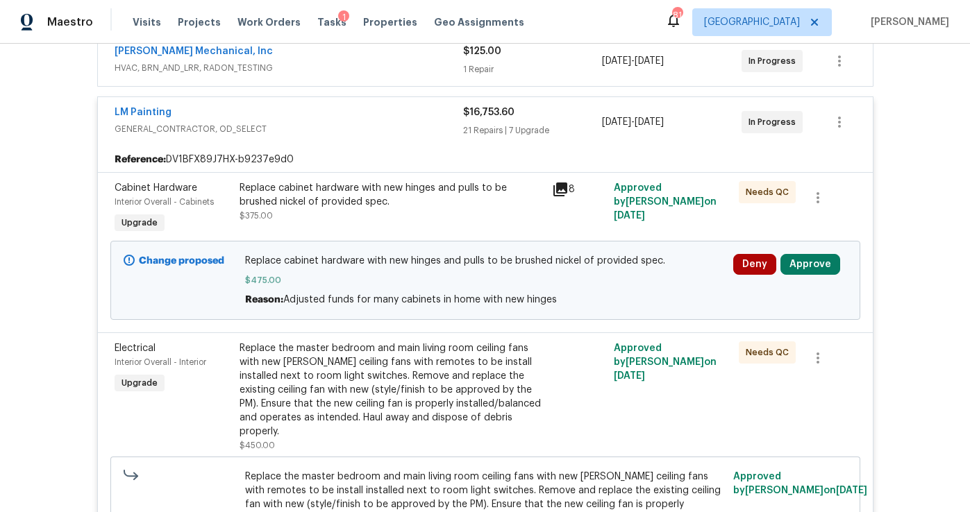
scroll to position [282, 0]
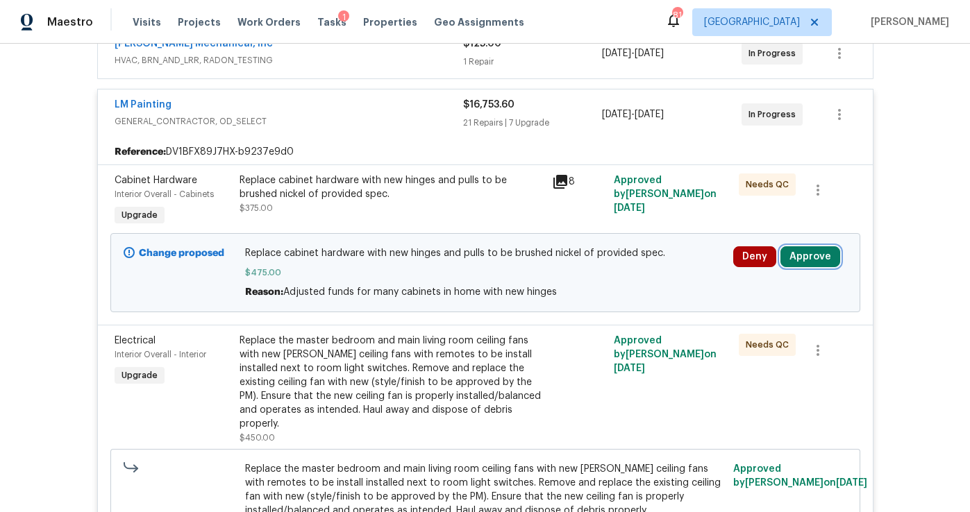
click at [806, 258] on button "Approve" at bounding box center [811, 257] width 60 height 21
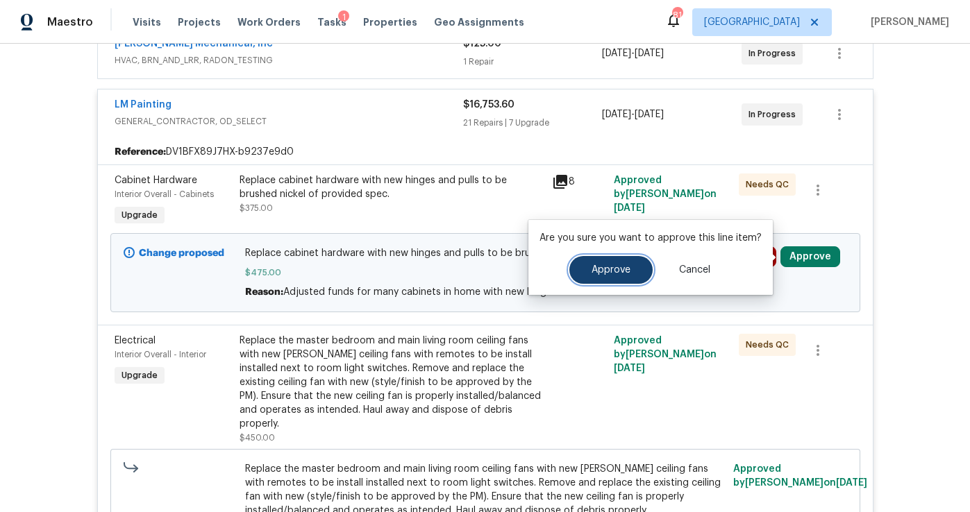
click at [615, 267] on span "Approve" at bounding box center [611, 270] width 39 height 10
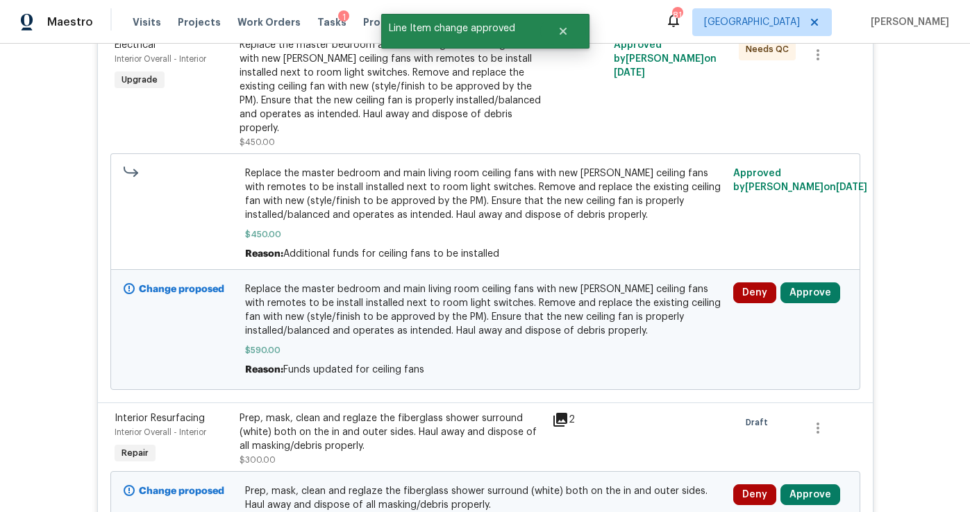
scroll to position [426, 0]
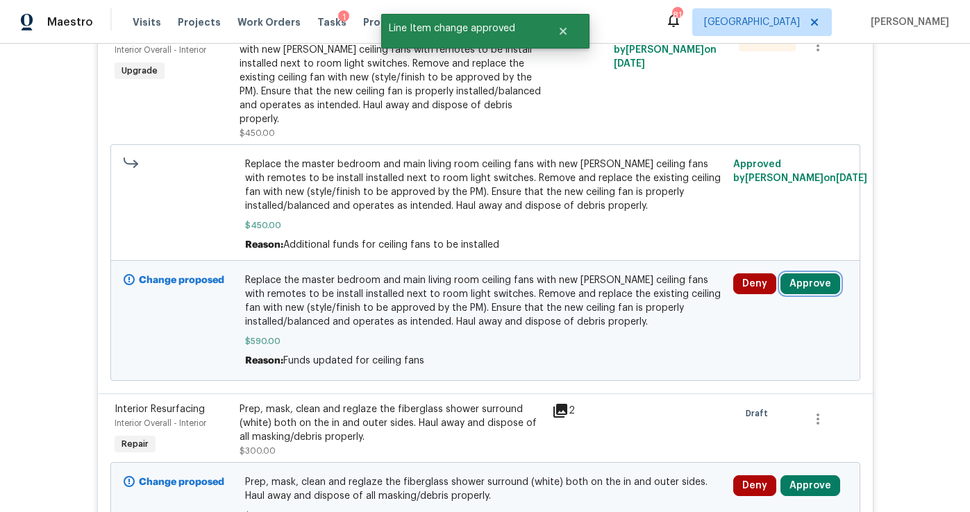
click at [809, 289] on button "Approve" at bounding box center [811, 284] width 60 height 21
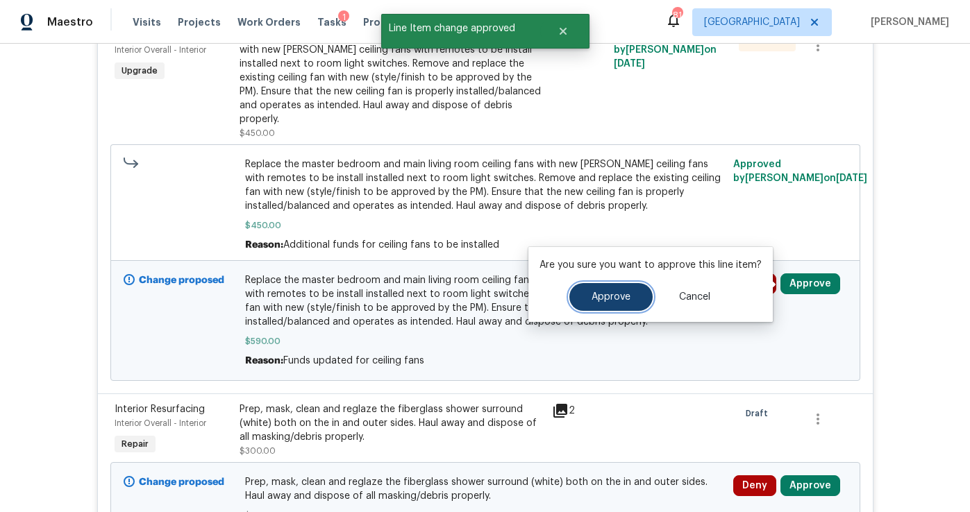
click at [589, 306] on button "Approve" at bounding box center [610, 297] width 83 height 28
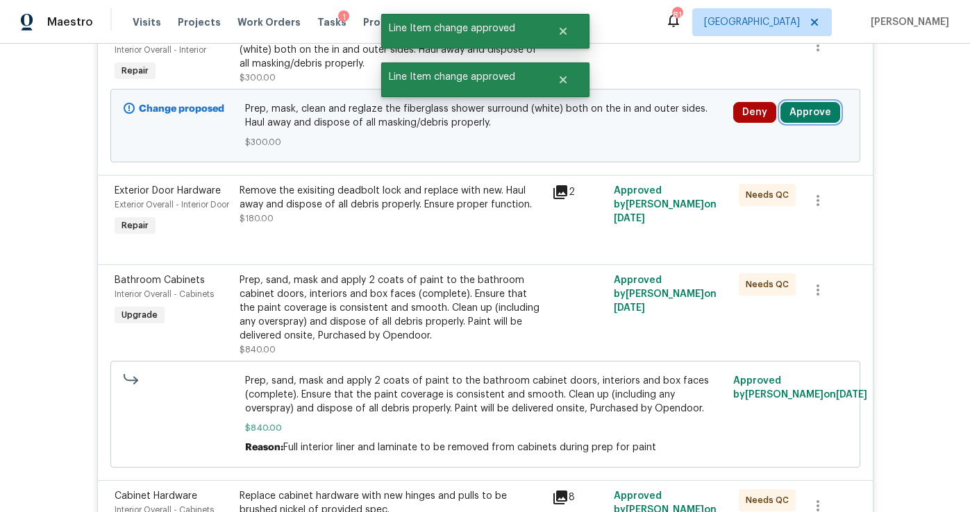
click at [810, 119] on button "Approve" at bounding box center [811, 112] width 60 height 21
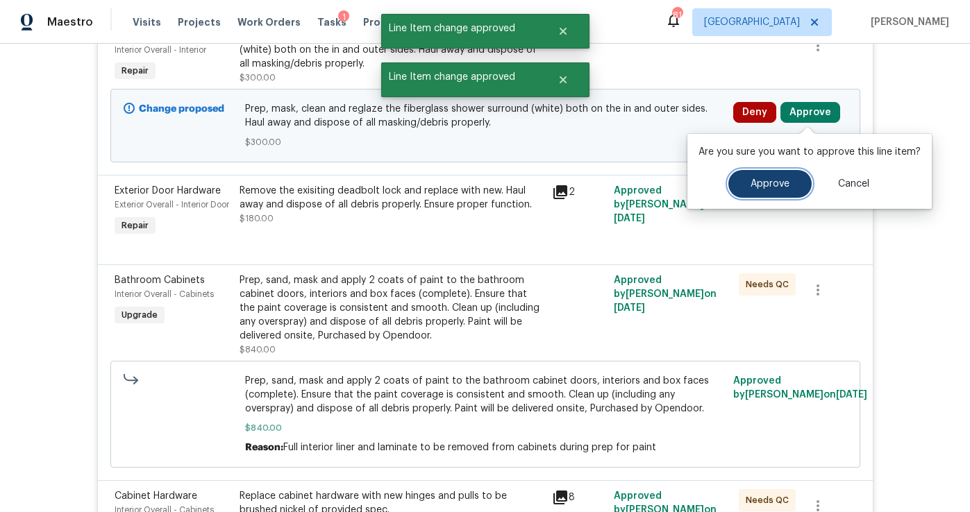
click at [762, 174] on button "Approve" at bounding box center [769, 184] width 83 height 28
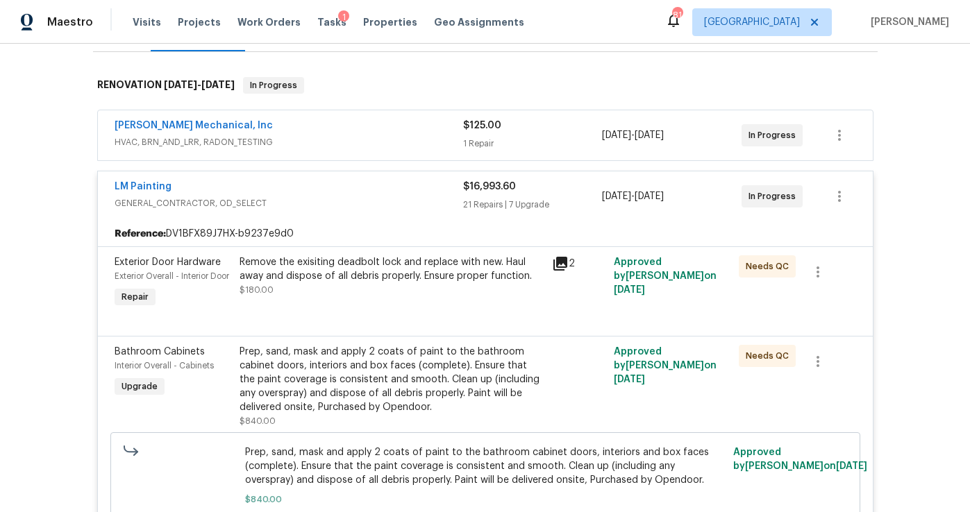
scroll to position [0, 0]
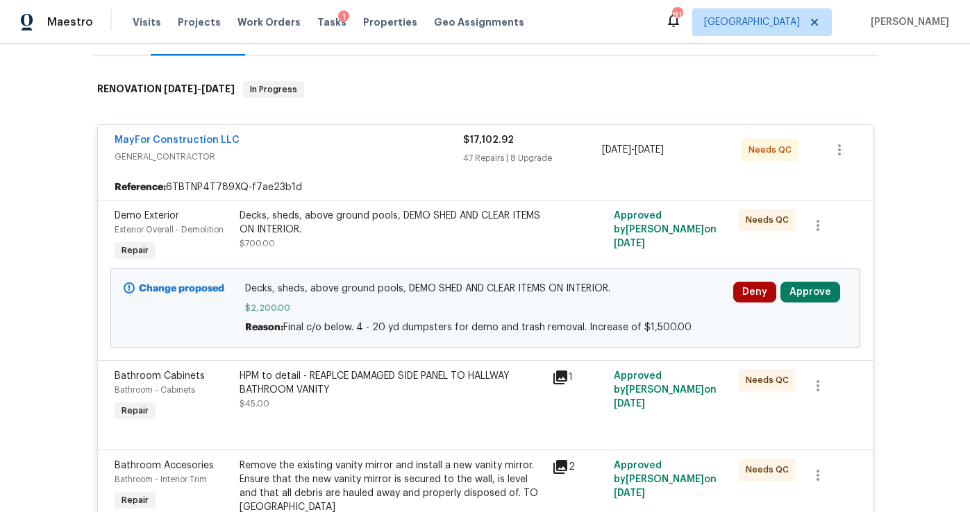
scroll to position [226, 0]
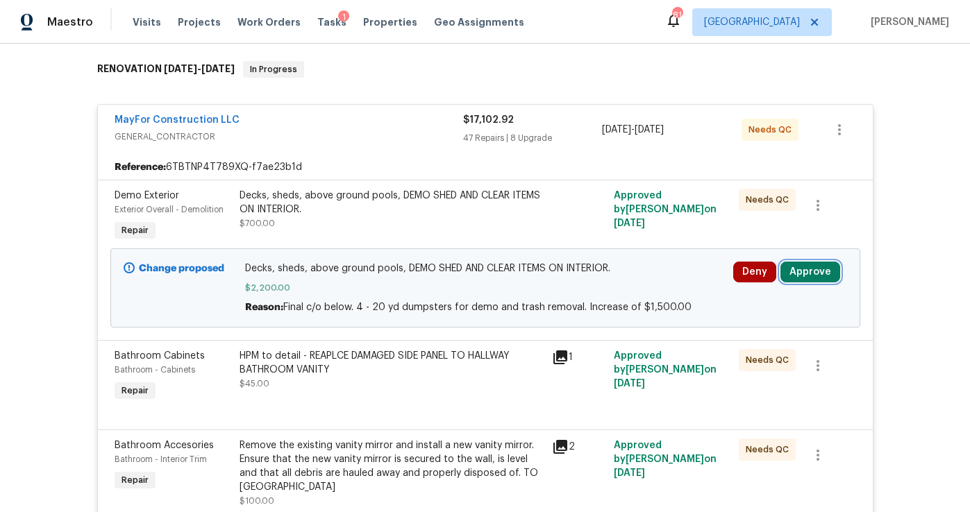
click at [826, 262] on button "Approve" at bounding box center [811, 272] width 60 height 21
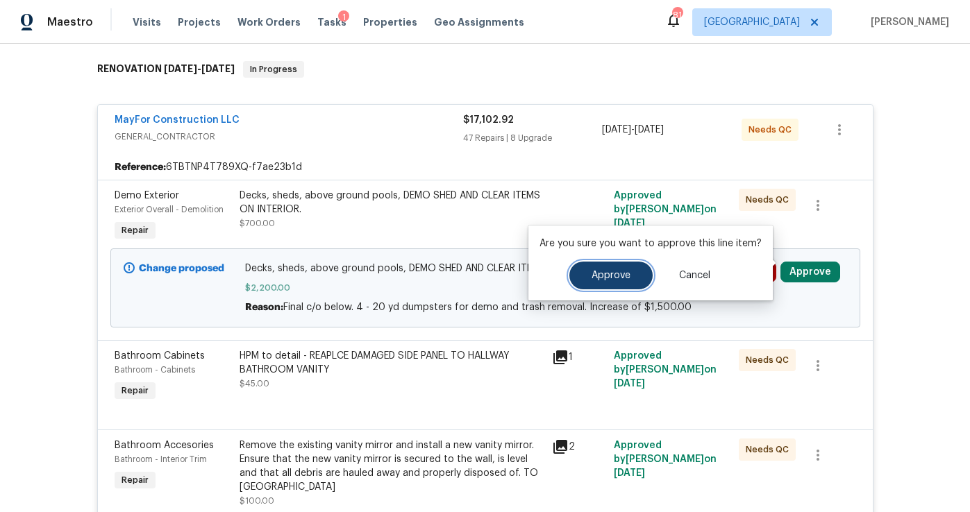
click at [606, 274] on span "Approve" at bounding box center [611, 276] width 39 height 10
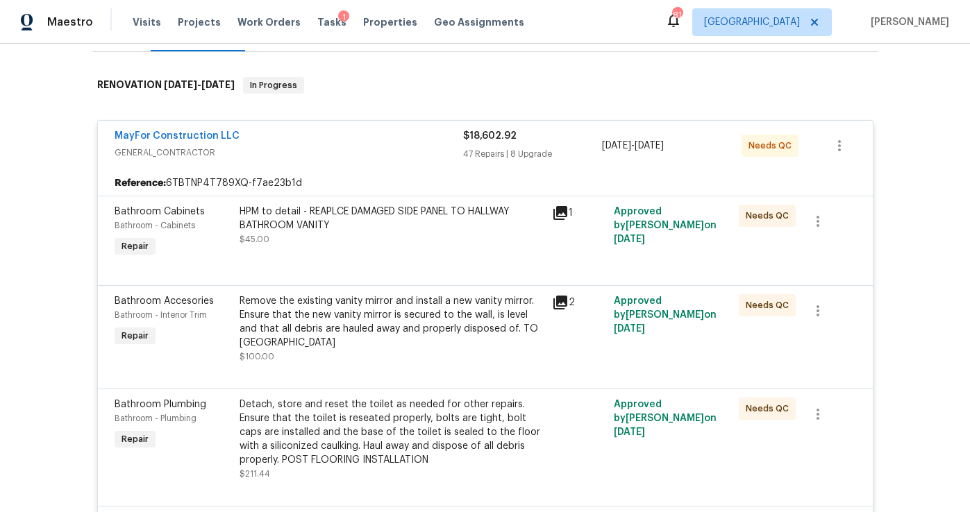
scroll to position [0, 0]
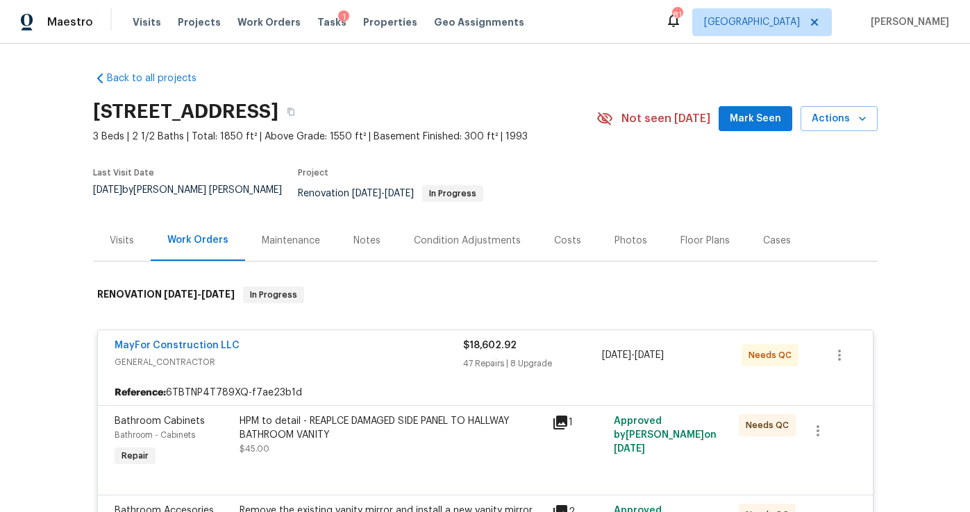
click at [492, 234] on div "Condition Adjustments" at bounding box center [467, 241] width 107 height 14
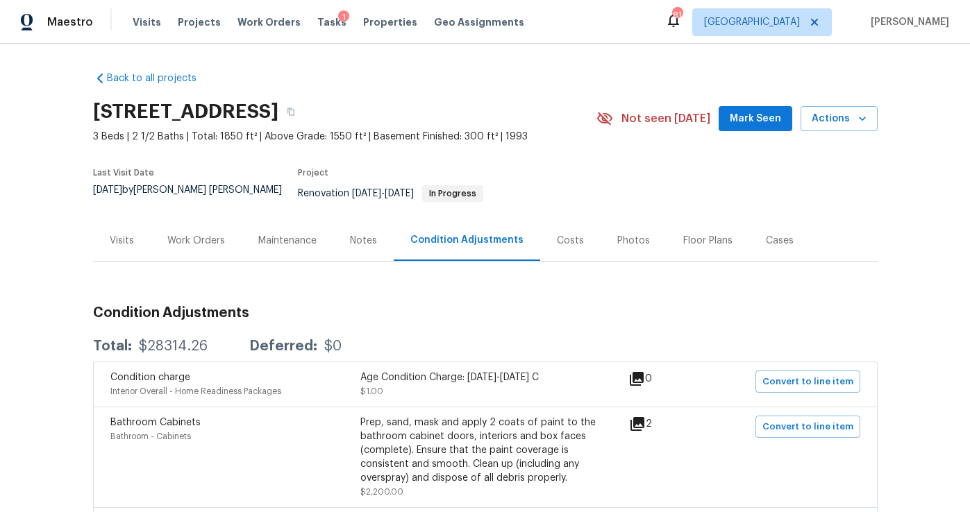
click at [562, 234] on div "Costs" at bounding box center [570, 241] width 27 height 14
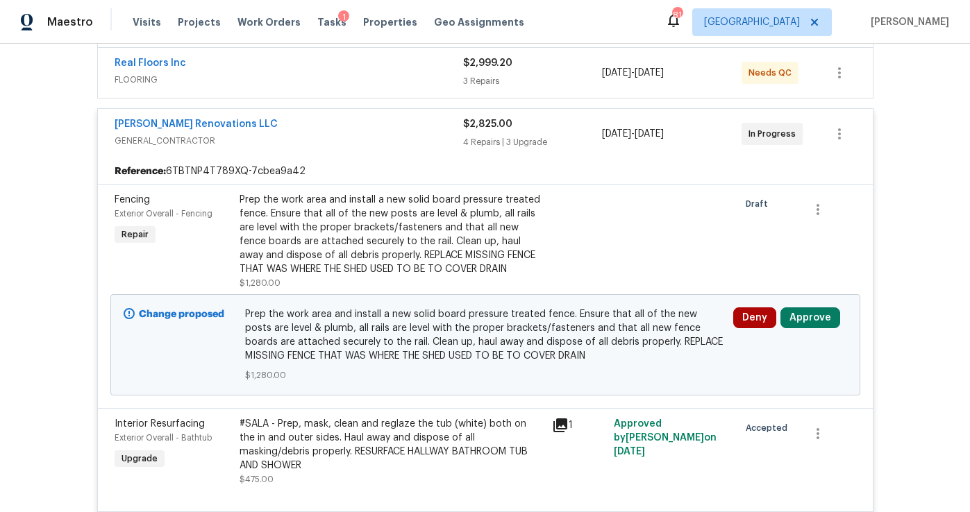
scroll to position [331, 0]
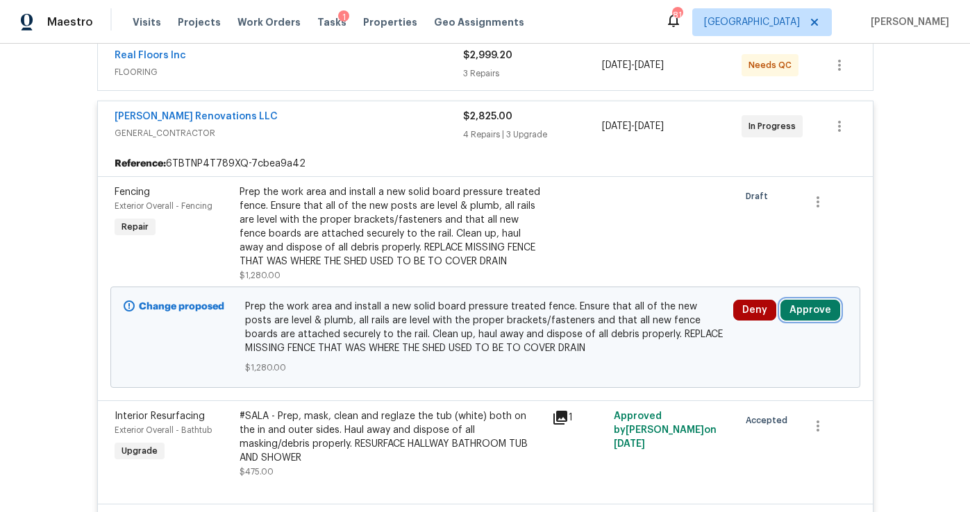
click at [806, 300] on button "Approve" at bounding box center [811, 310] width 60 height 21
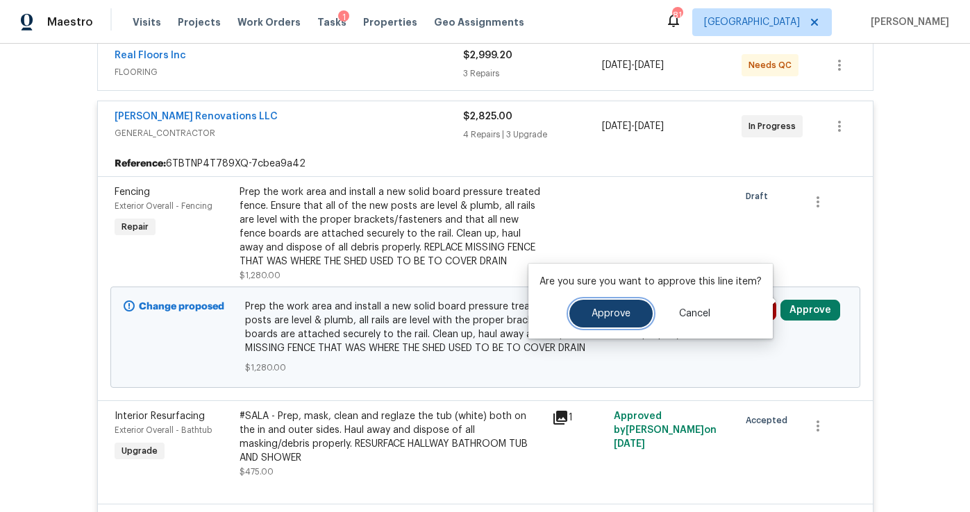
click at [617, 317] on span "Approve" at bounding box center [611, 314] width 39 height 10
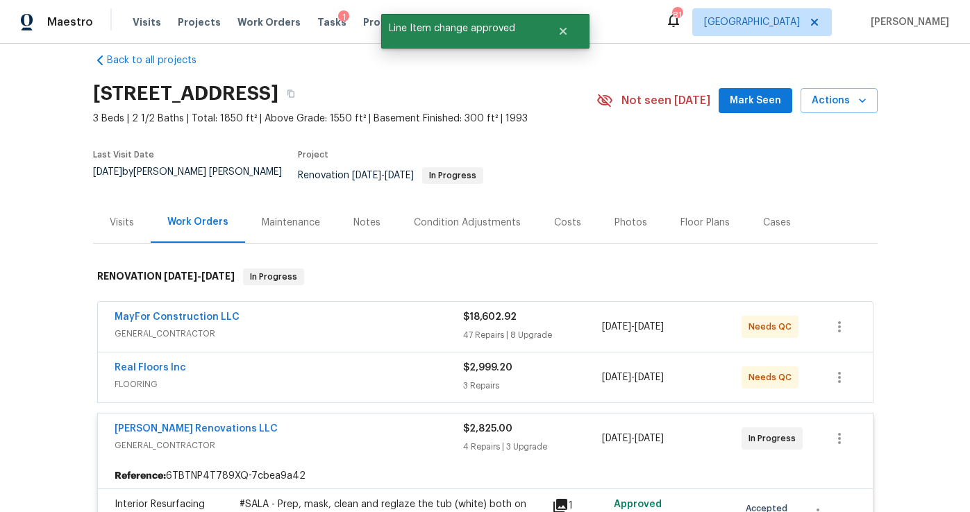
scroll to position [0, 0]
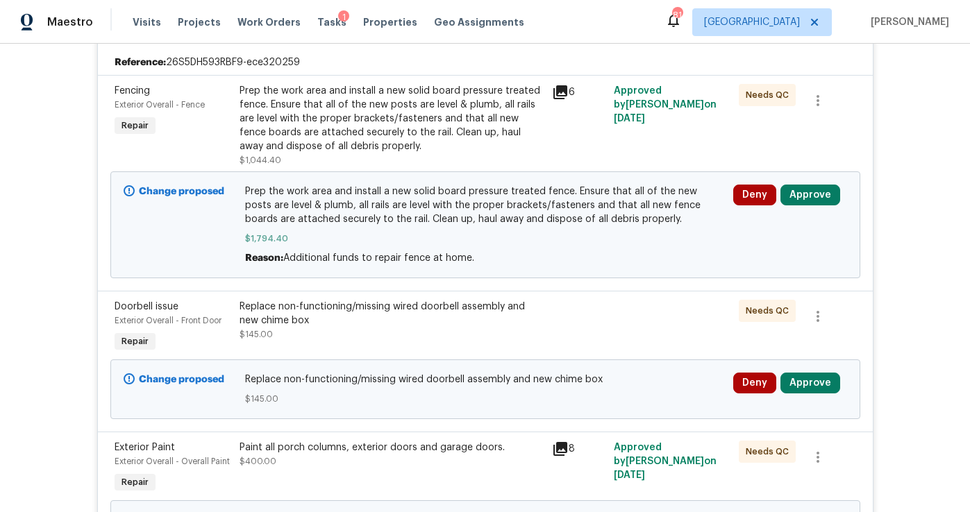
scroll to position [320, 0]
click at [811, 197] on button "Approve" at bounding box center [811, 195] width 60 height 21
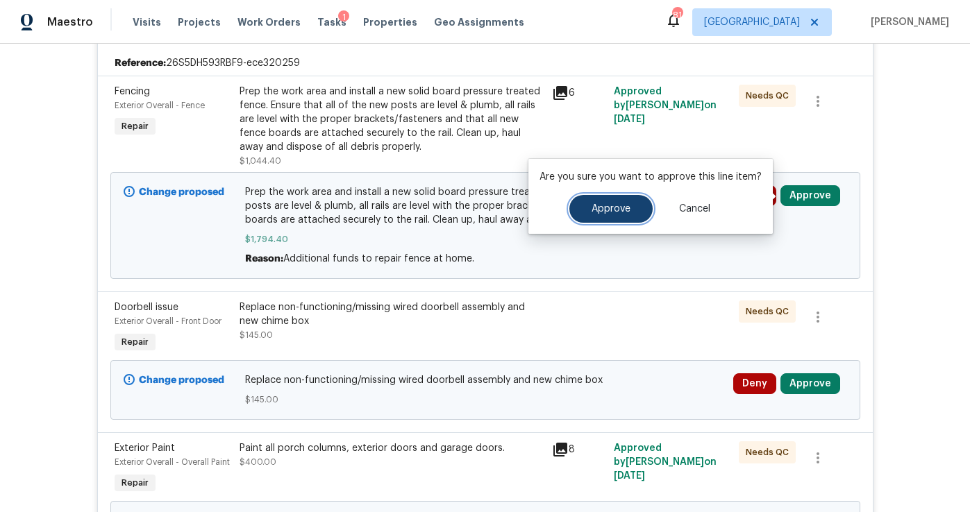
click at [609, 212] on span "Approve" at bounding box center [611, 209] width 39 height 10
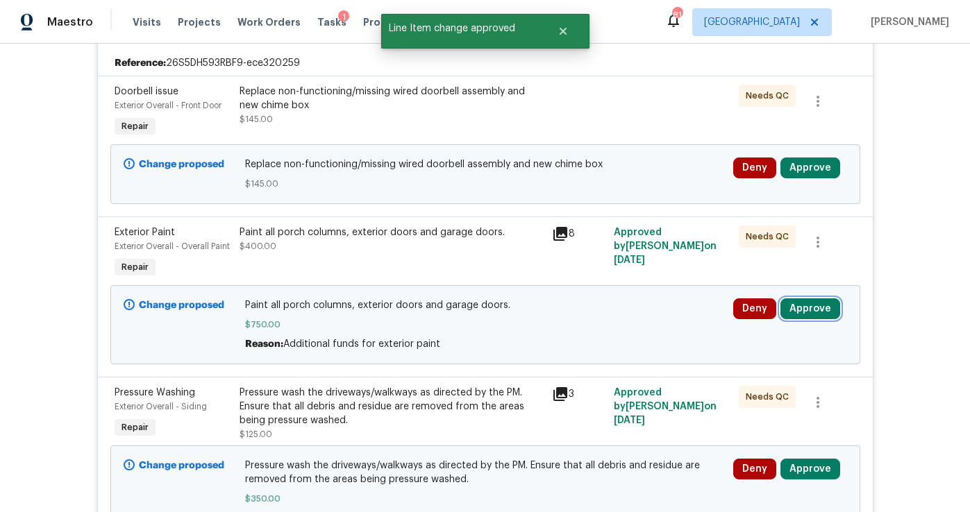
click at [808, 306] on button "Approve" at bounding box center [811, 309] width 60 height 21
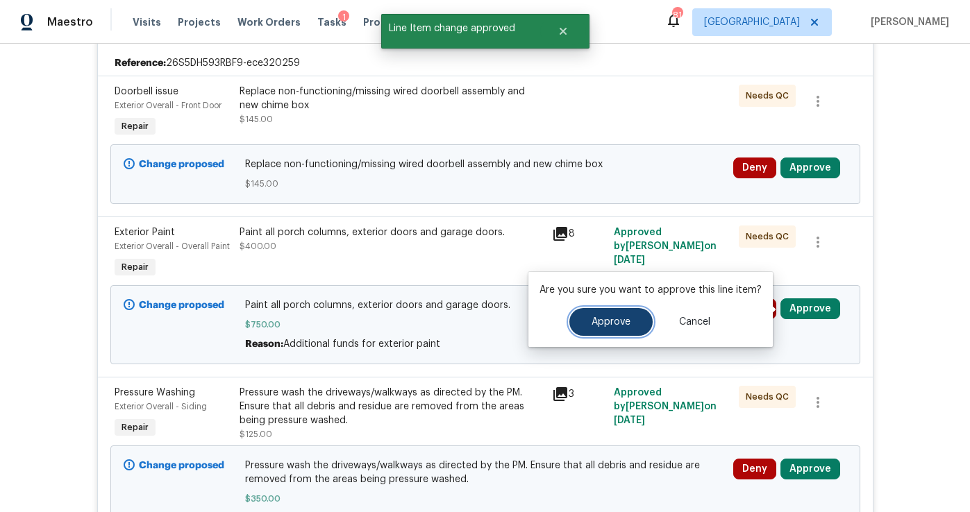
click at [595, 319] on span "Approve" at bounding box center [611, 322] width 39 height 10
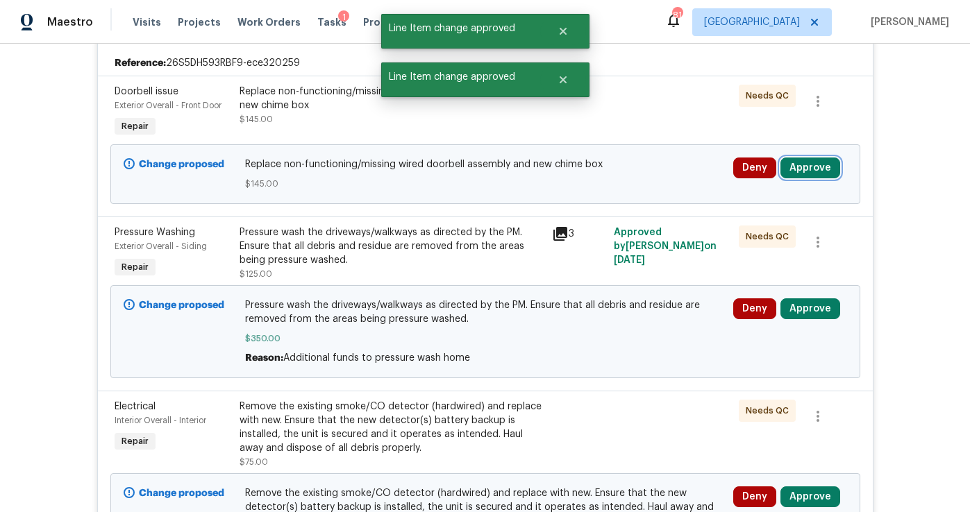
click at [800, 165] on button "Approve" at bounding box center [811, 168] width 60 height 21
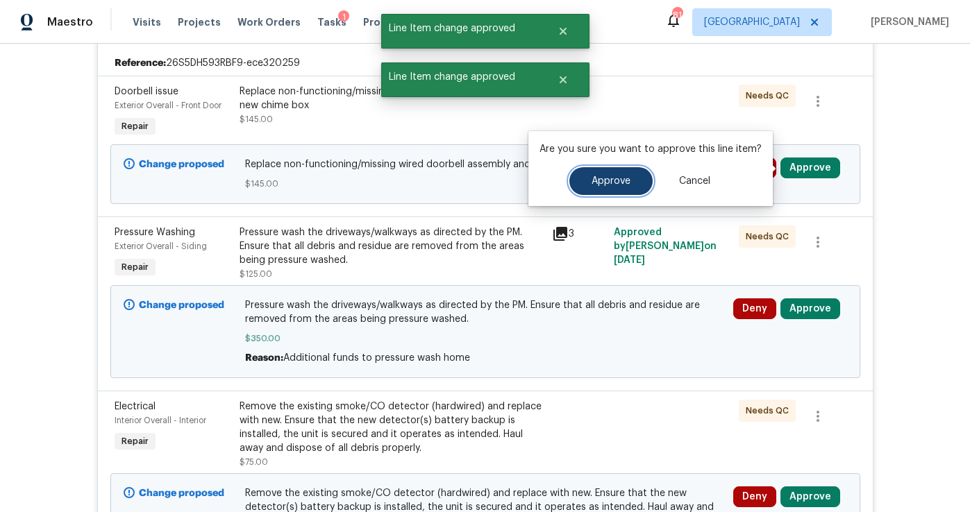
click at [620, 185] on span "Approve" at bounding box center [611, 181] width 39 height 10
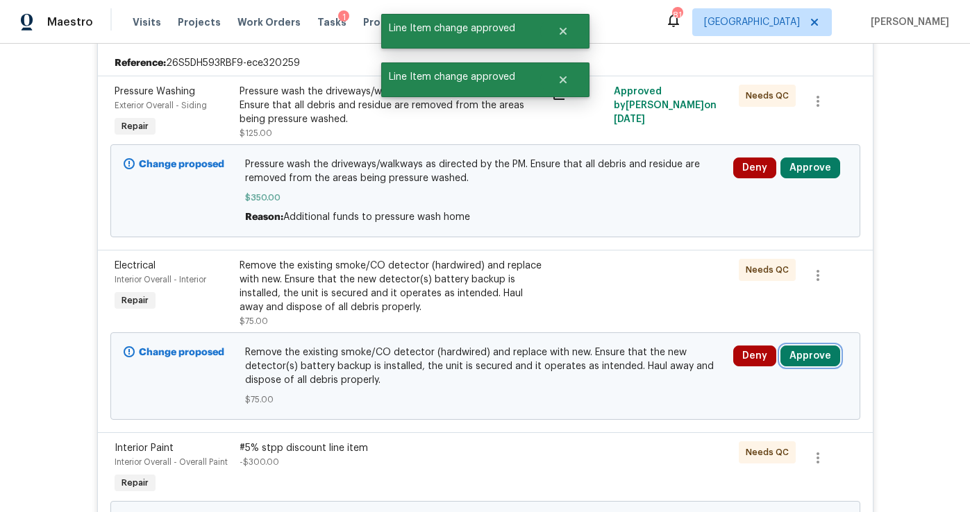
click at [810, 362] on button "Approve" at bounding box center [811, 356] width 60 height 21
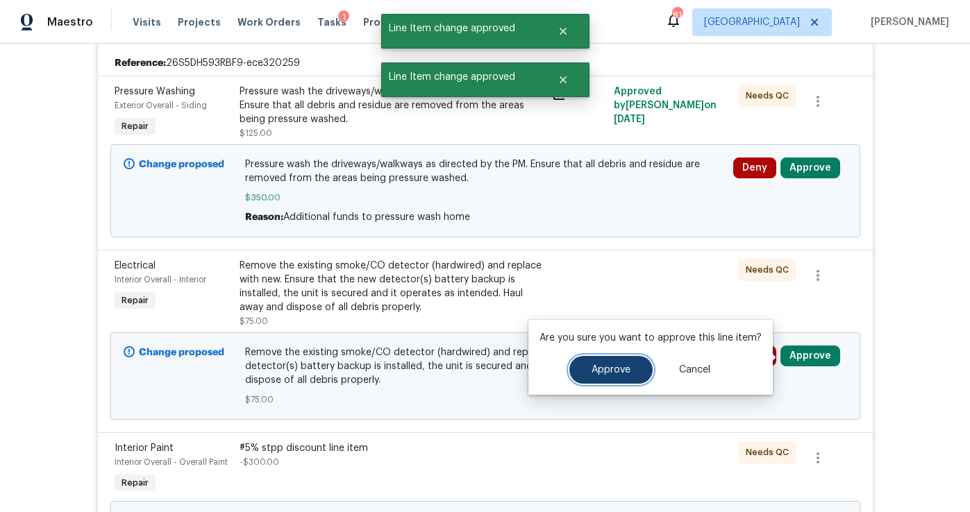
click at [625, 358] on button "Approve" at bounding box center [610, 370] width 83 height 28
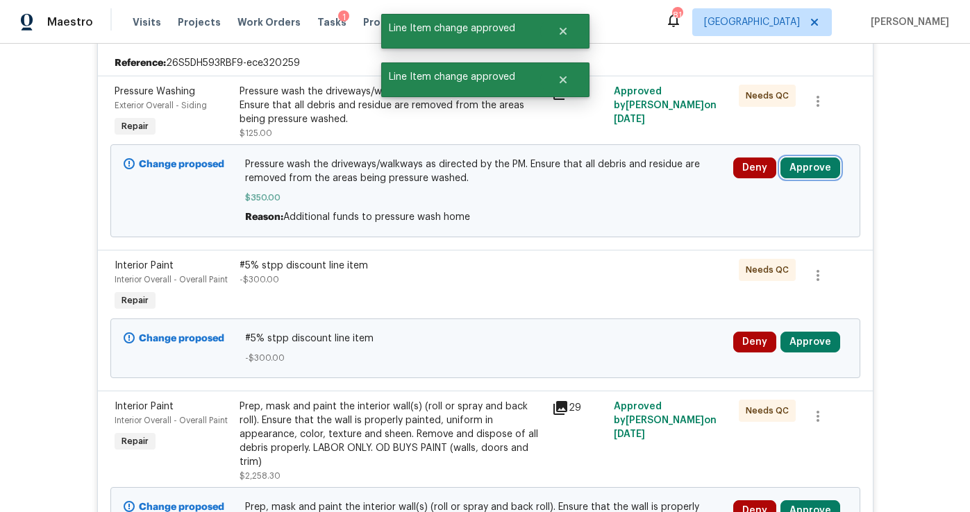
click at [817, 167] on button "Approve" at bounding box center [811, 168] width 60 height 21
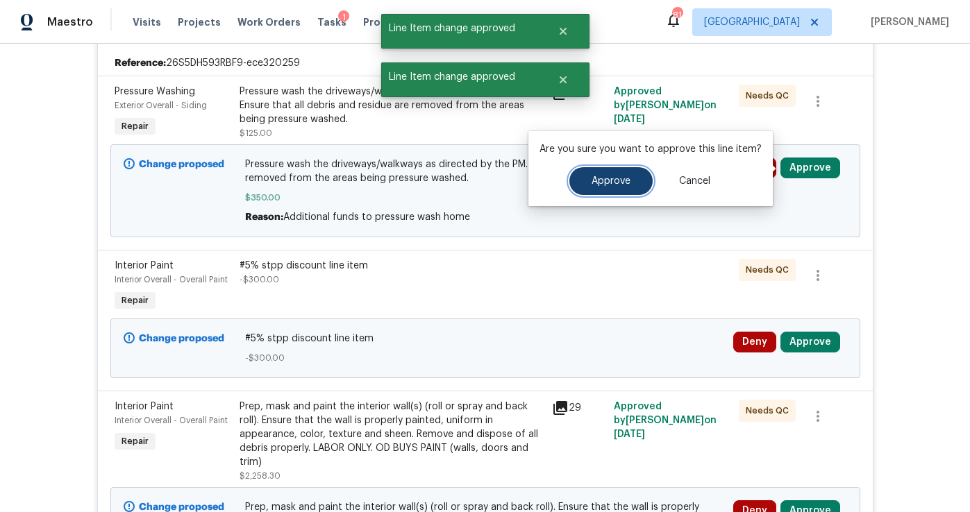
click at [617, 185] on span "Approve" at bounding box center [611, 181] width 39 height 10
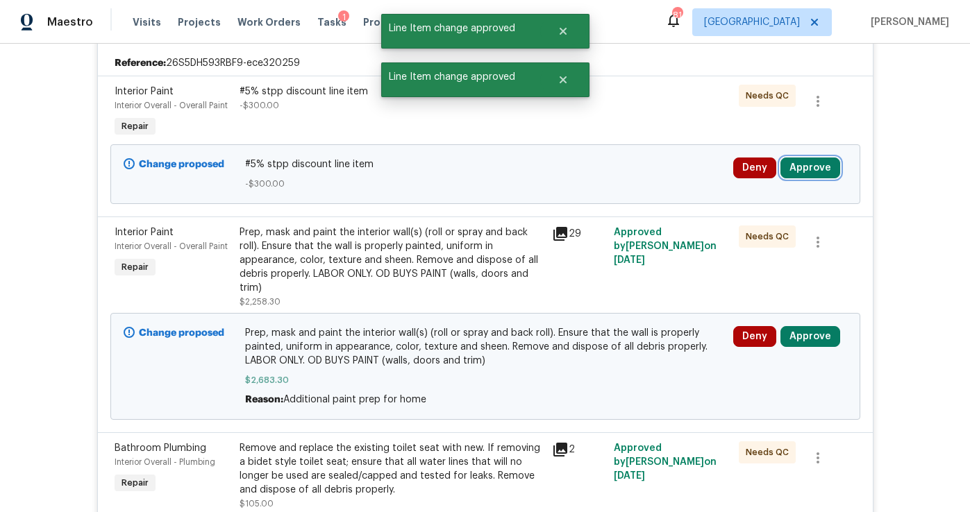
click at [801, 170] on button "Approve" at bounding box center [811, 168] width 60 height 21
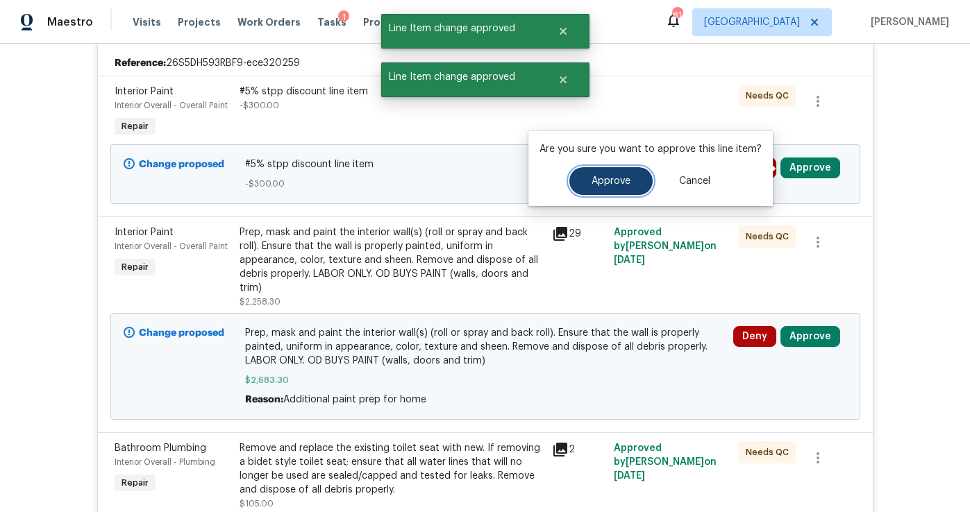
click at [610, 187] on button "Approve" at bounding box center [610, 181] width 83 height 28
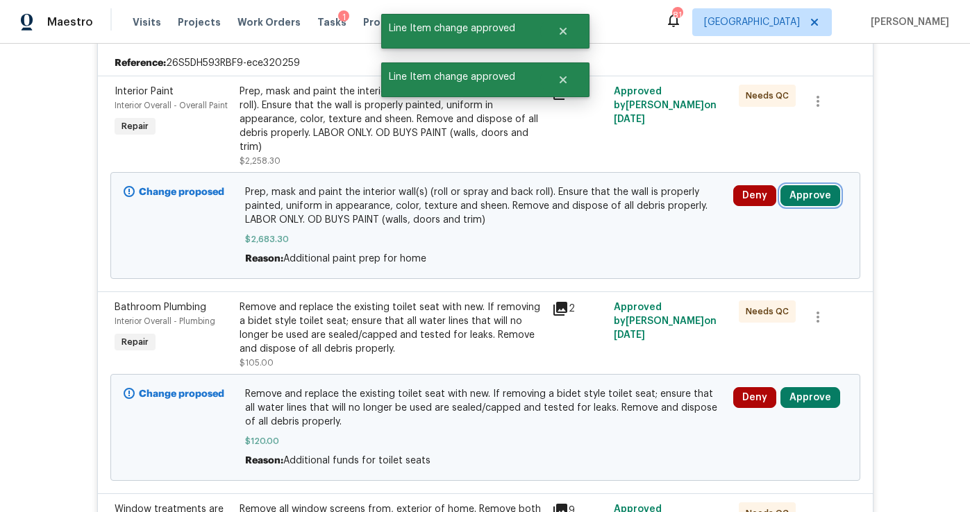
click at [801, 197] on button "Approve" at bounding box center [811, 195] width 60 height 21
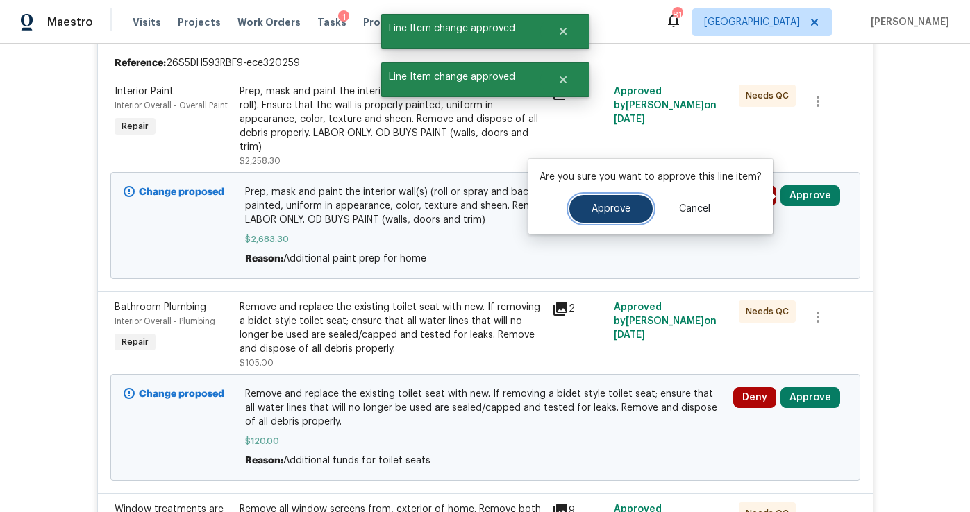
click at [603, 216] on button "Approve" at bounding box center [610, 209] width 83 height 28
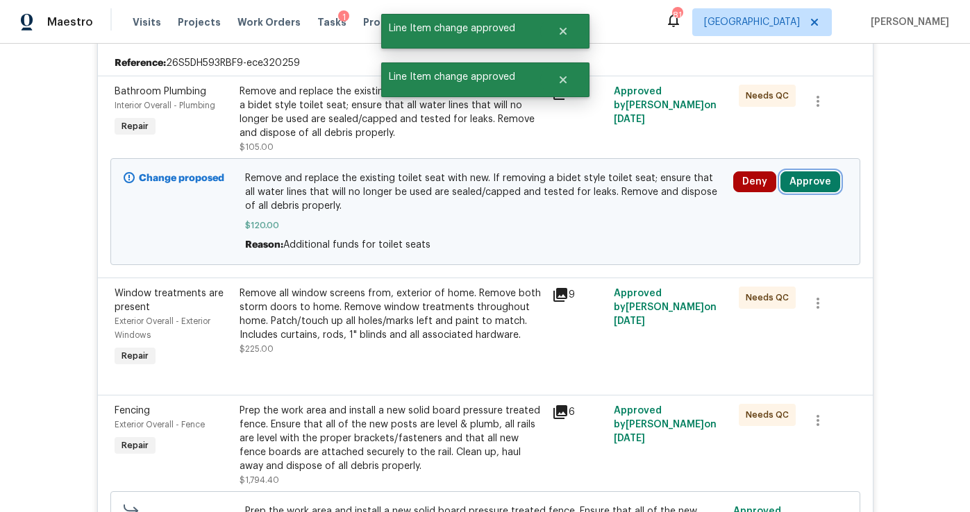
click at [790, 176] on button "Approve" at bounding box center [811, 182] width 60 height 21
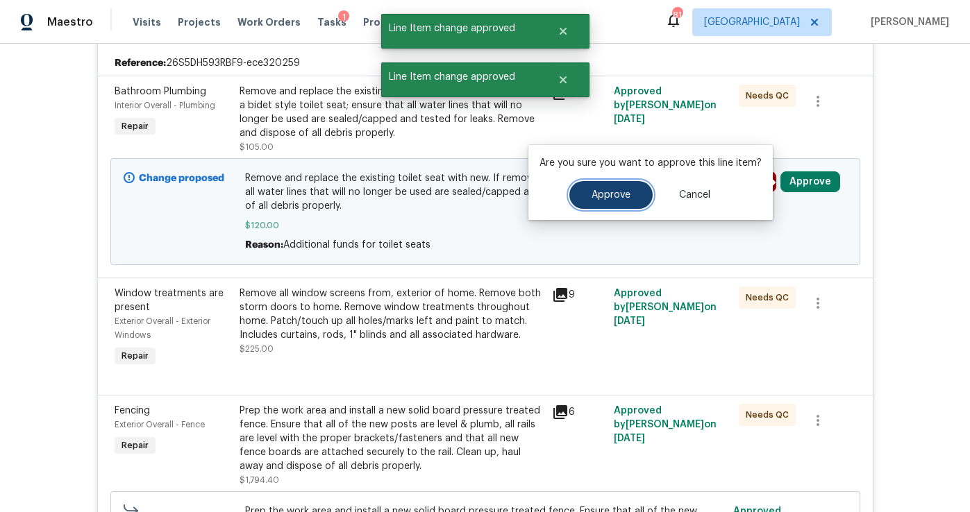
click at [630, 191] on button "Approve" at bounding box center [610, 195] width 83 height 28
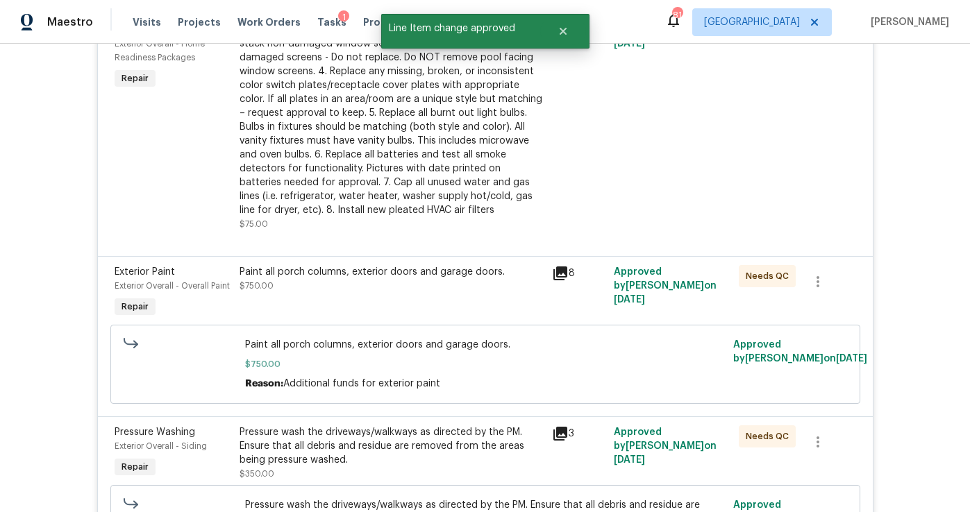
scroll to position [0, 0]
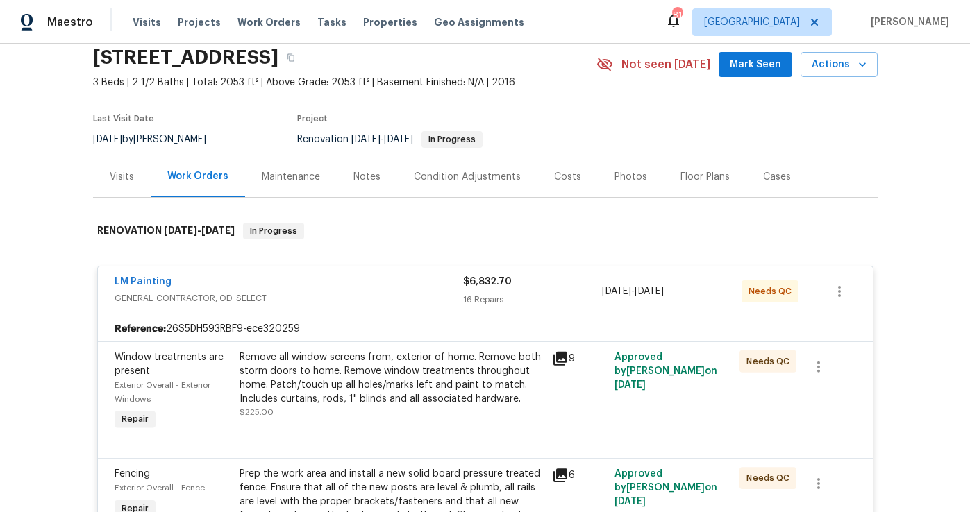
scroll to position [178, 0]
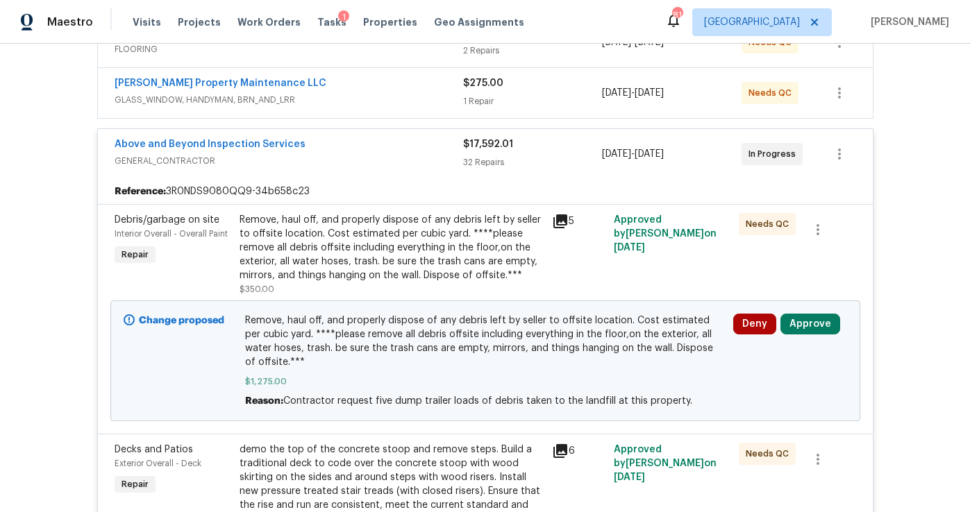
scroll to position [458, 0]
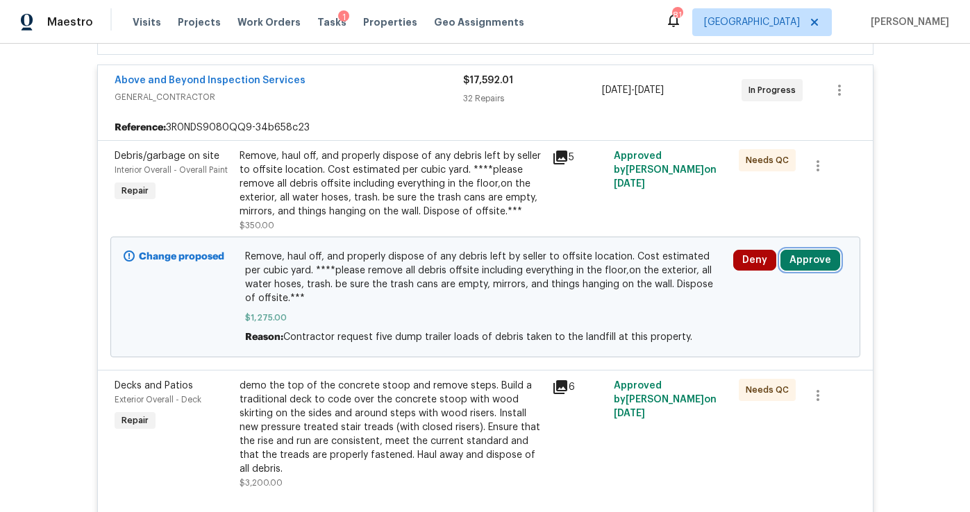
click at [794, 251] on button "Approve" at bounding box center [811, 260] width 60 height 21
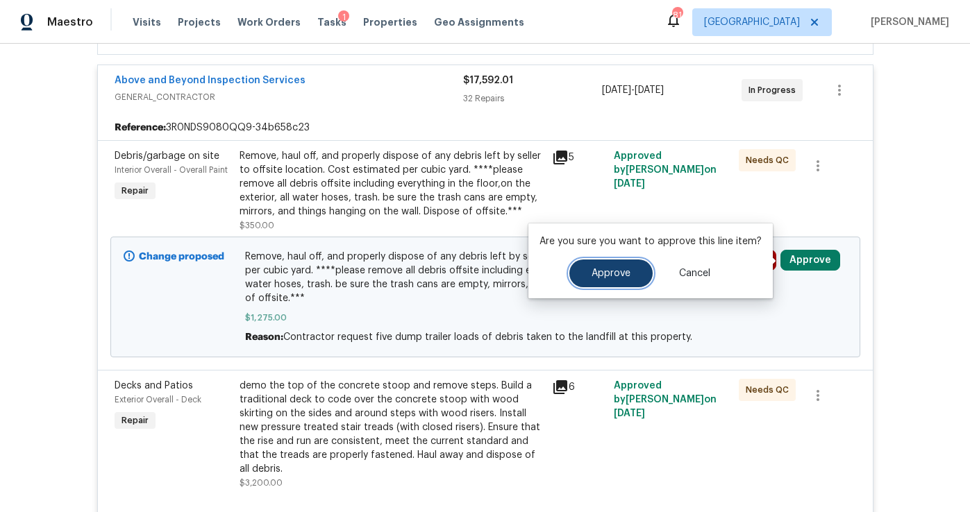
click at [592, 274] on span "Approve" at bounding box center [611, 274] width 39 height 10
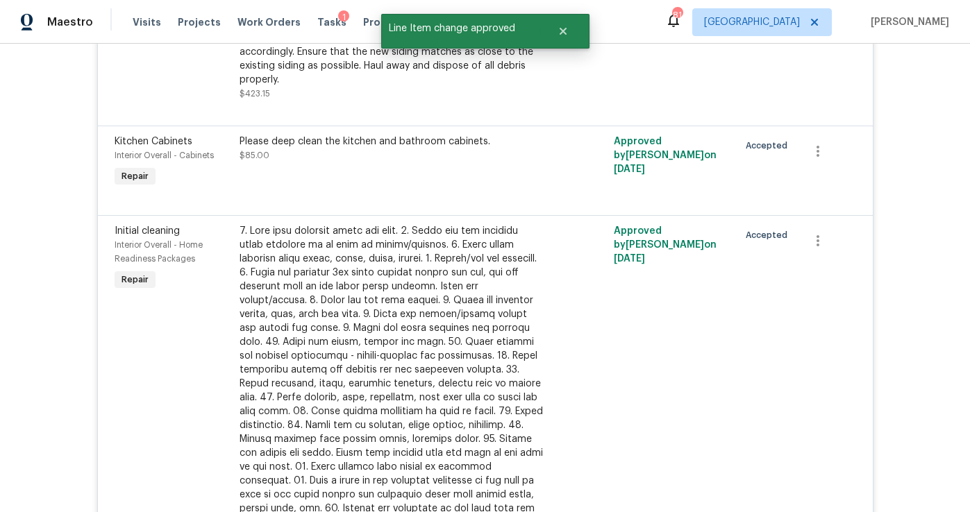
scroll to position [4540, 0]
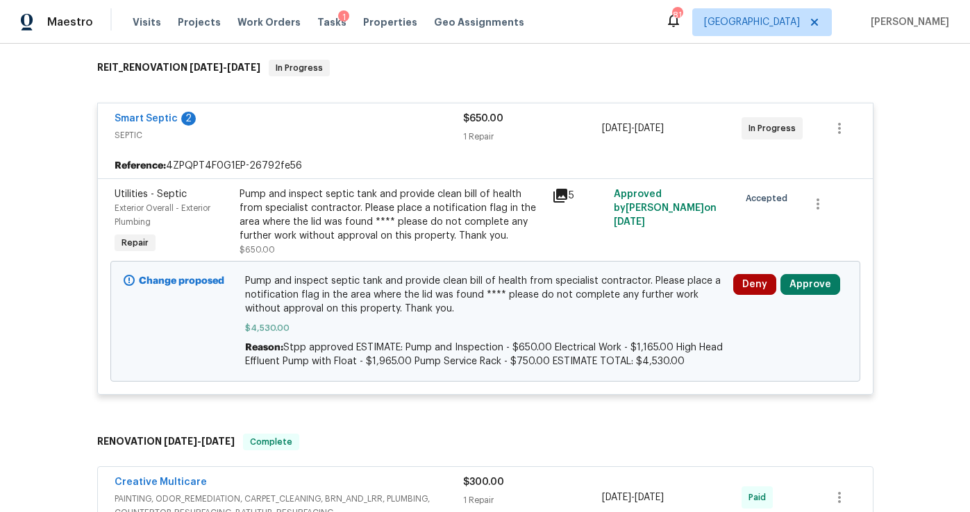
scroll to position [247, 0]
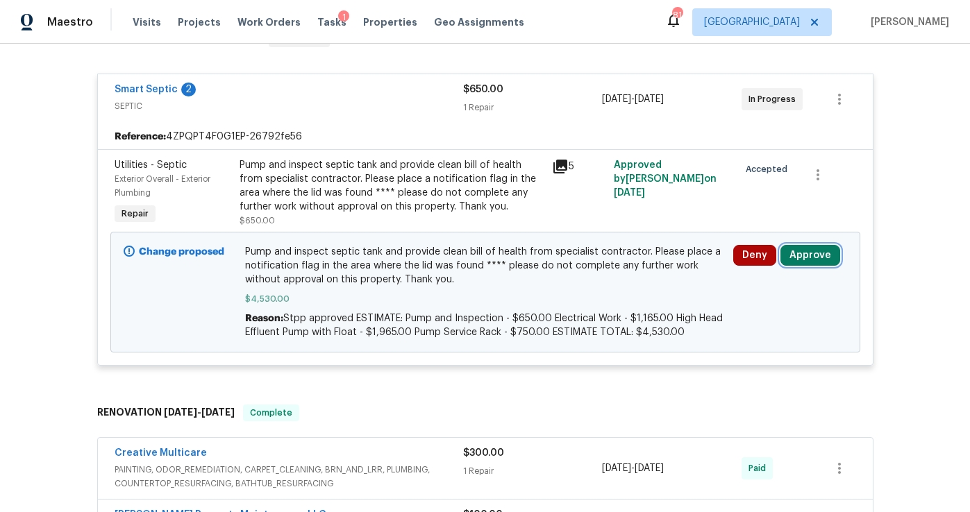
click at [810, 256] on button "Approve" at bounding box center [811, 255] width 60 height 21
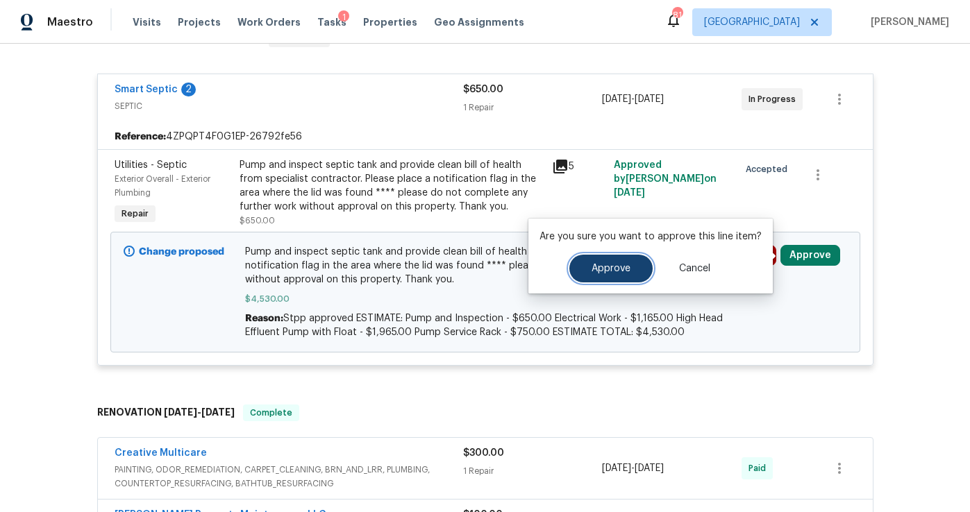
click at [608, 270] on span "Approve" at bounding box center [611, 269] width 39 height 10
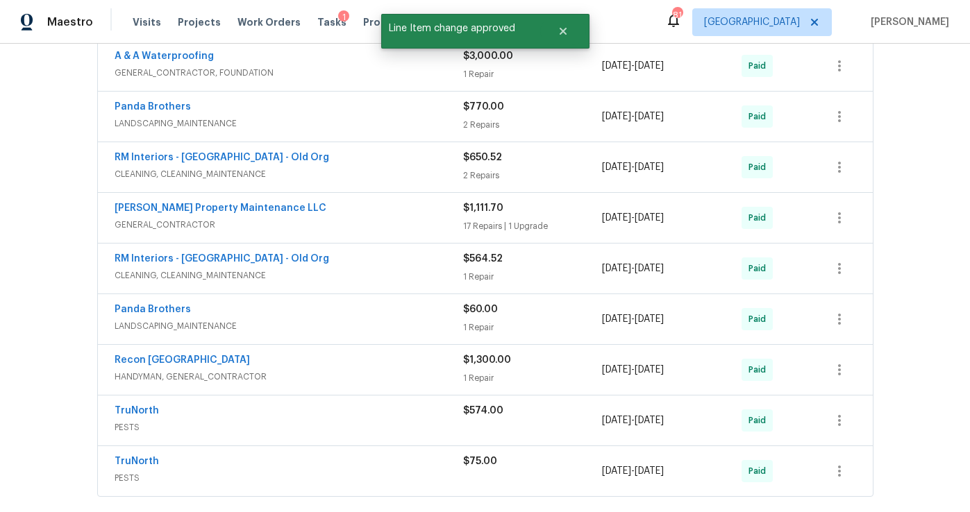
scroll to position [1087, 0]
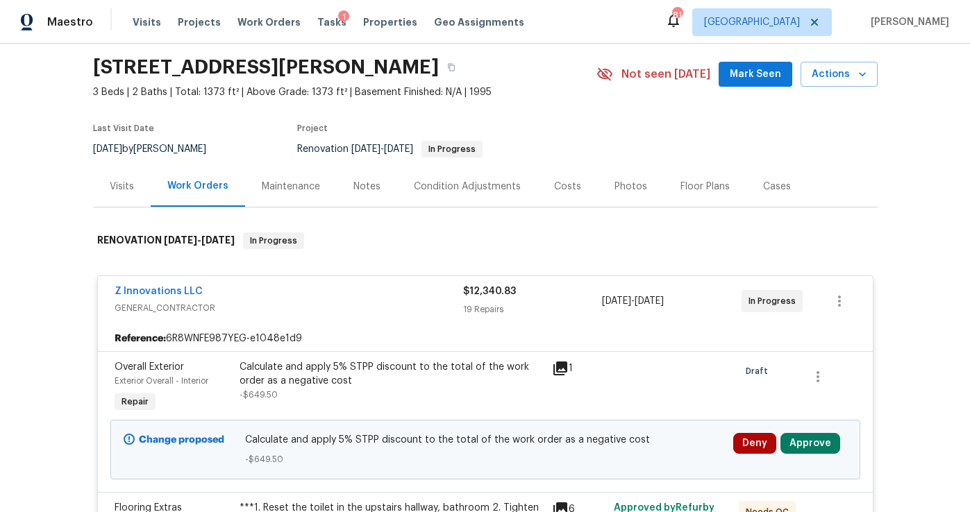
scroll to position [422, 0]
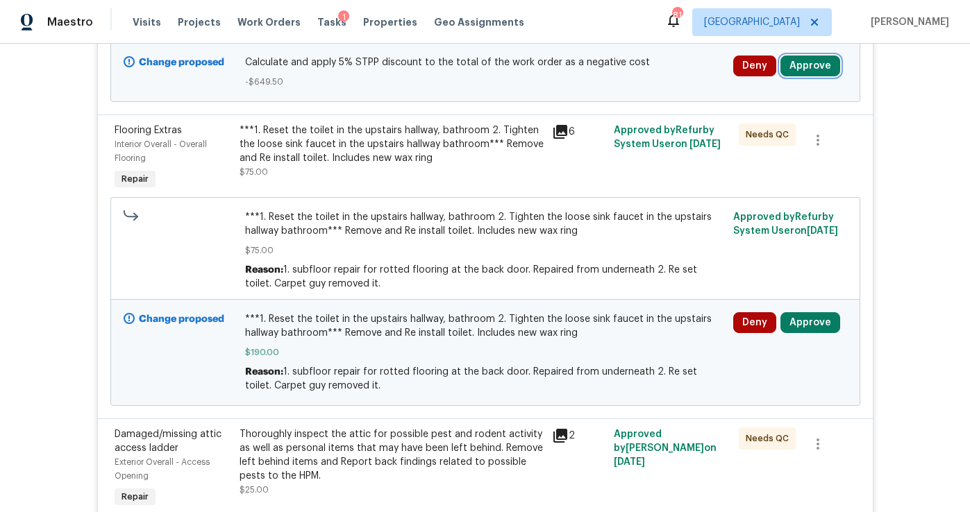
click at [810, 67] on button "Approve" at bounding box center [811, 66] width 60 height 21
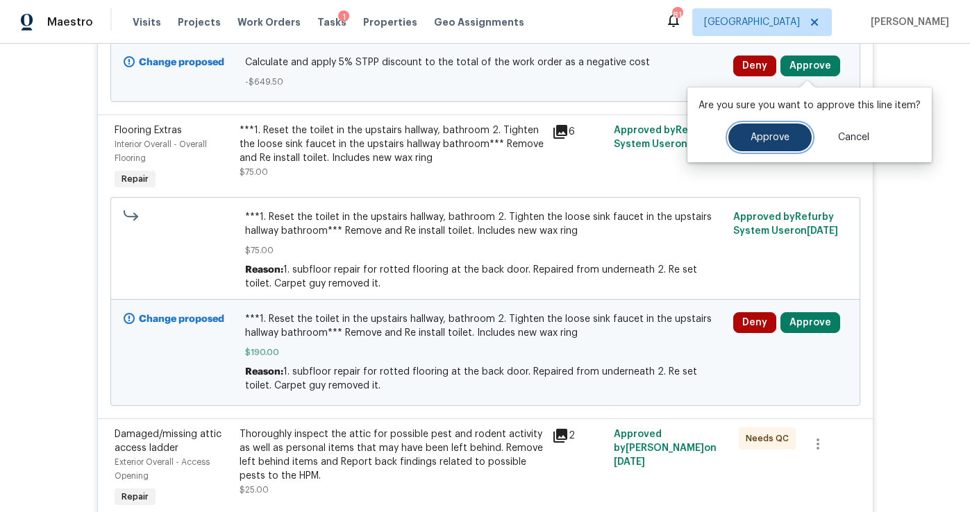
click at [758, 140] on span "Approve" at bounding box center [770, 138] width 39 height 10
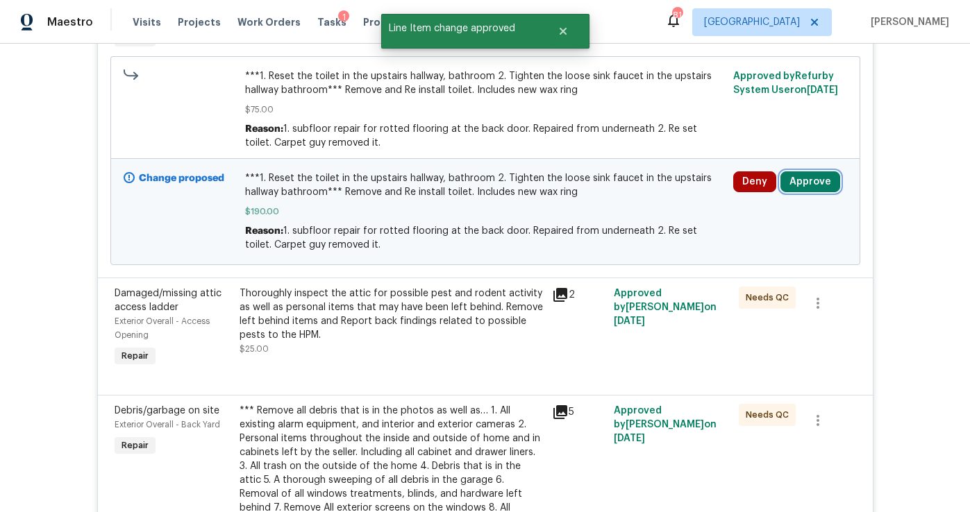
click at [809, 187] on button "Approve" at bounding box center [811, 182] width 60 height 21
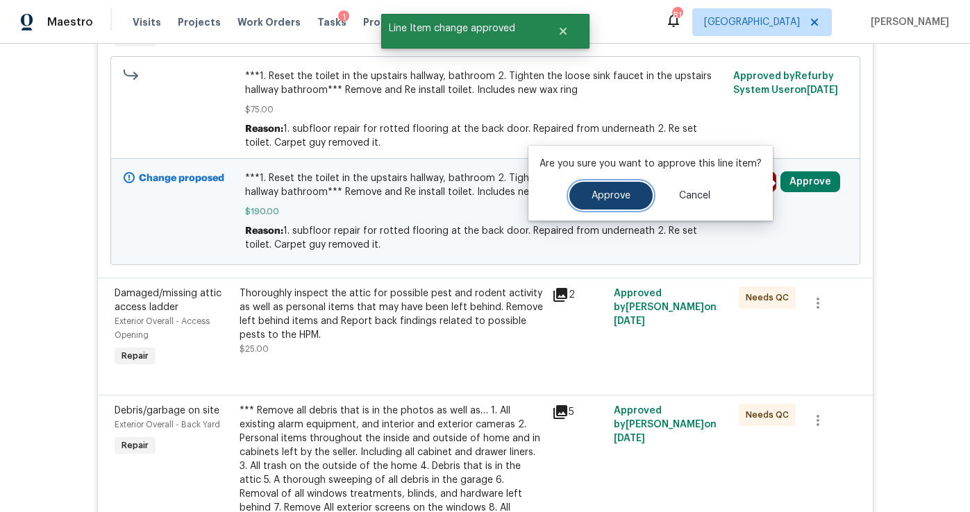
click at [619, 197] on span "Approve" at bounding box center [611, 196] width 39 height 10
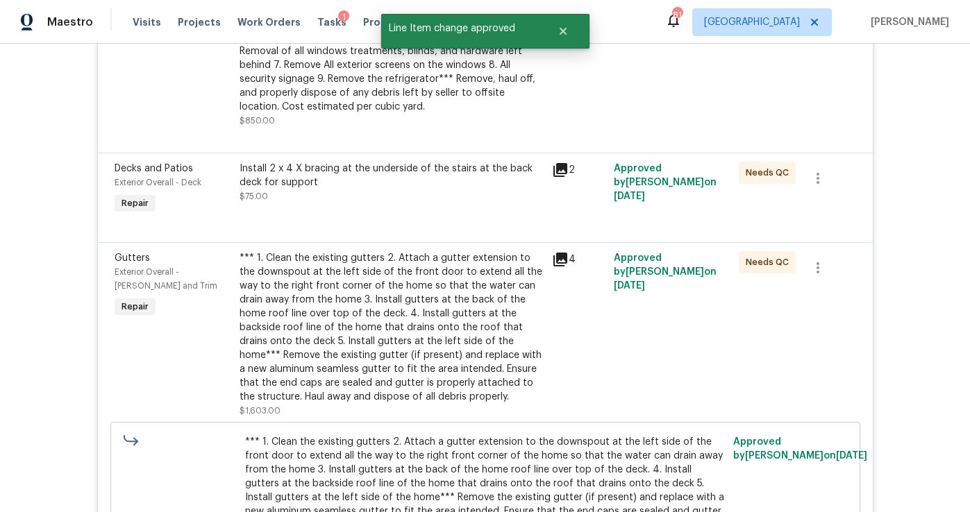
scroll to position [0, 0]
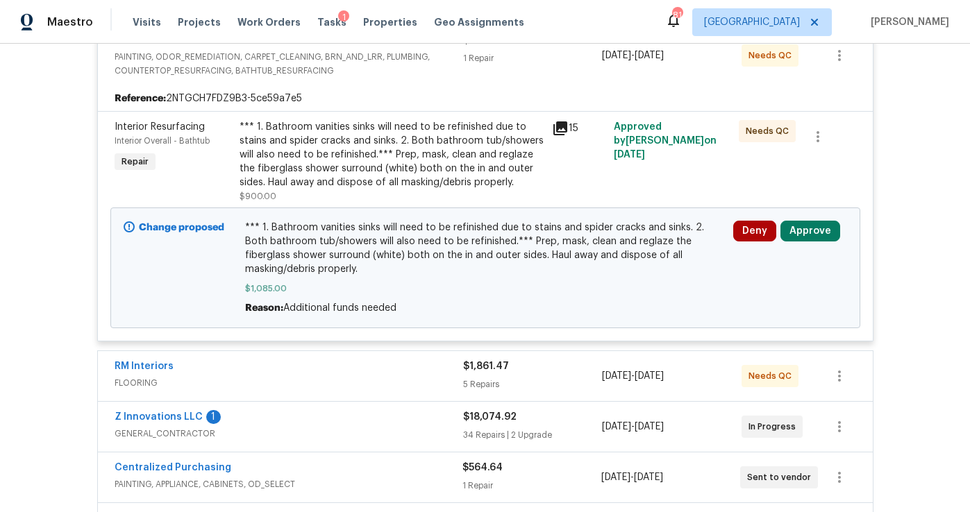
scroll to position [297, 0]
click at [794, 237] on button "Approve" at bounding box center [811, 230] width 60 height 21
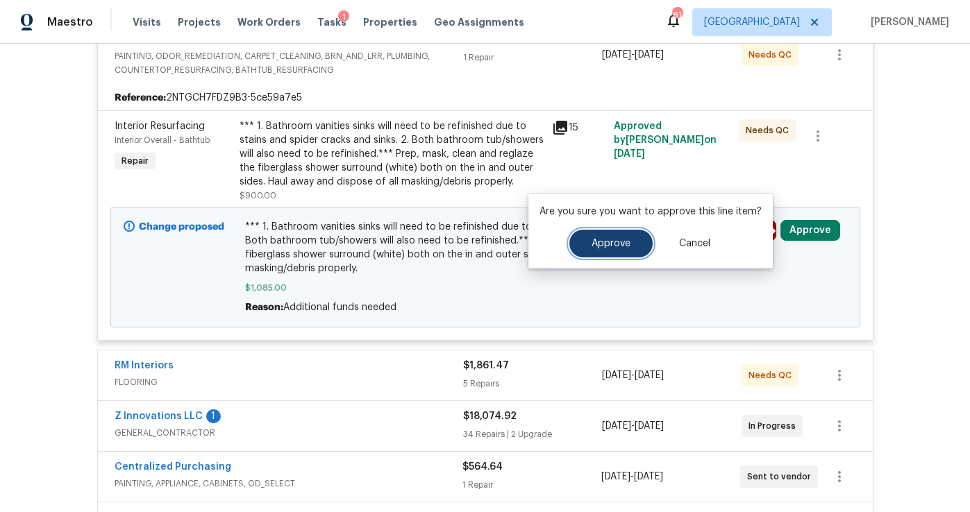
click at [608, 249] on span "Approve" at bounding box center [611, 244] width 39 height 10
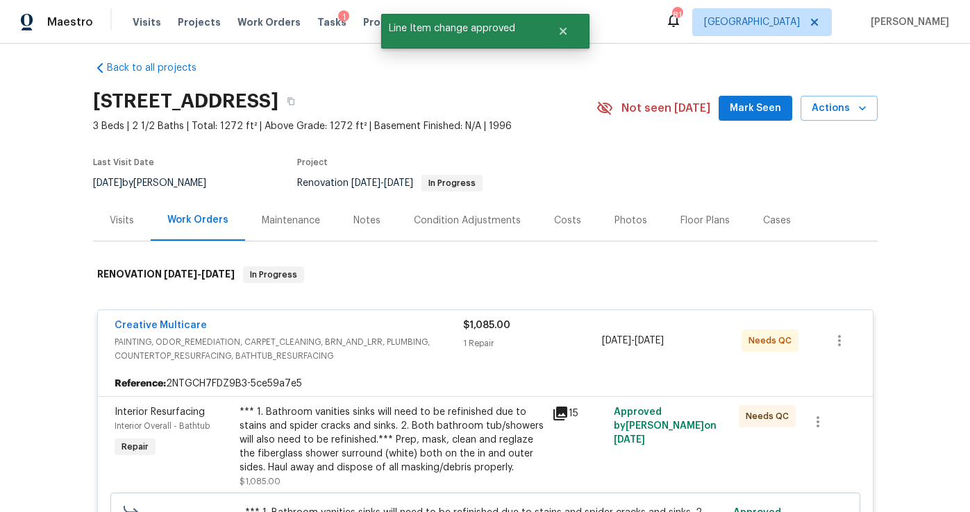
scroll to position [0, 0]
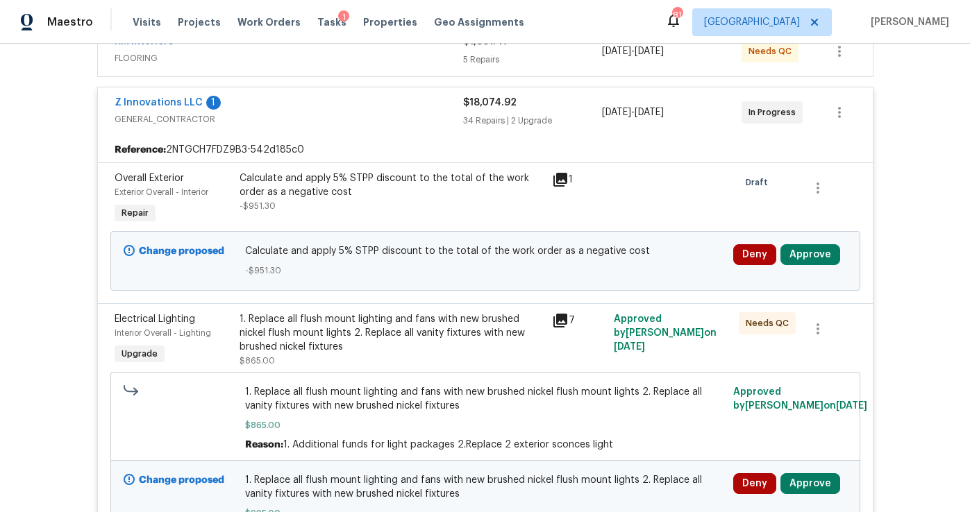
scroll to position [365, 0]
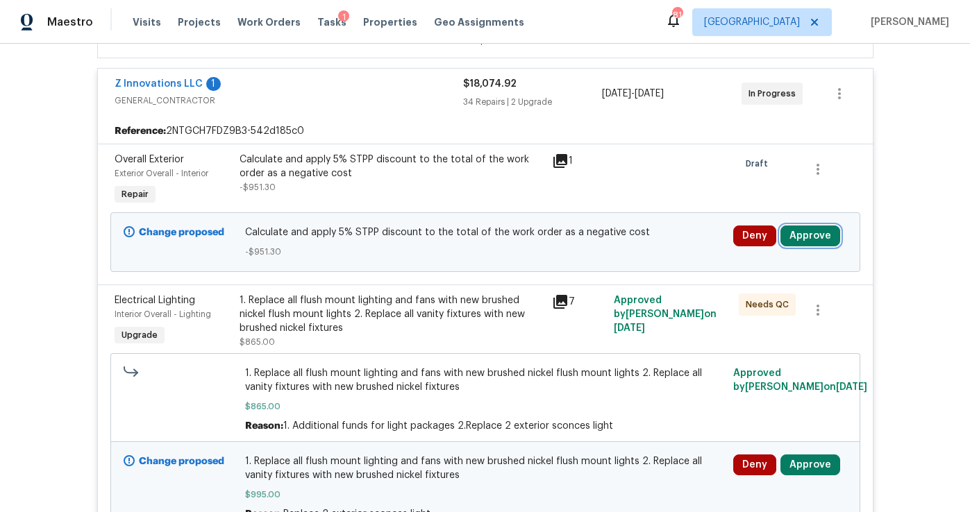
click at [808, 238] on button "Approve" at bounding box center [811, 236] width 60 height 21
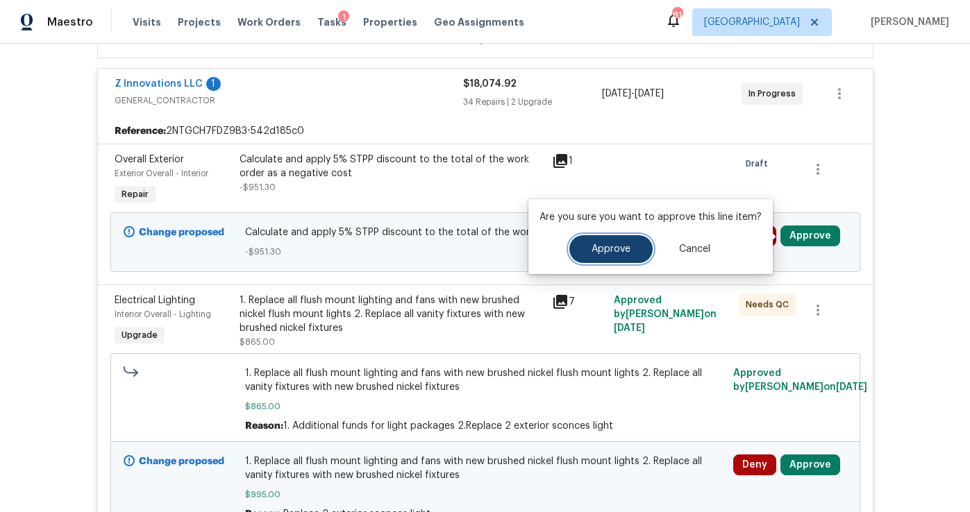
click at [617, 258] on button "Approve" at bounding box center [610, 249] width 83 height 28
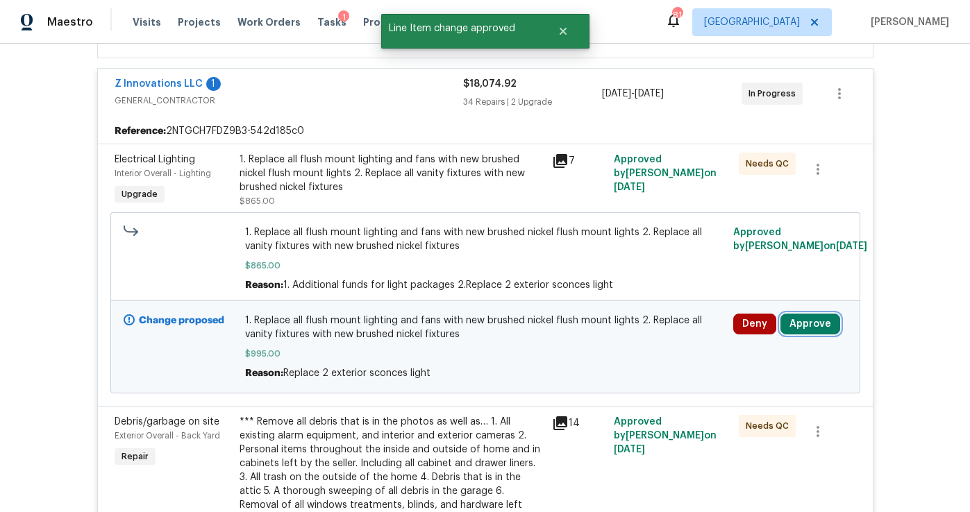
click at [815, 330] on button "Approve" at bounding box center [811, 324] width 60 height 21
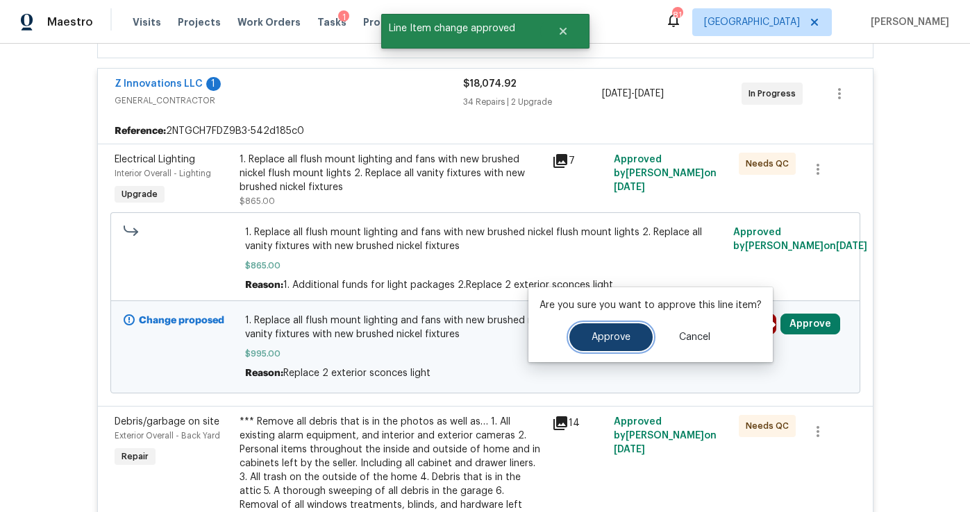
click at [608, 330] on button "Approve" at bounding box center [610, 338] width 83 height 28
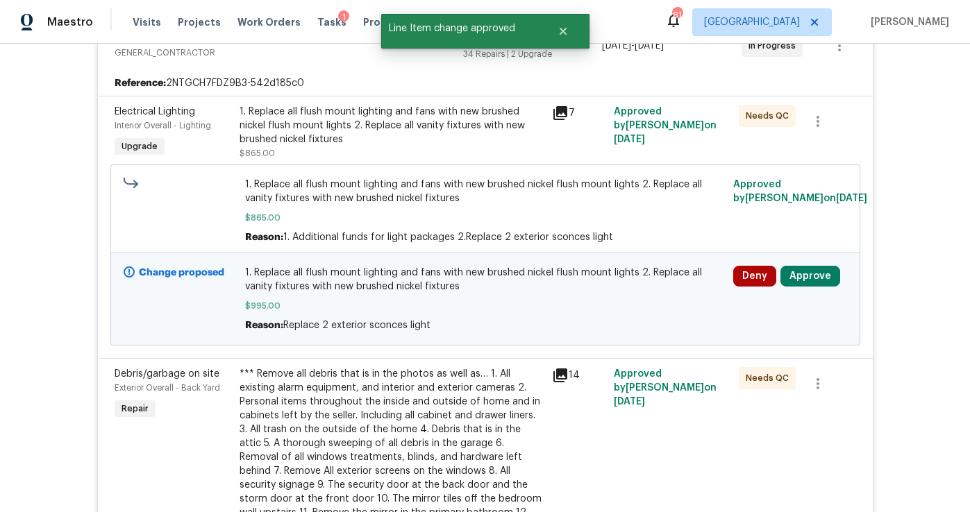
scroll to position [428, 0]
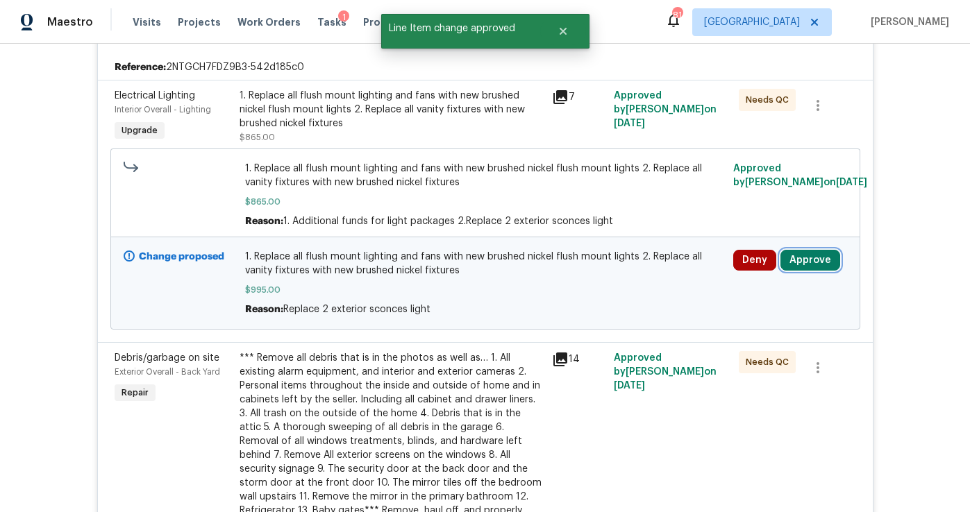
click at [812, 258] on button "Approve" at bounding box center [811, 260] width 60 height 21
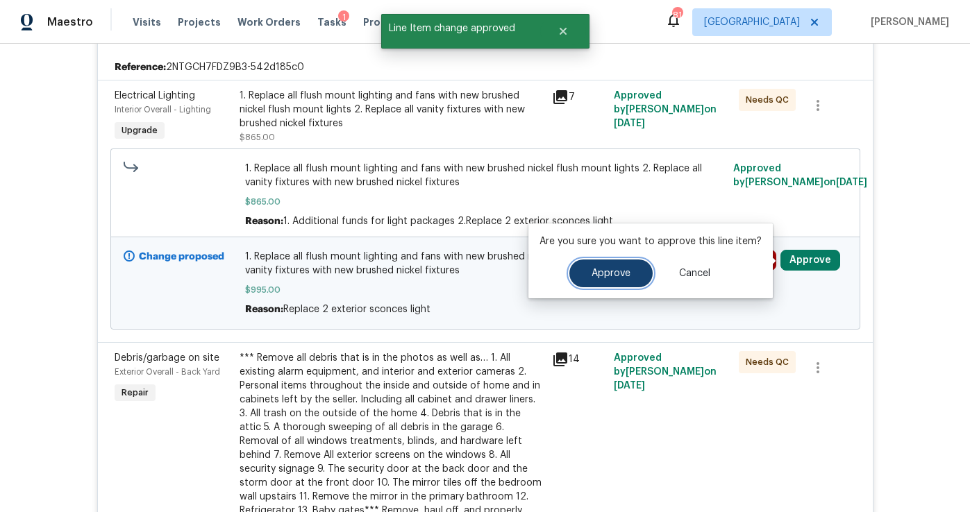
click at [606, 272] on span "Approve" at bounding box center [611, 274] width 39 height 10
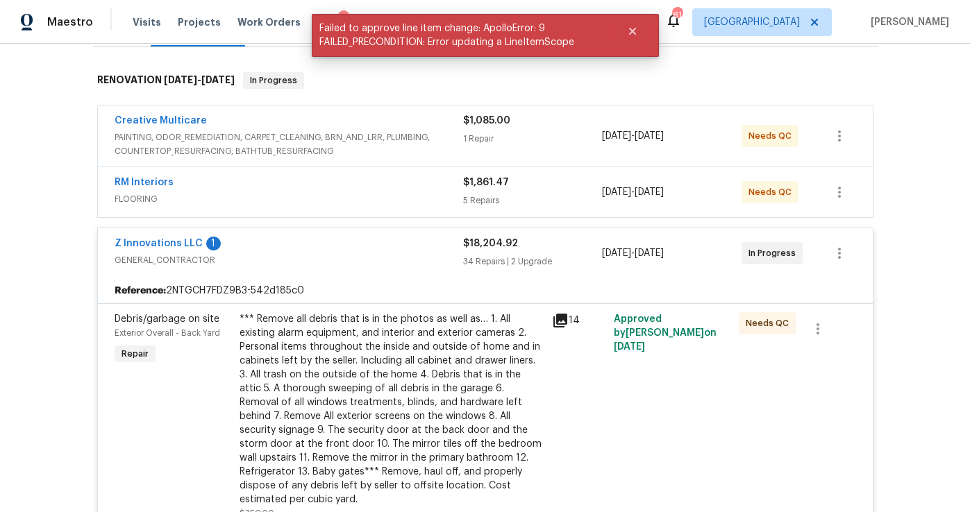
scroll to position [0, 0]
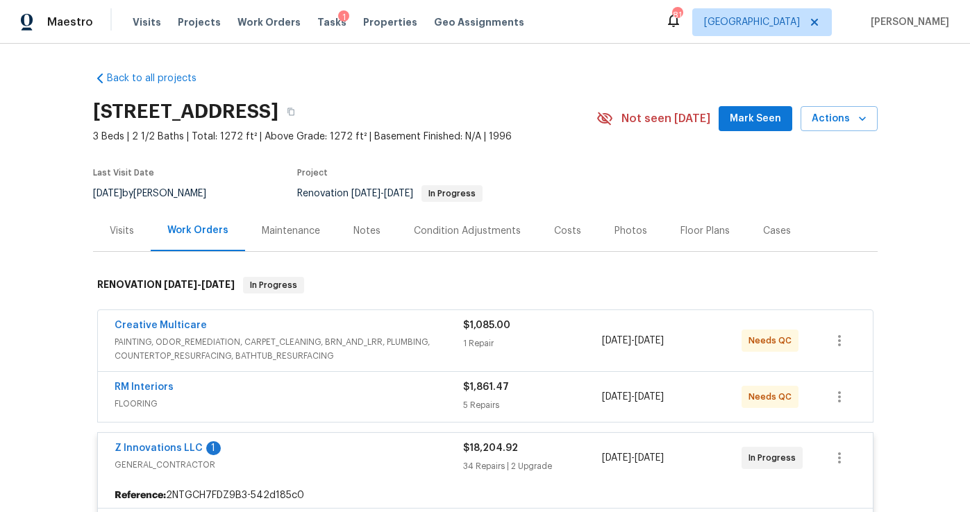
click at [467, 229] on div "Condition Adjustments" at bounding box center [467, 231] width 107 height 14
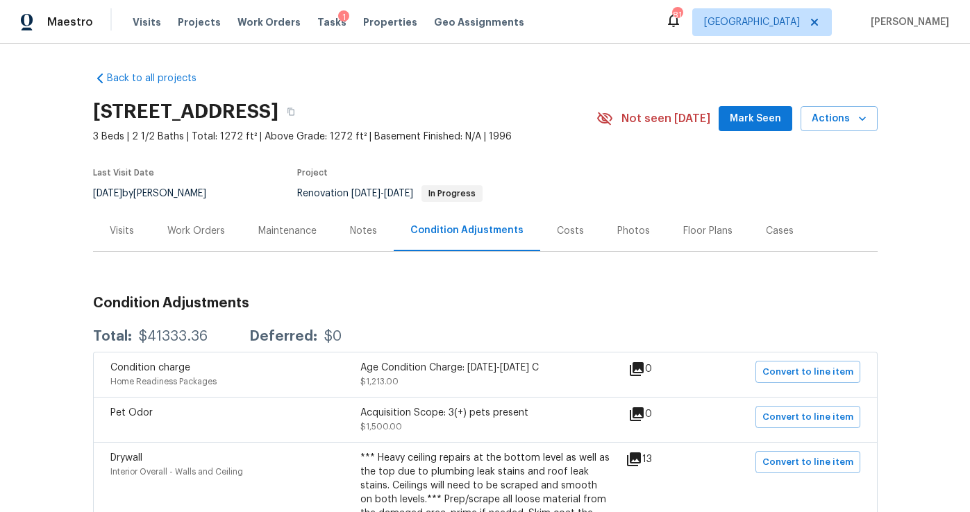
click at [555, 240] on div "Costs" at bounding box center [570, 230] width 60 height 41
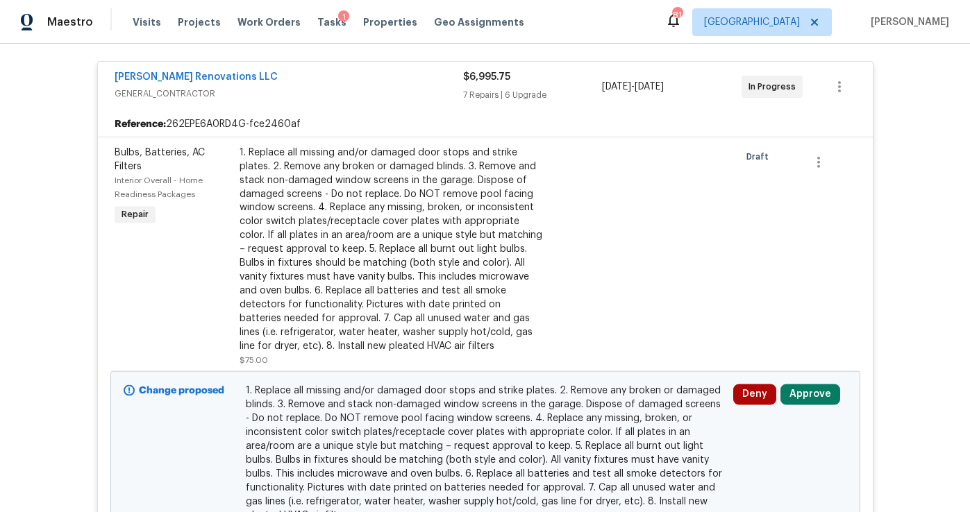
scroll to position [273, 0]
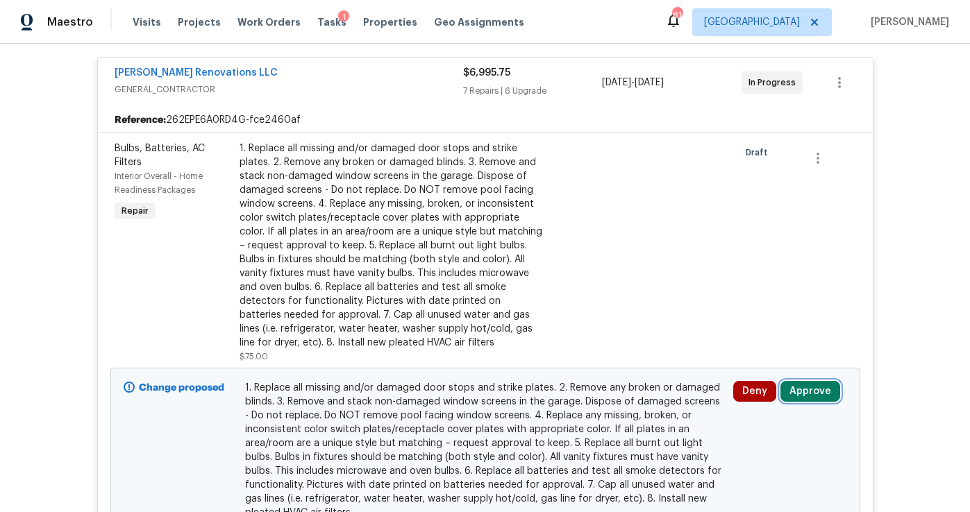
click at [799, 385] on button "Approve" at bounding box center [811, 391] width 60 height 21
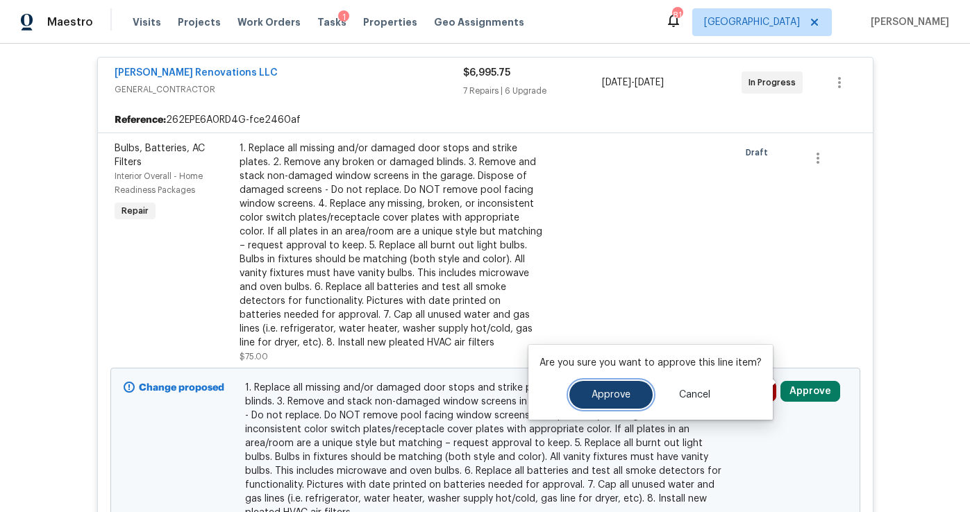
click at [595, 388] on button "Approve" at bounding box center [610, 395] width 83 height 28
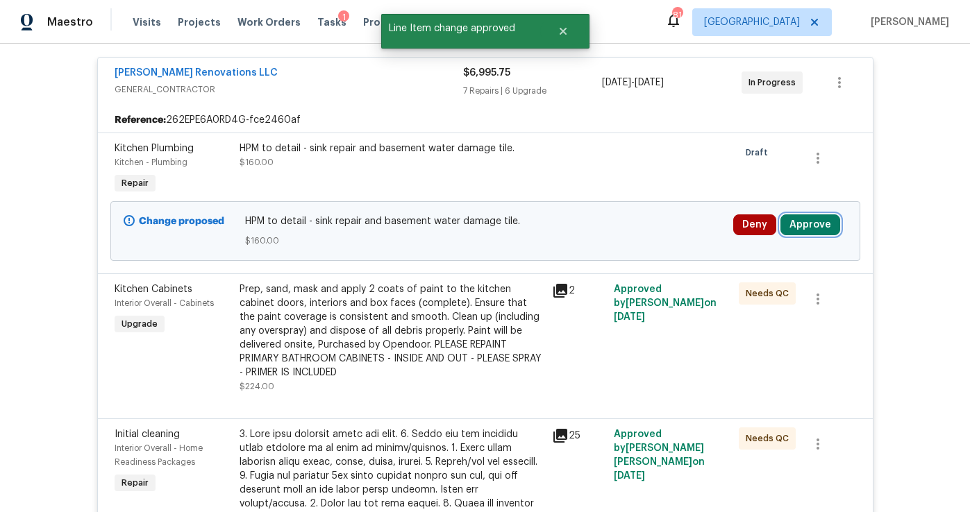
click at [810, 219] on button "Approve" at bounding box center [811, 225] width 60 height 21
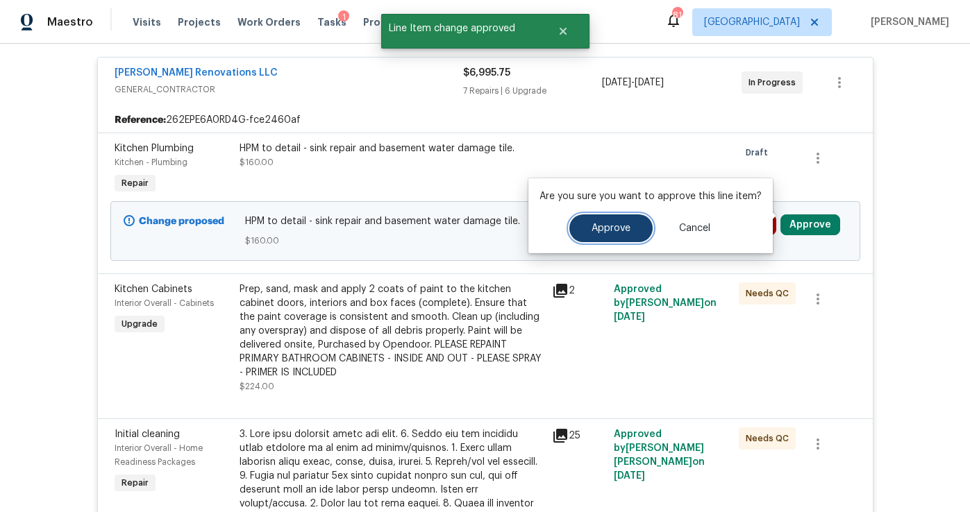
click at [617, 237] on button "Approve" at bounding box center [610, 229] width 83 height 28
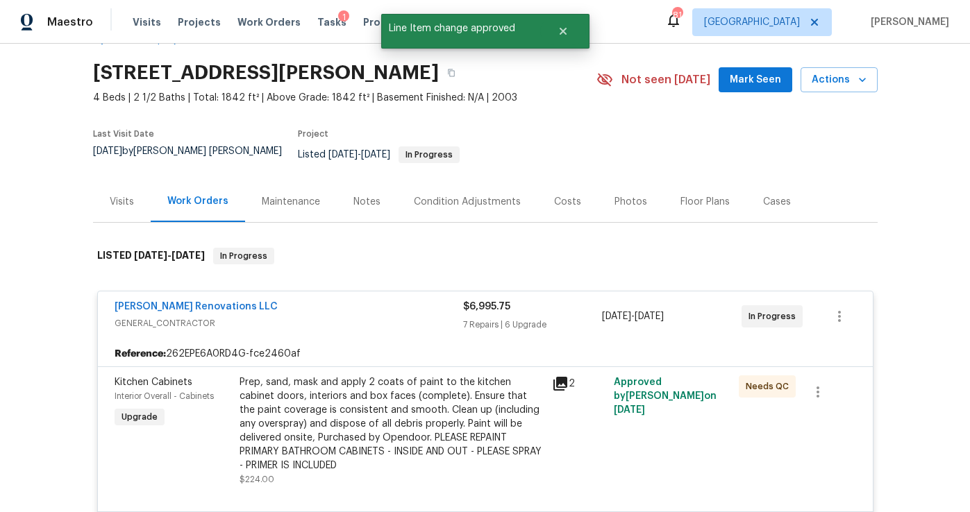
scroll to position [0, 0]
